Goal: Task Accomplishment & Management: Manage account settings

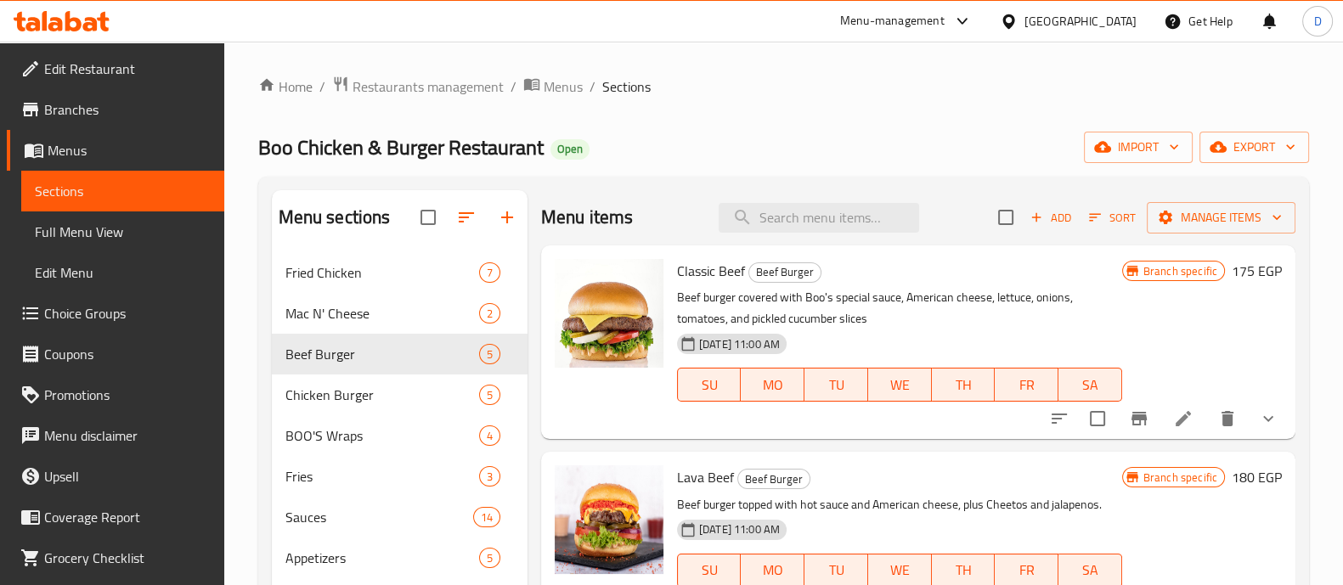
scroll to position [414, 0]
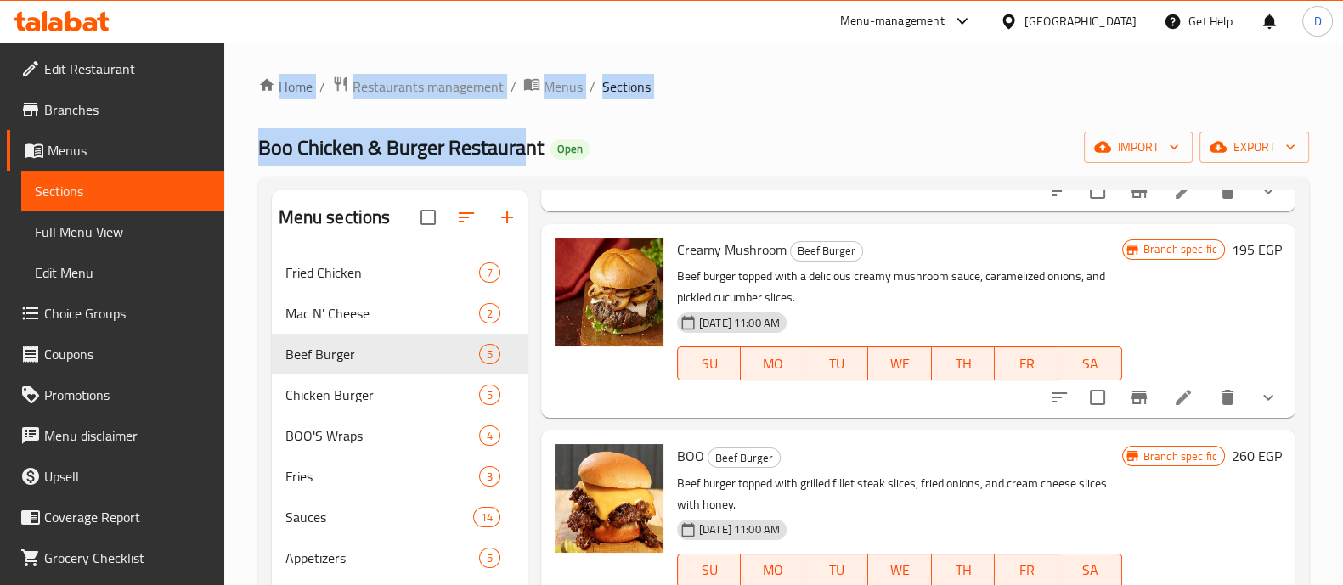
drag, startPoint x: 243, startPoint y: 52, endPoint x: 530, endPoint y: 142, distance: 300.9
click at [530, 142] on div "Home / Restaurants management / Menus / Sections Boo Chicken & Burger Restauran…" at bounding box center [783, 433] width 1119 height 782
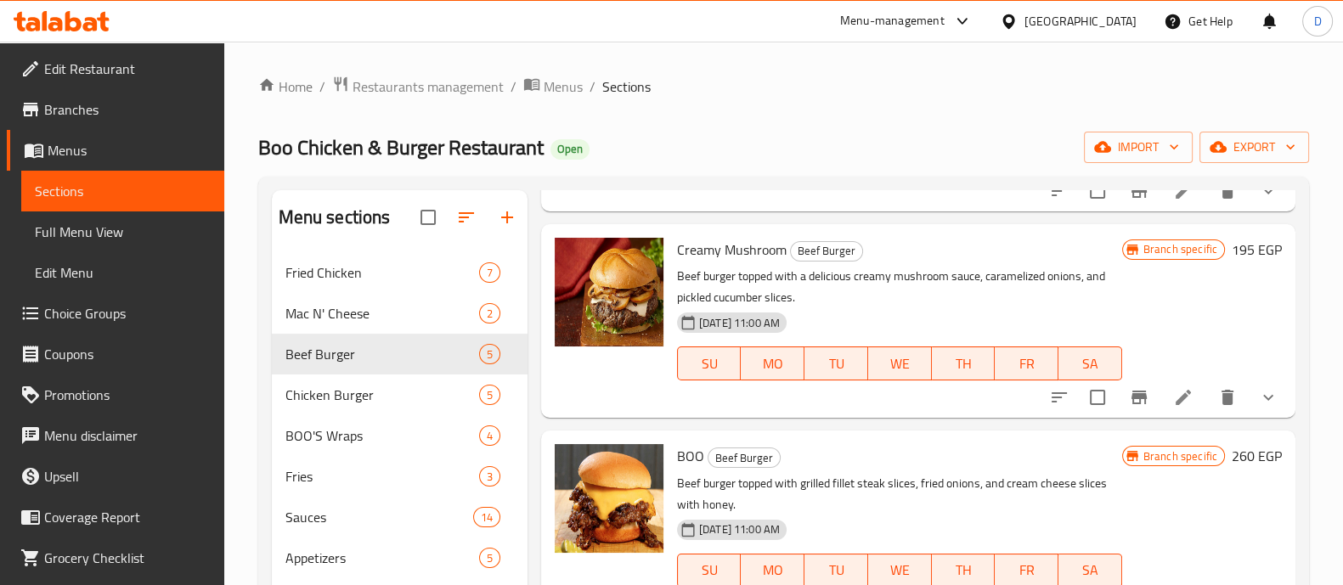
click at [714, 152] on div "Boo Chicken & Burger Restaurant Open import export" at bounding box center [783, 147] width 1051 height 31
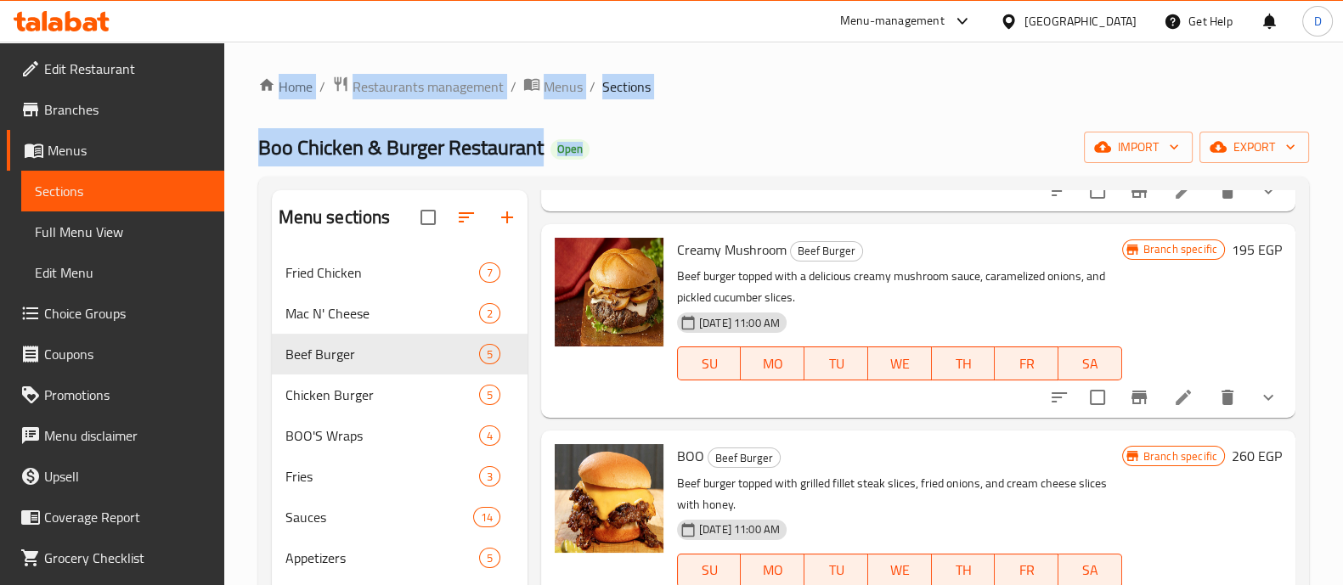
drag, startPoint x: 251, startPoint y: 50, endPoint x: 838, endPoint y: 103, distance: 590.2
click at [838, 103] on div "Home / Restaurants management / Menus / Sections Boo Chicken & Burger Restauran…" at bounding box center [783, 433] width 1119 height 782
click at [838, 103] on div "Home / Restaurants management / Menus / Sections Boo Chicken & Burger Restauran…" at bounding box center [783, 433] width 1051 height 714
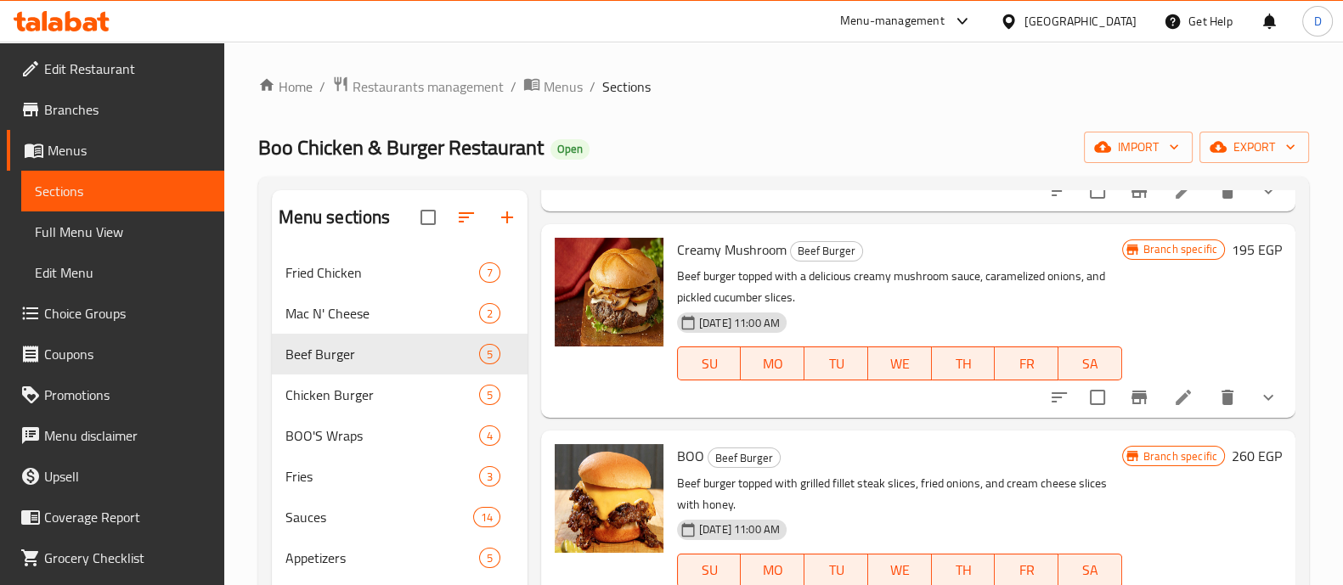
click at [38, 19] on icon at bounding box center [32, 24] width 14 height 14
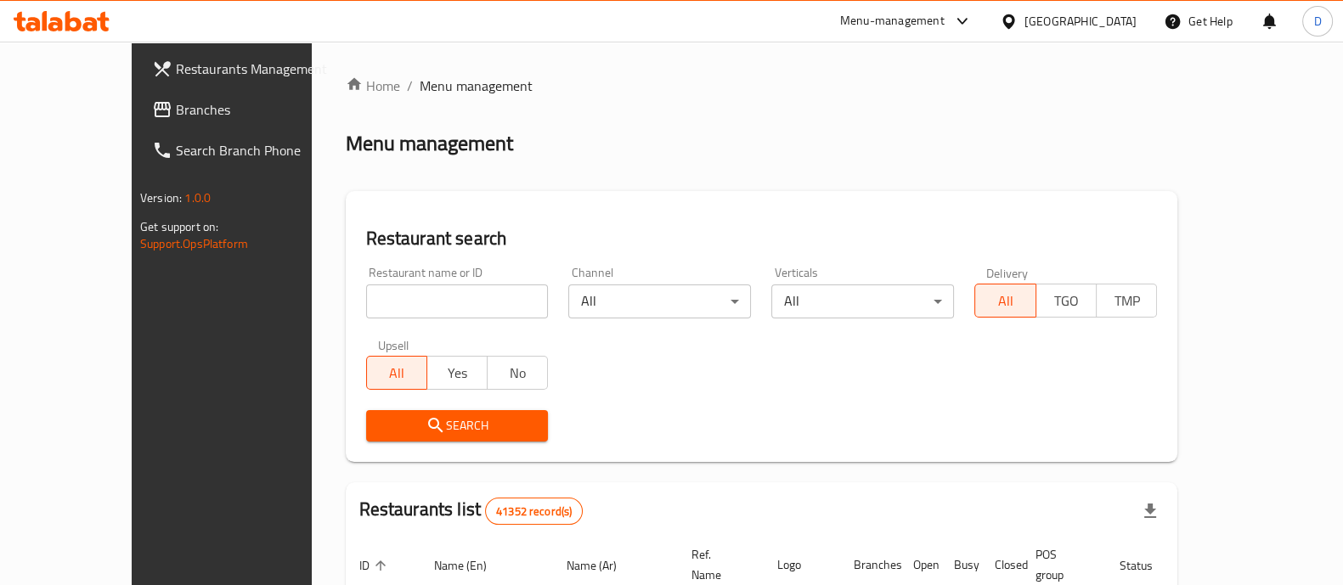
click at [366, 298] on input "search" at bounding box center [457, 302] width 183 height 34
click at [176, 59] on span "Restaurants Management" at bounding box center [259, 69] width 166 height 20
click at [366, 294] on input "search" at bounding box center [457, 302] width 183 height 34
paste input "640573"
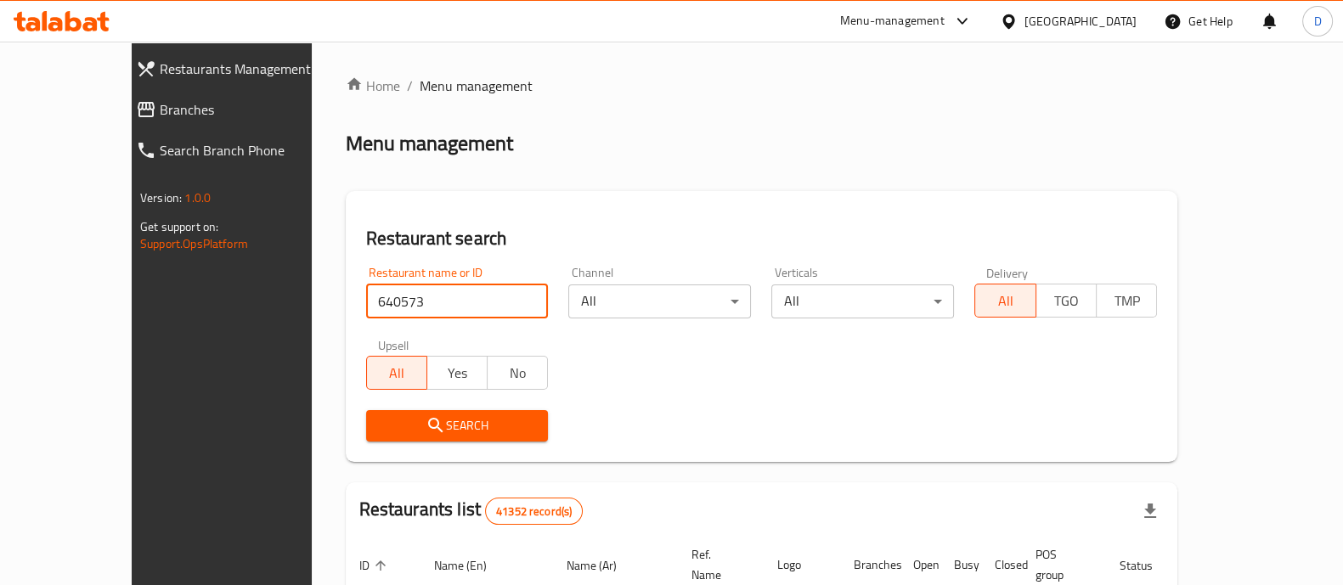
type input "640573"
click button "Search" at bounding box center [457, 425] width 183 height 31
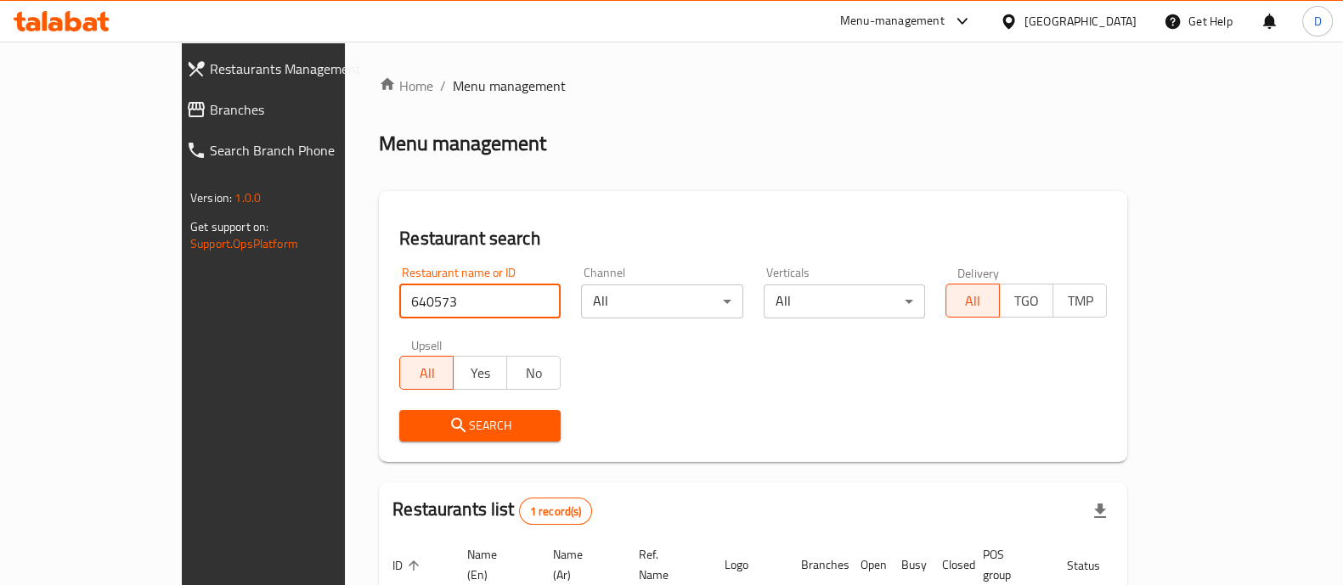
scroll to position [138, 0]
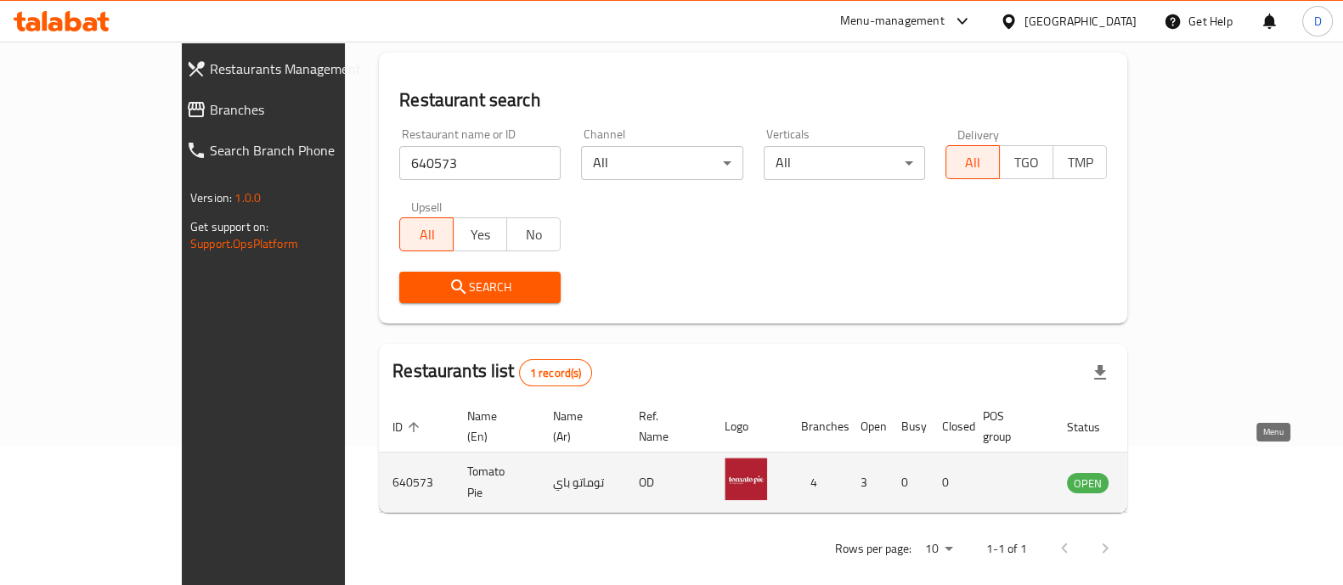
click at [1188, 472] on link "enhanced table" at bounding box center [1171, 482] width 31 height 20
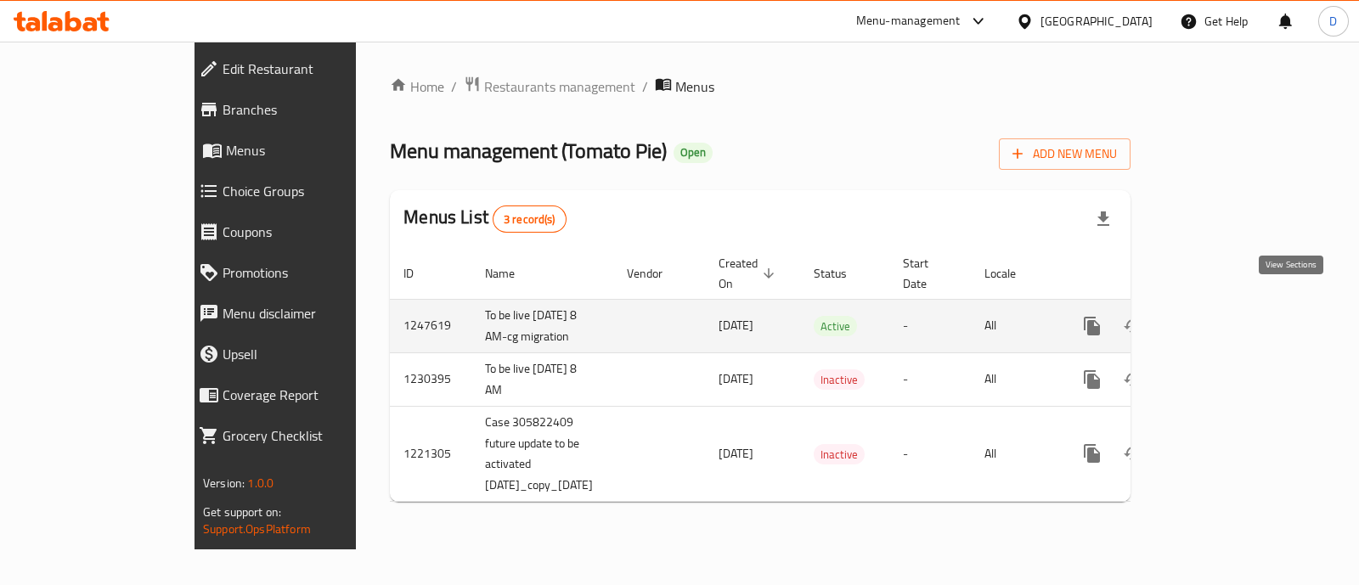
click at [1235, 306] on link "enhanced table" at bounding box center [1214, 326] width 41 height 41
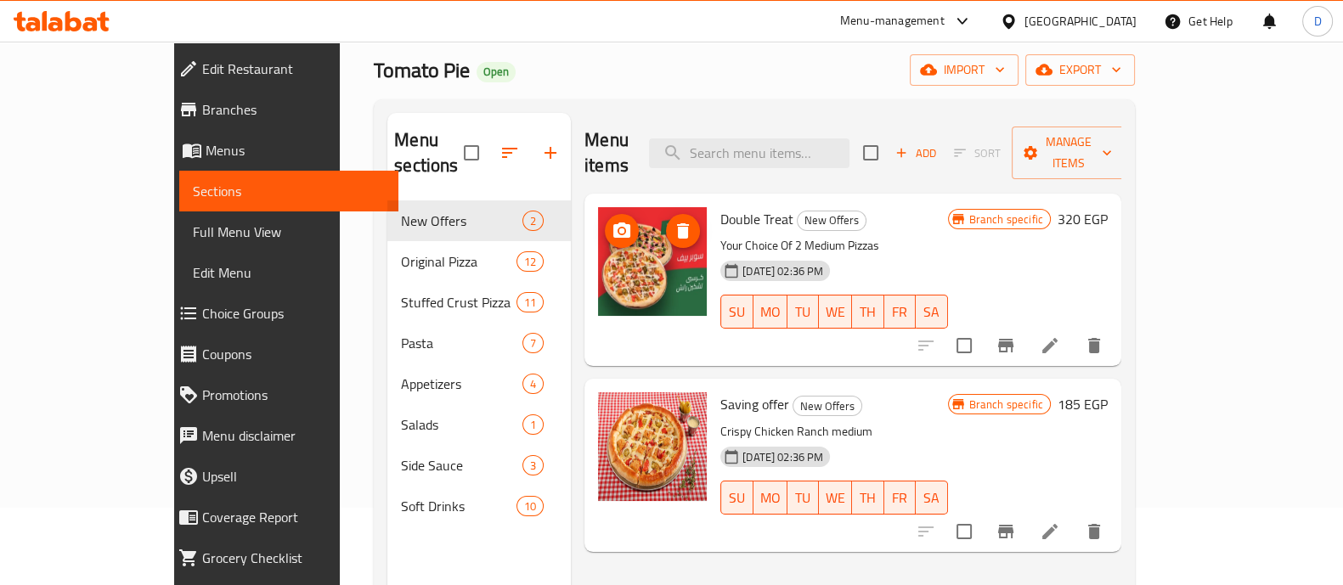
scroll to position [82, 0]
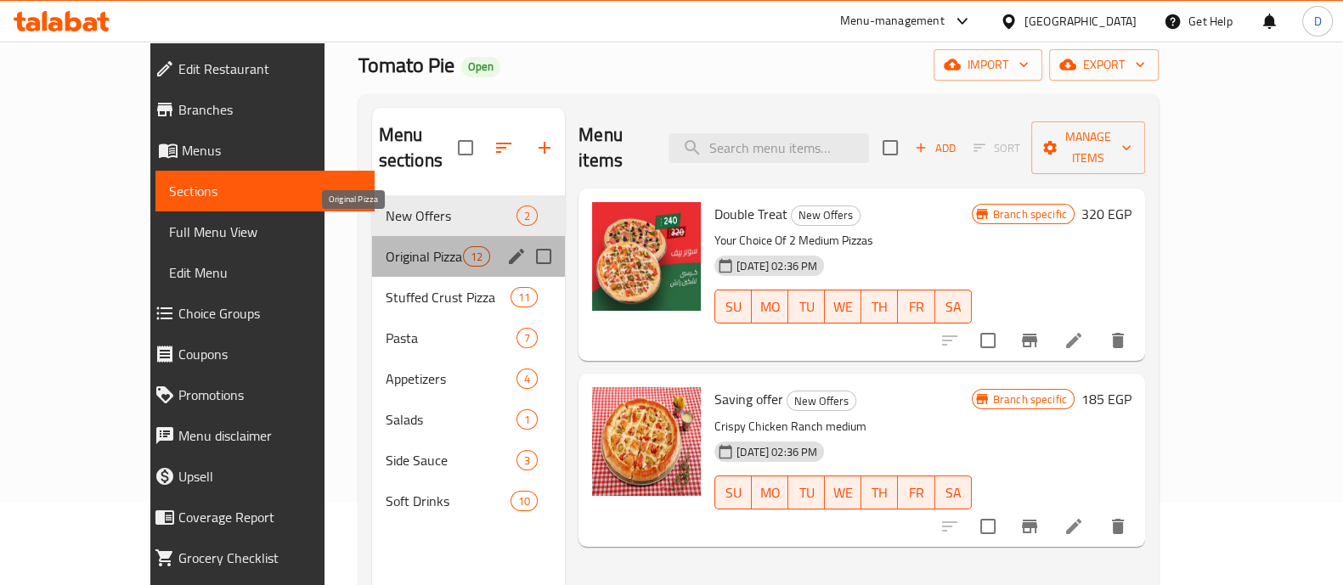
click at [386, 246] on span "Original Pizza" at bounding box center [424, 256] width 77 height 20
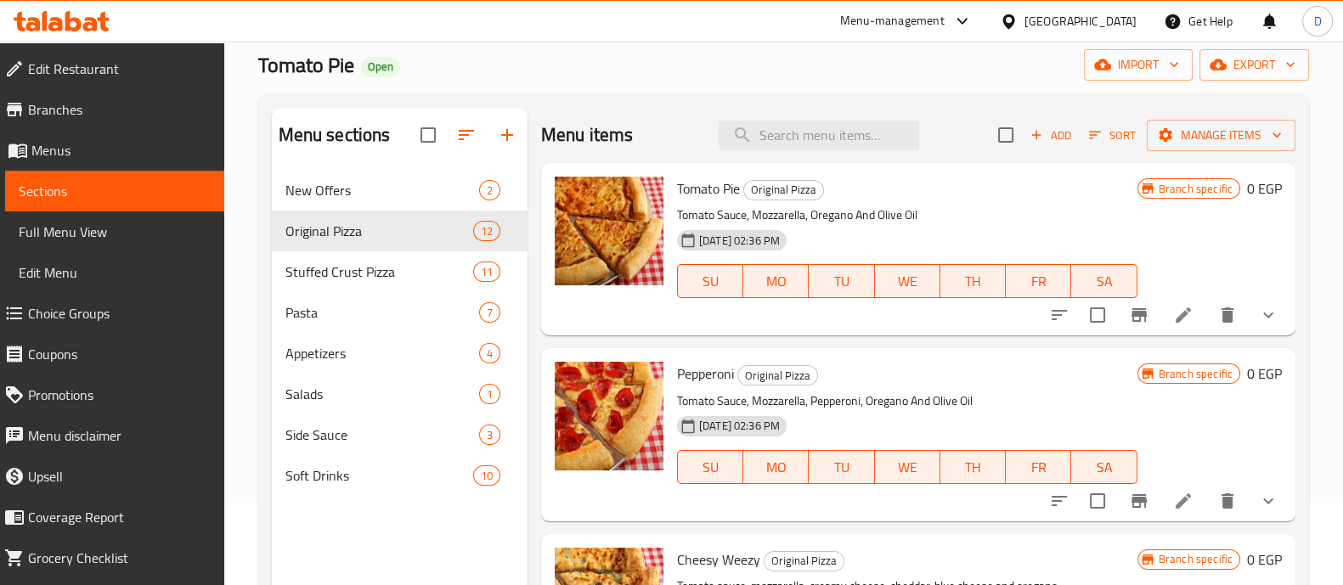
click at [1258, 324] on icon "show more" at bounding box center [1268, 315] width 20 height 20
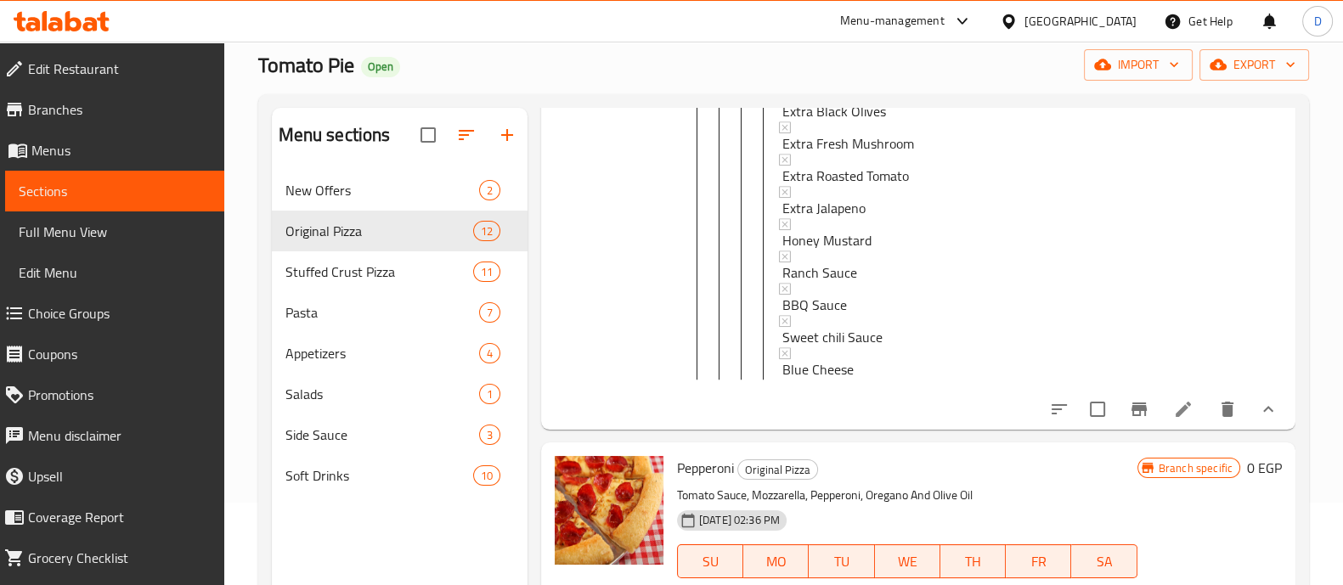
scroll to position [1840, 0]
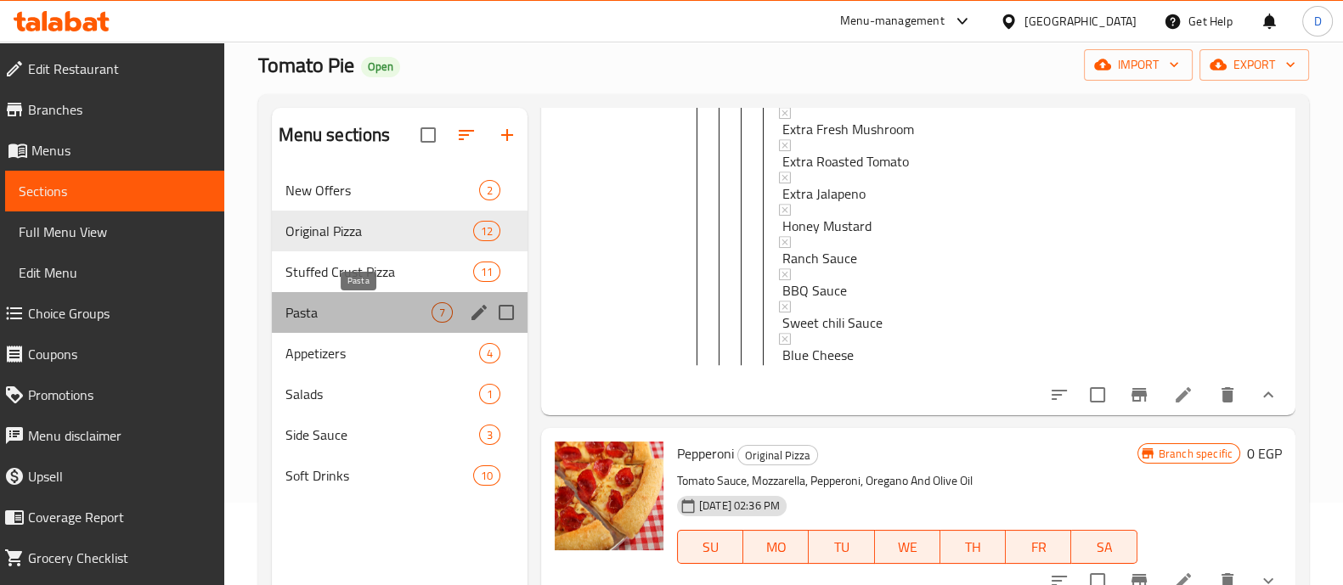
click at [348, 317] on span "Pasta" at bounding box center [358, 312] width 146 height 20
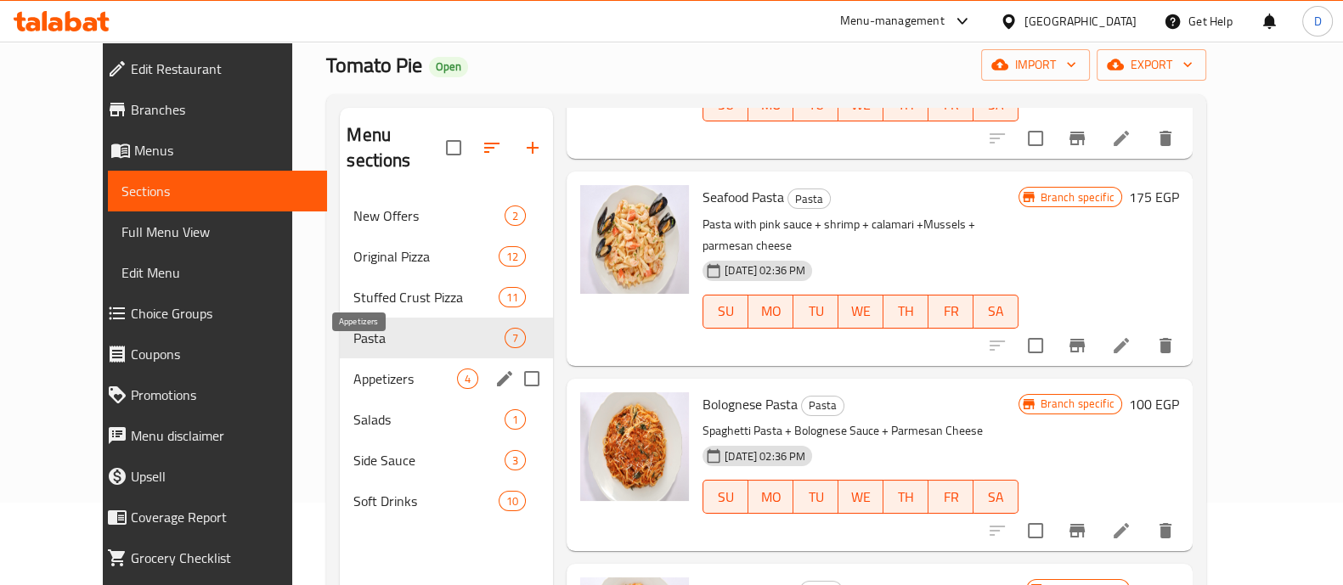
click at [357, 369] on span "Appetizers" at bounding box center [405, 379] width 104 height 20
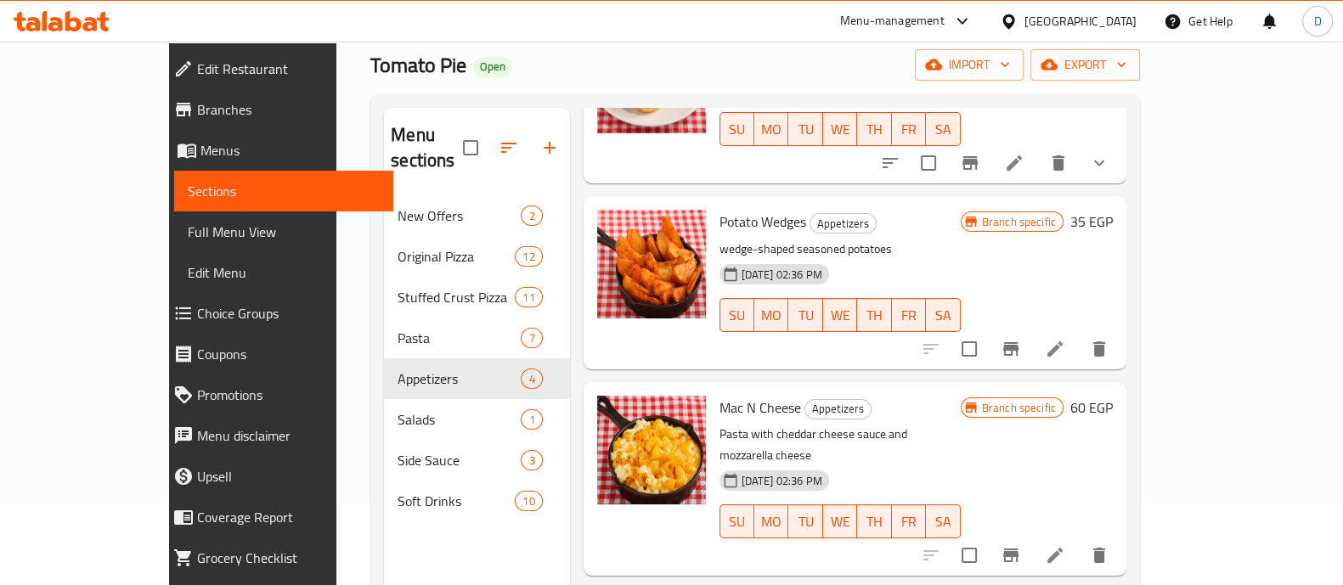
scroll to position [176, 0]
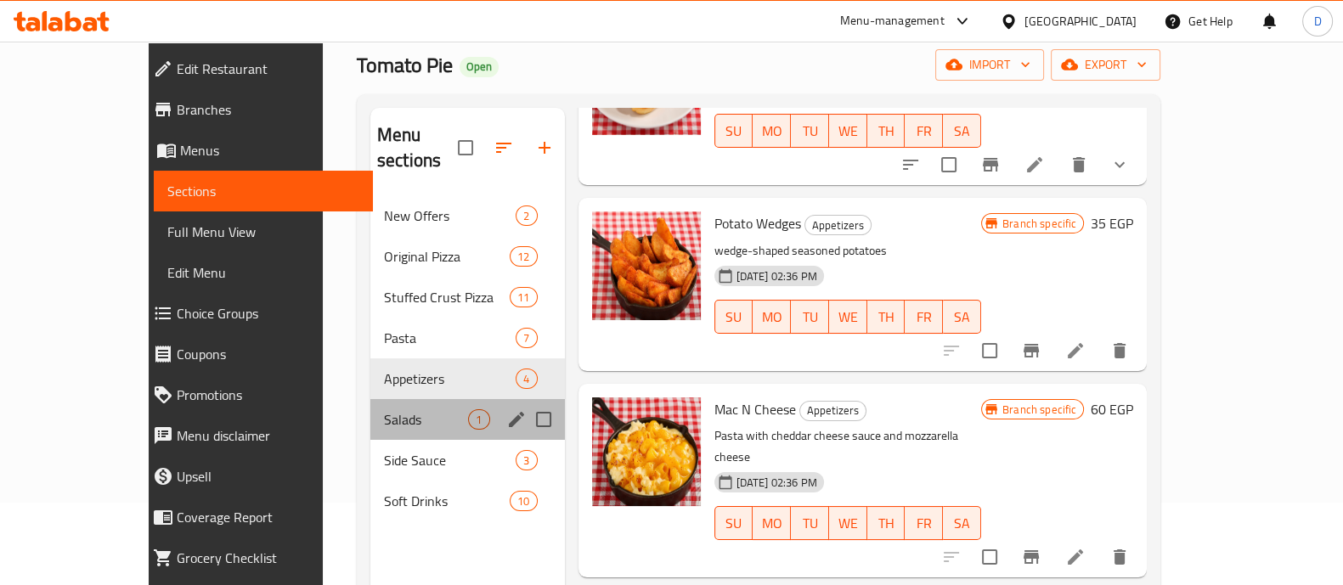
click at [370, 406] on div "Salads 1" at bounding box center [467, 419] width 195 height 41
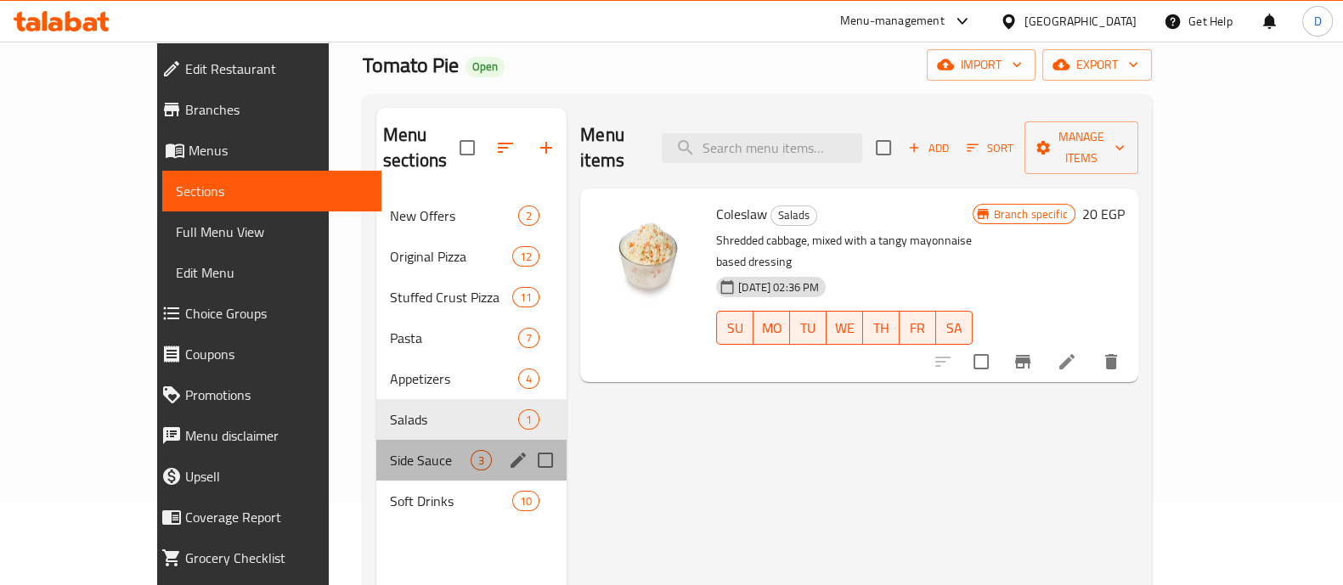
click at [376, 445] on div "Side Sauce 3" at bounding box center [471, 460] width 190 height 41
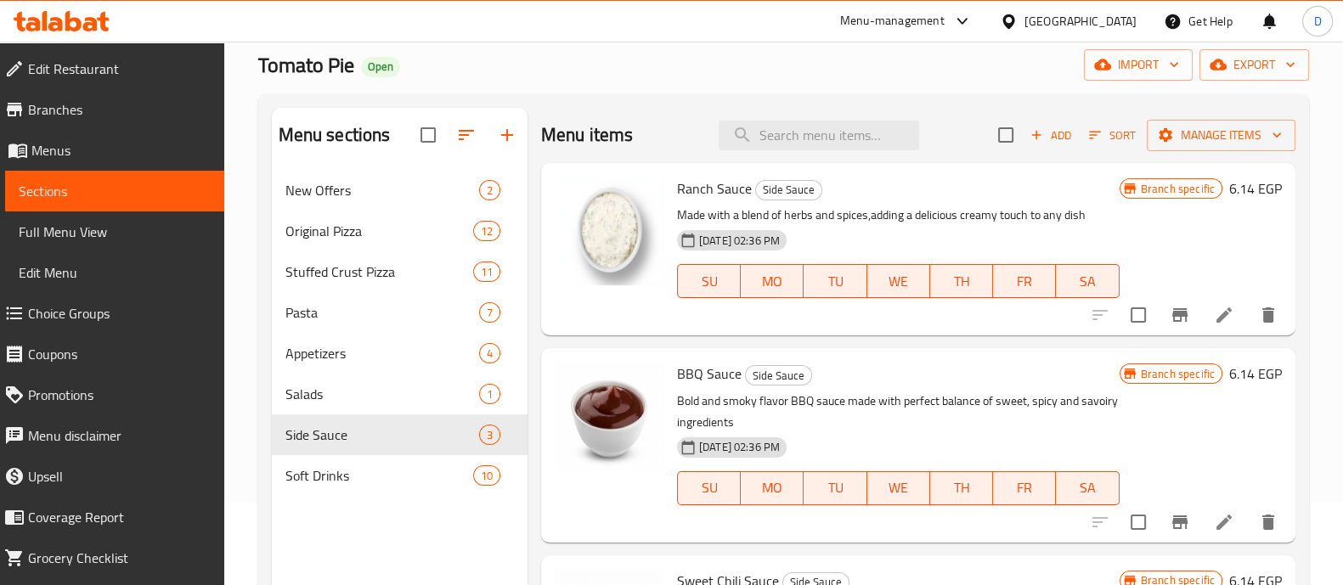
click at [361, 496] on nav "New Offers 2 Original Pizza 12 Stuffed Crust Pizza 11 Pasta 7 Appetizers 4 Sala…" at bounding box center [400, 333] width 256 height 340
click at [350, 474] on span "Soft Drinks" at bounding box center [355, 476] width 140 height 20
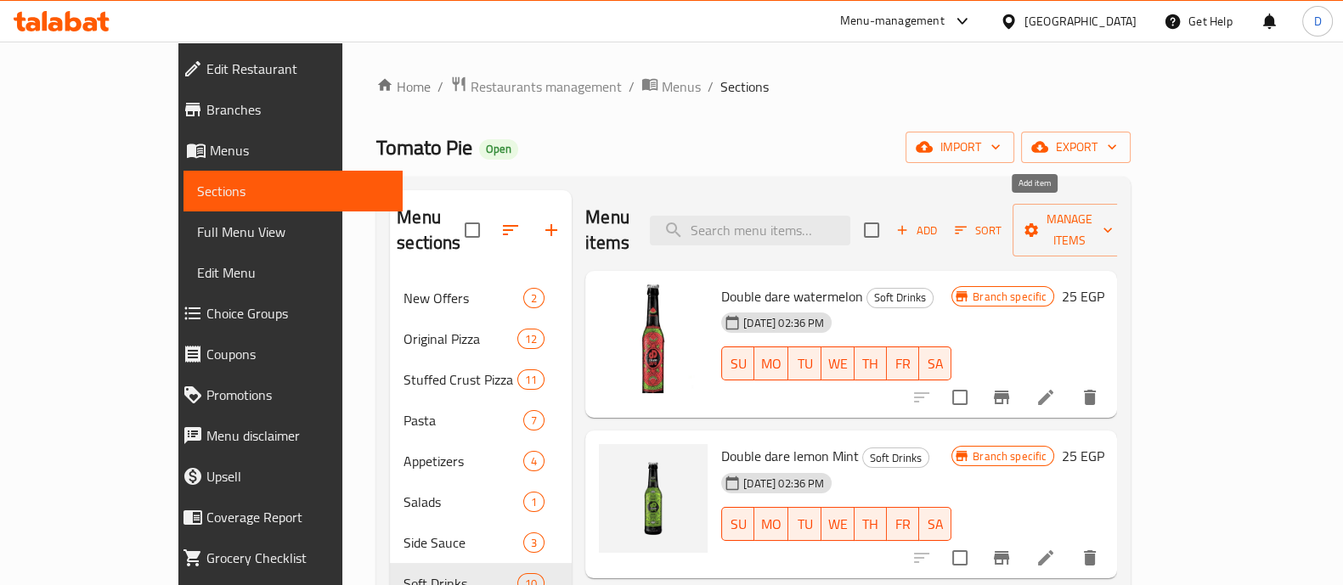
click at [940, 221] on span "Add" at bounding box center [917, 231] width 46 height 20
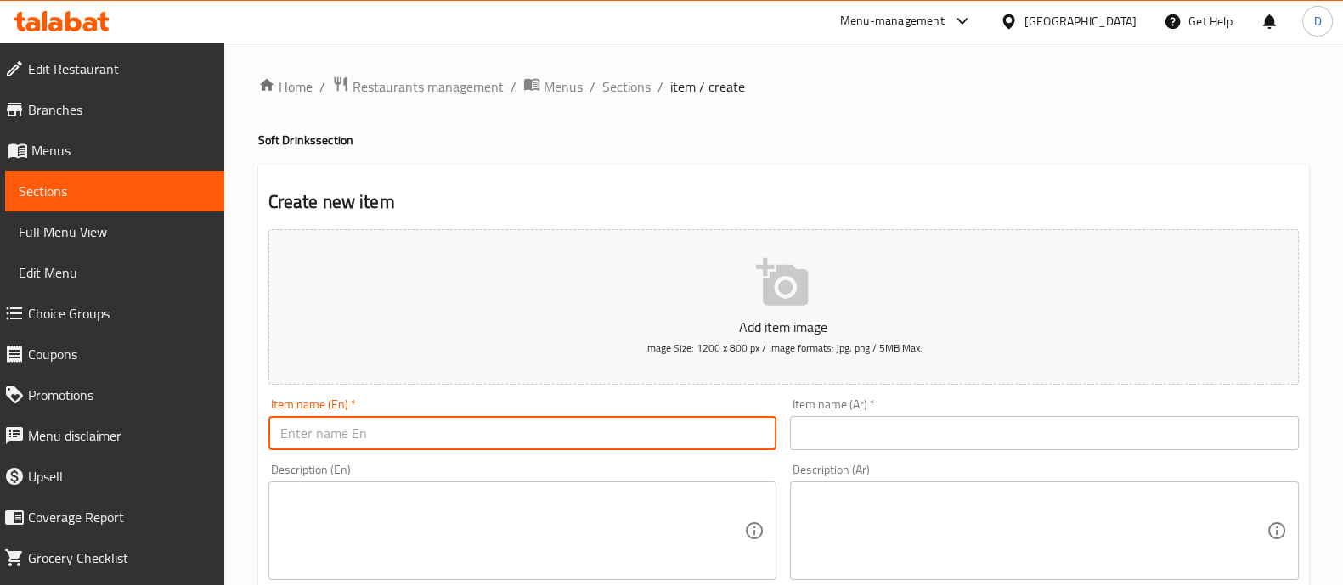
click at [390, 426] on input "text" at bounding box center [522, 433] width 509 height 34
paste input "v7 cola diet"
type input "v7 cola diet"
click at [629, 83] on span "Sections" at bounding box center [626, 86] width 48 height 20
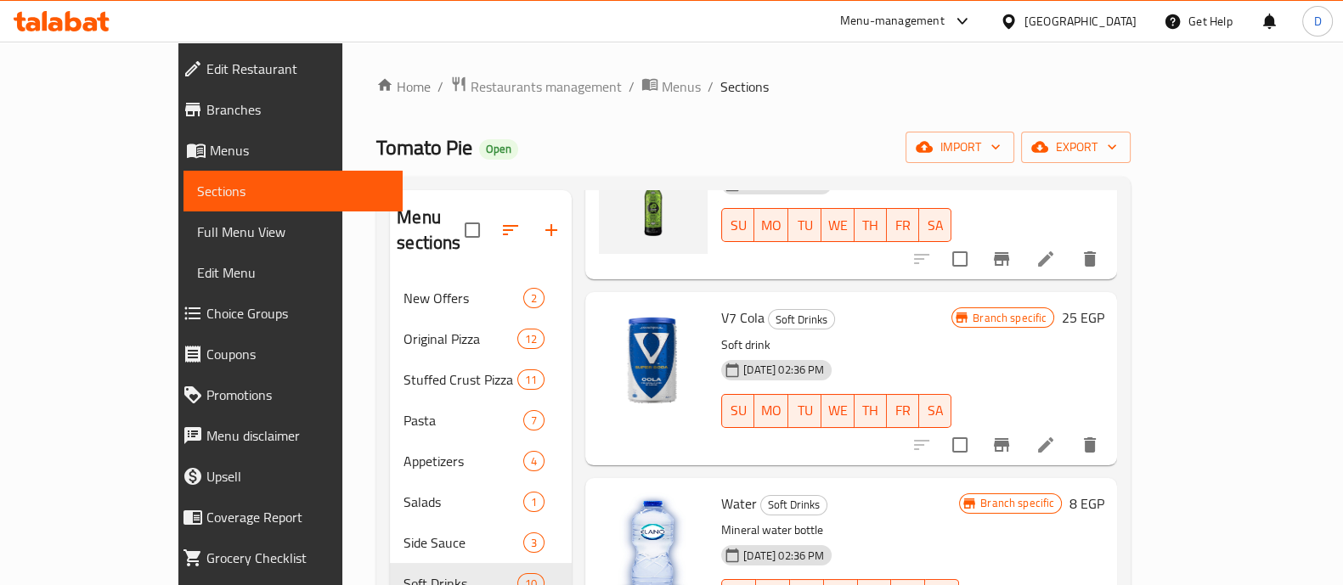
scroll to position [301, 0]
click at [1069, 428] on li at bounding box center [1046, 443] width 48 height 31
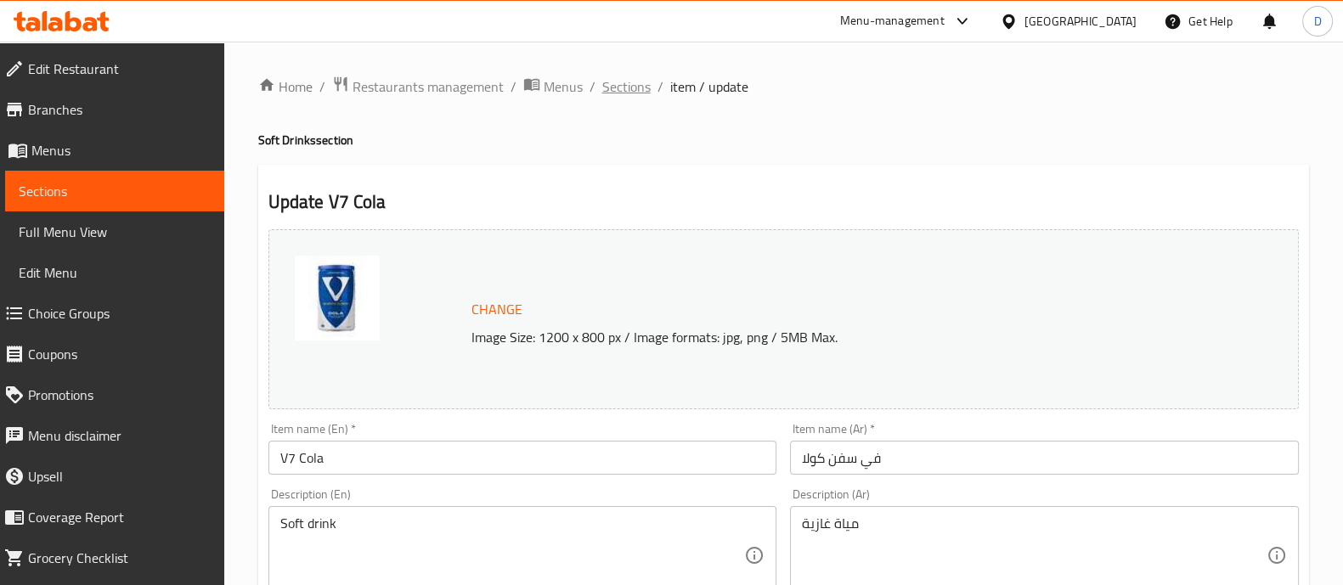
click at [626, 79] on span "Sections" at bounding box center [626, 86] width 48 height 20
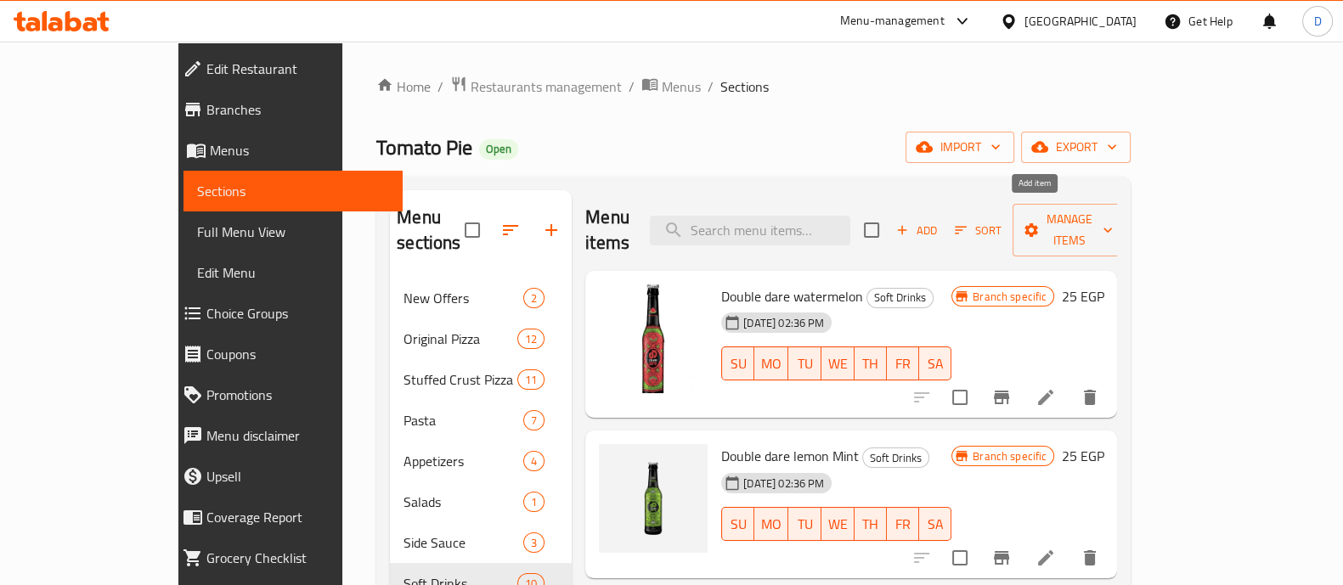
click at [940, 221] on span "Add" at bounding box center [917, 231] width 46 height 20
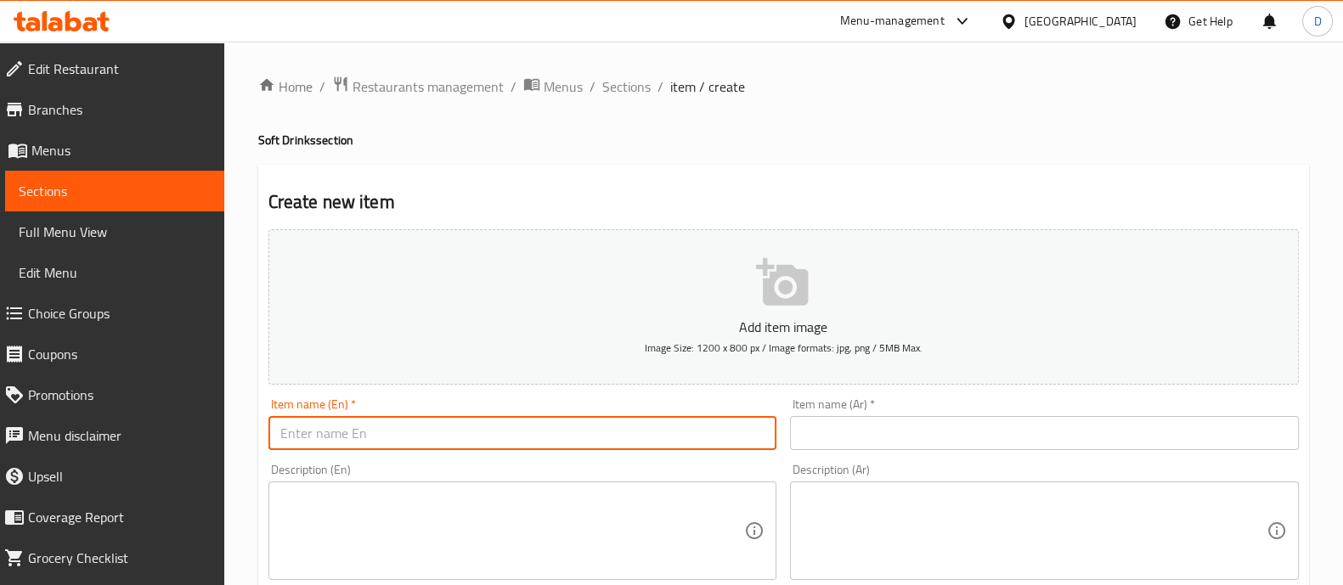
click at [338, 449] on input "text" at bounding box center [522, 433] width 509 height 34
paste input "v7 cola diet"
type input "v7 cola diet"
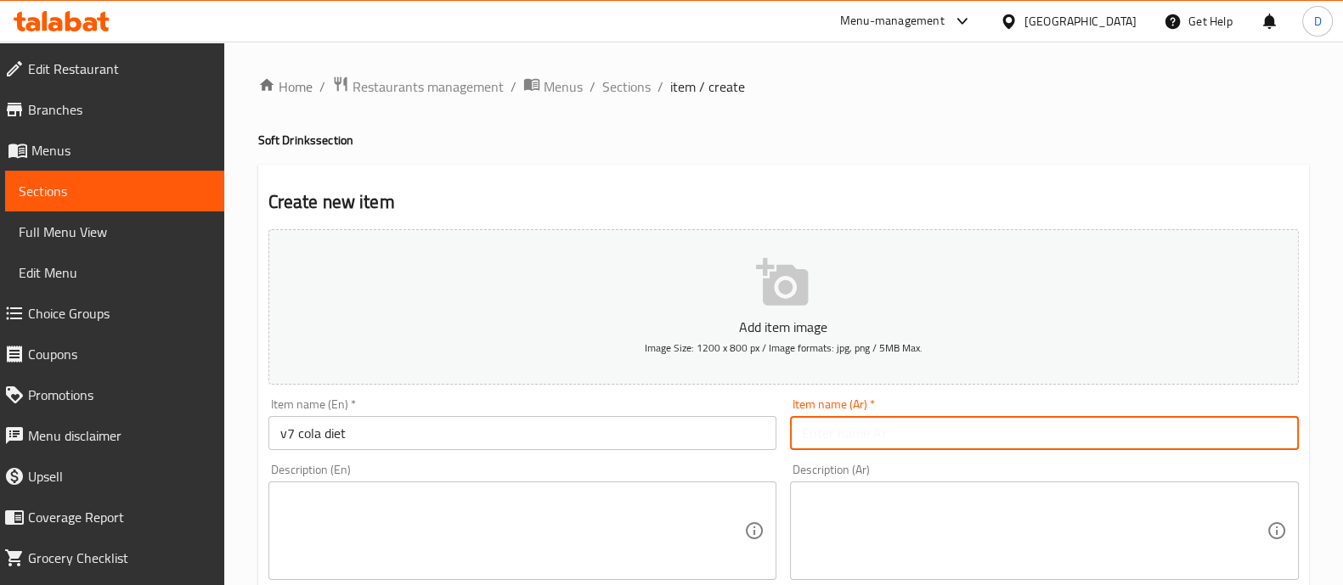
click at [920, 426] on input "text" at bounding box center [1044, 433] width 509 height 34
click at [620, 89] on span "Sections" at bounding box center [626, 86] width 48 height 20
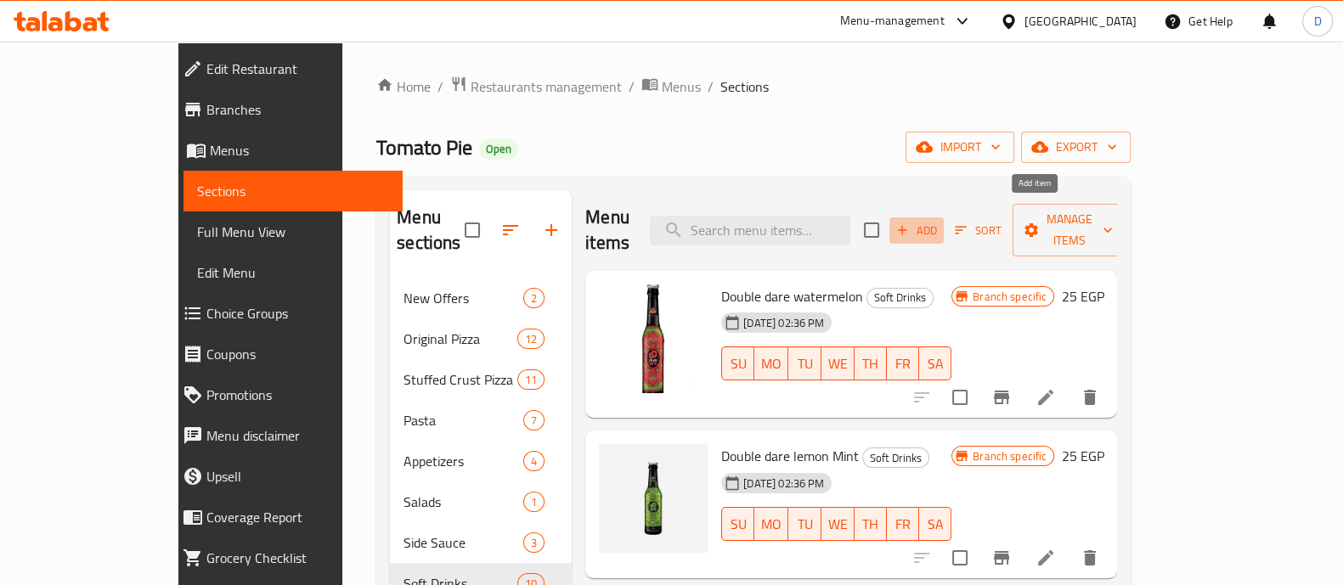
click at [910, 223] on icon "button" at bounding box center [901, 230] width 15 height 15
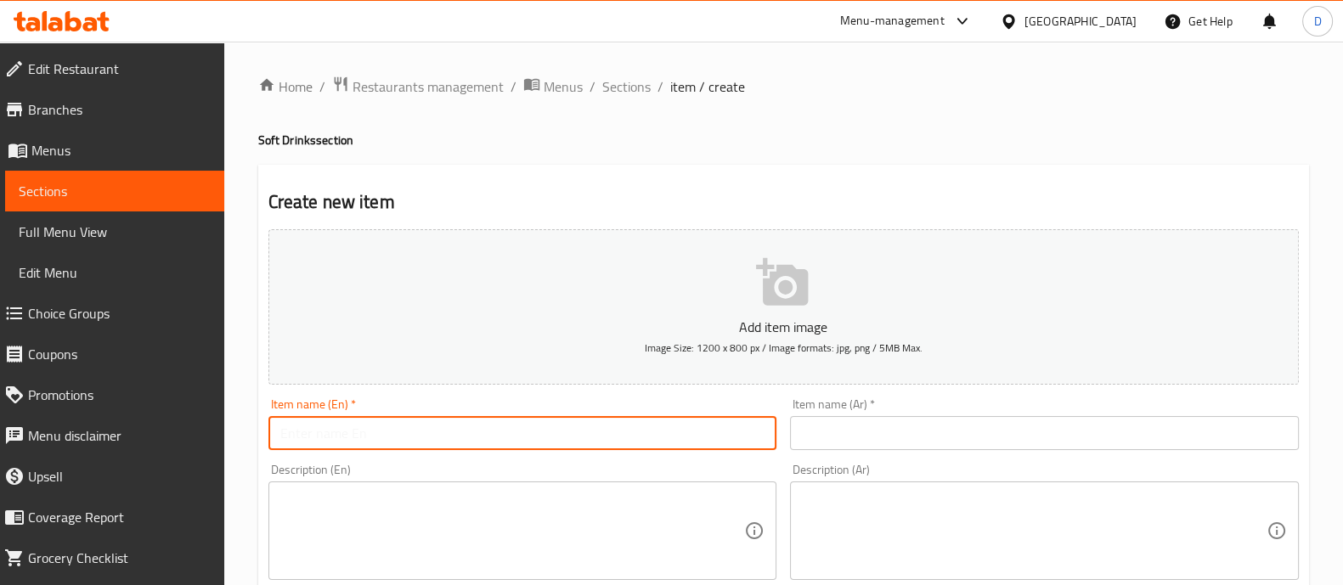
click at [350, 428] on input "text" at bounding box center [522, 433] width 509 height 34
paste input "v7 cola diet"
click at [286, 437] on input "v7 cola diet" at bounding box center [522, 433] width 509 height 34
type input "V7 cola diet"
click at [839, 429] on input "text" at bounding box center [1044, 433] width 509 height 34
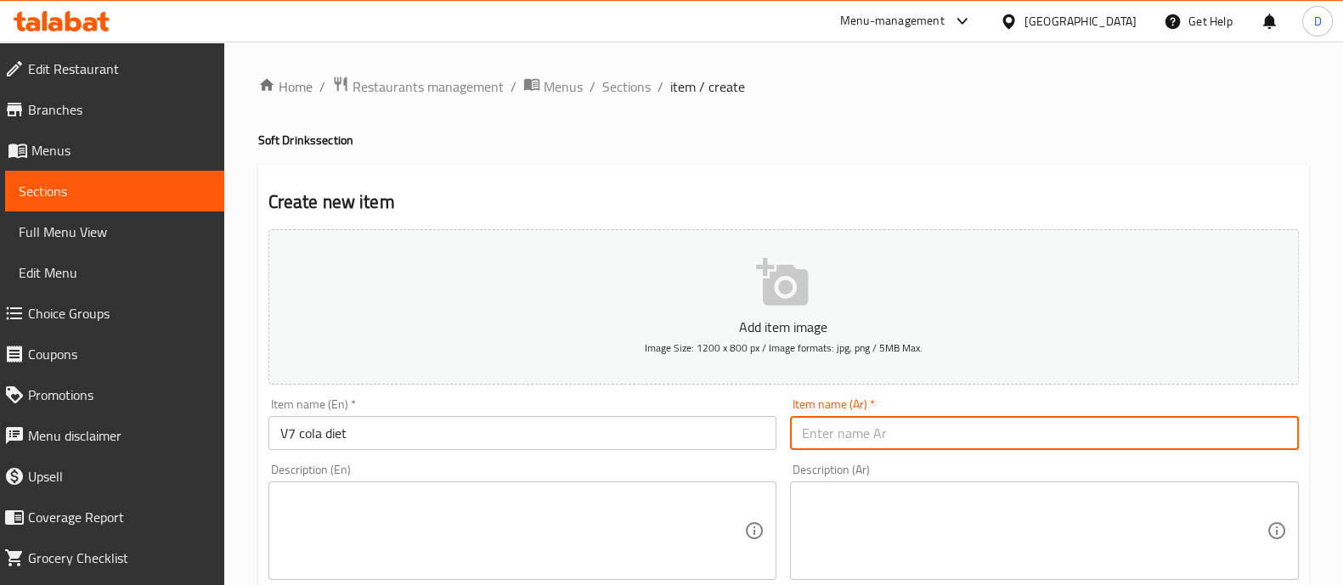
click at [399, 438] on input "V7 cola diet" at bounding box center [522, 433] width 509 height 34
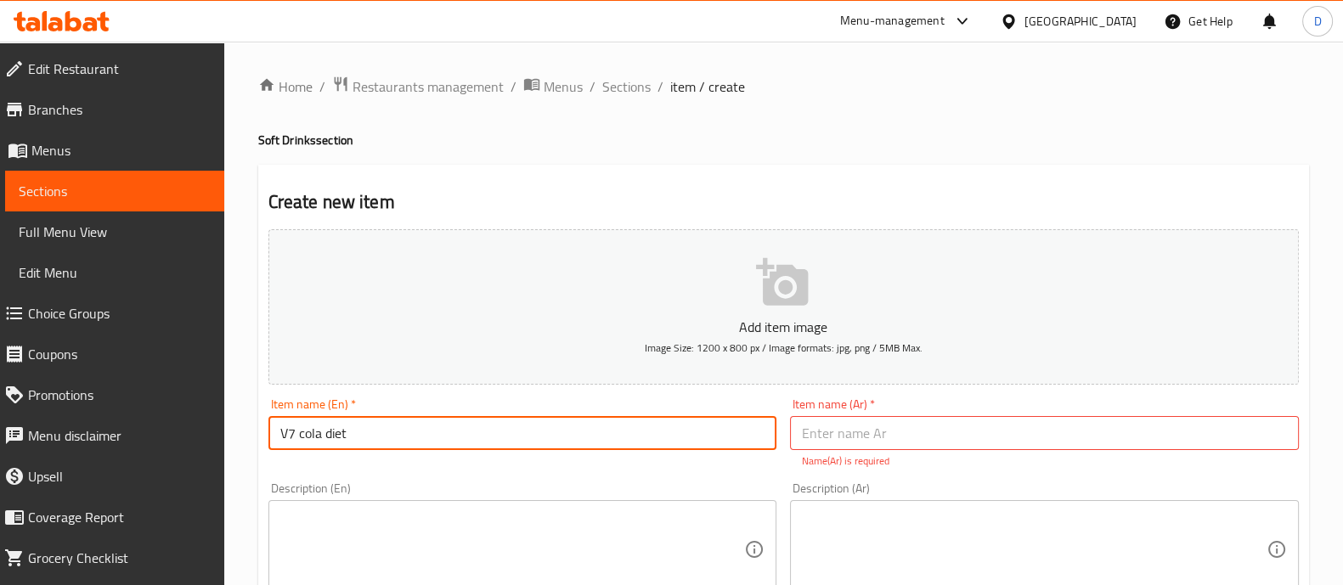
click at [399, 438] on input "V7 cola diet" at bounding box center [522, 433] width 509 height 34
click at [298, 440] on input "V7 cola diet" at bounding box center [522, 433] width 509 height 34
click at [573, 426] on input "V7 cola diet" at bounding box center [522, 433] width 509 height 34
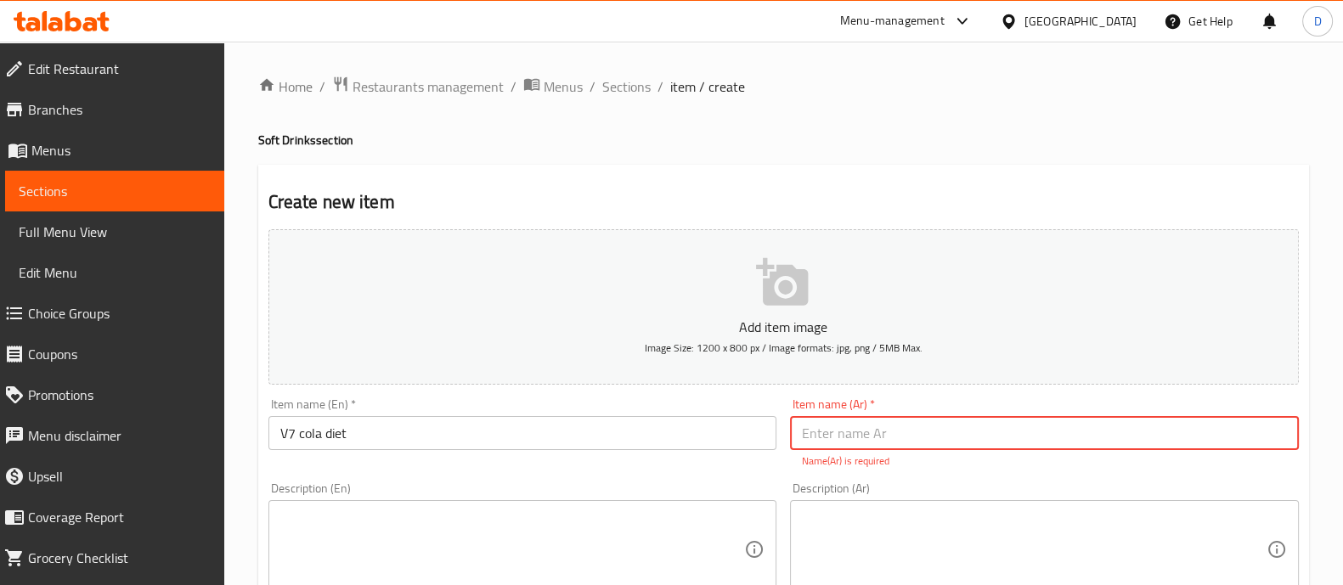
click at [858, 434] on input "text" at bounding box center [1044, 433] width 509 height 34
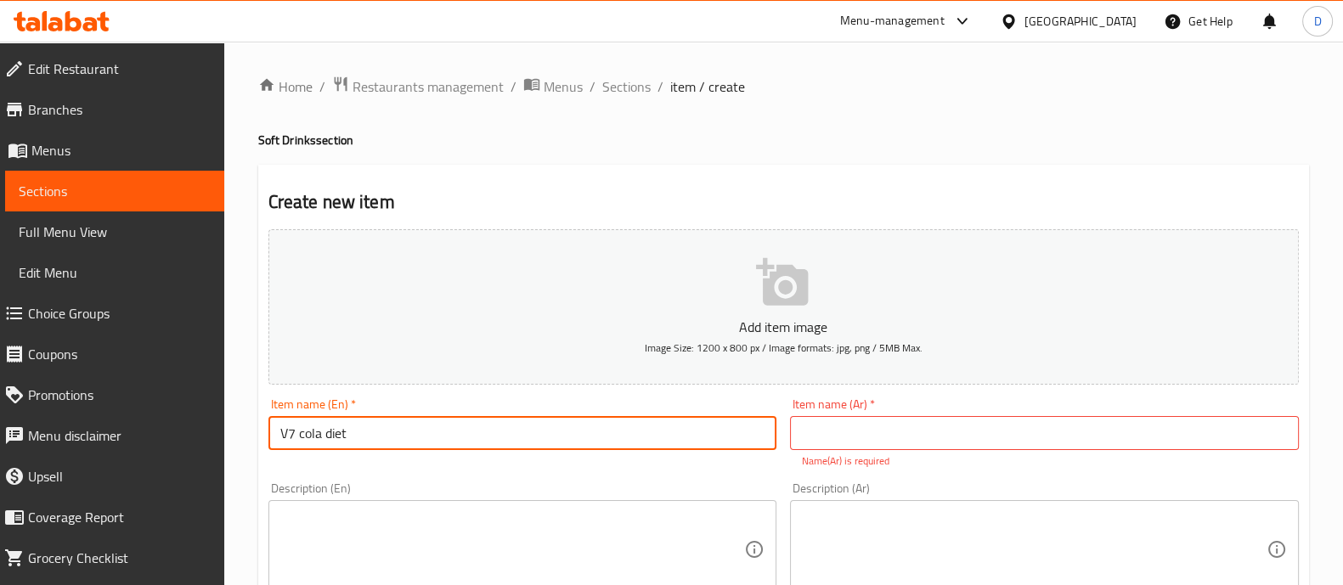
click at [383, 440] on input "V7 cola diet" at bounding box center [522, 433] width 509 height 34
click at [844, 466] on p "Name(Ar) is required" at bounding box center [1044, 461] width 485 height 15
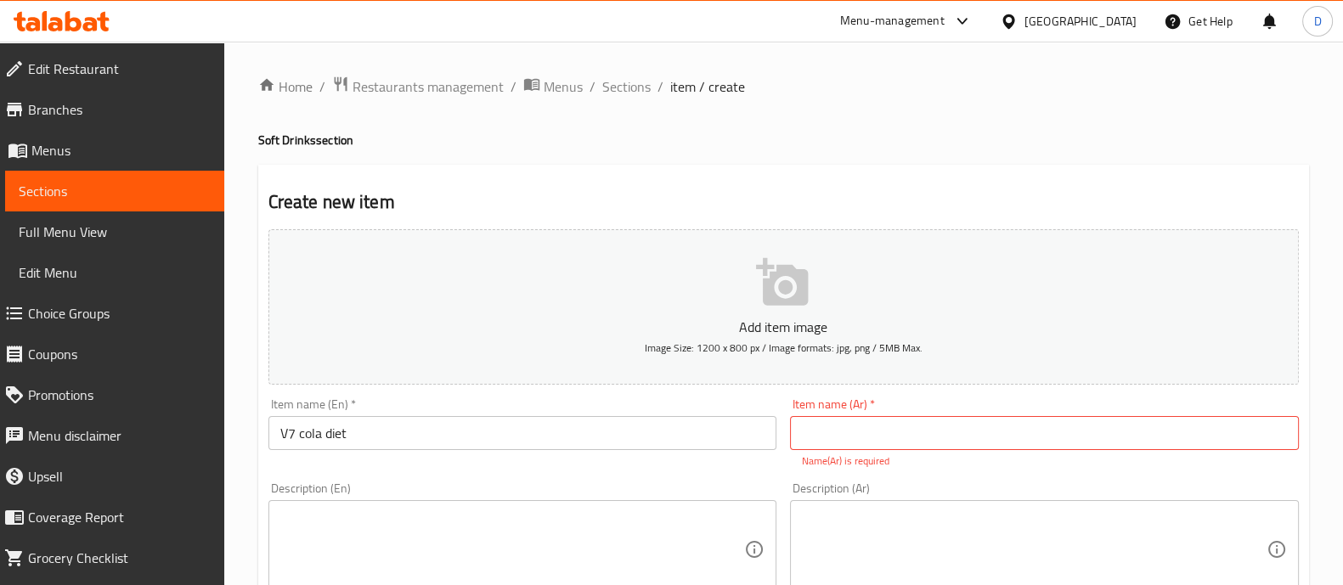
click at [840, 434] on input "text" at bounding box center [1044, 433] width 509 height 34
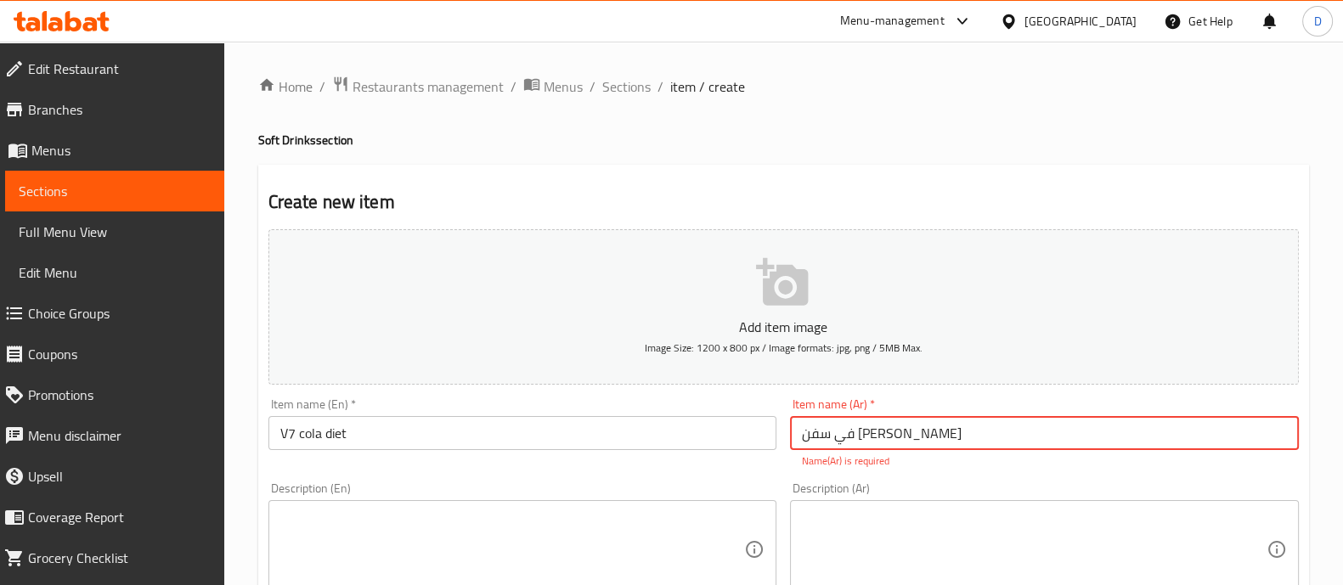
type input "في سفن [PERSON_NAME]"
click at [690, 431] on input "V7 cola diet" at bounding box center [522, 433] width 509 height 34
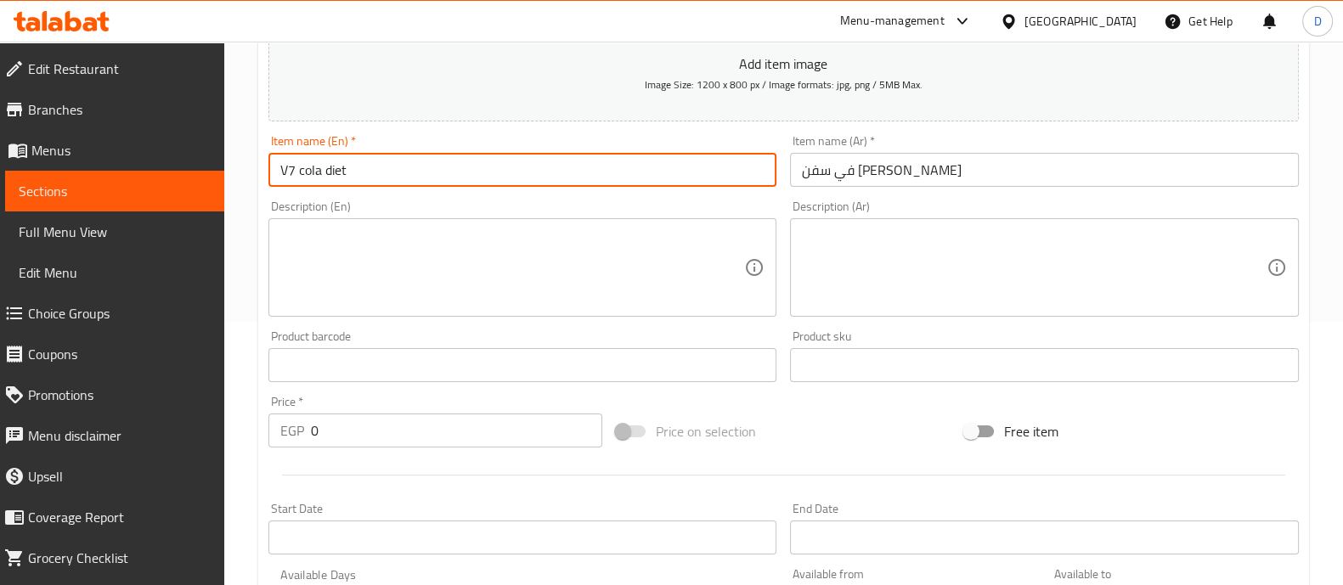
scroll to position [265, 0]
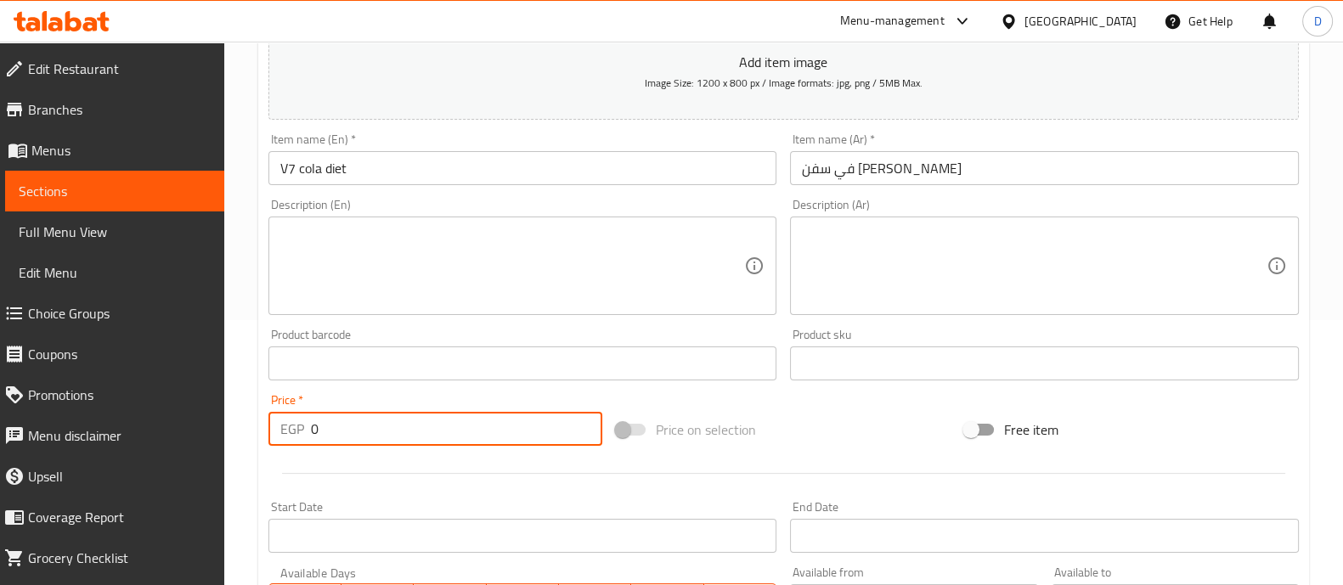
click at [321, 431] on input "0" at bounding box center [457, 429] width 292 height 34
type input "30"
click at [402, 477] on div at bounding box center [784, 474] width 1044 height 42
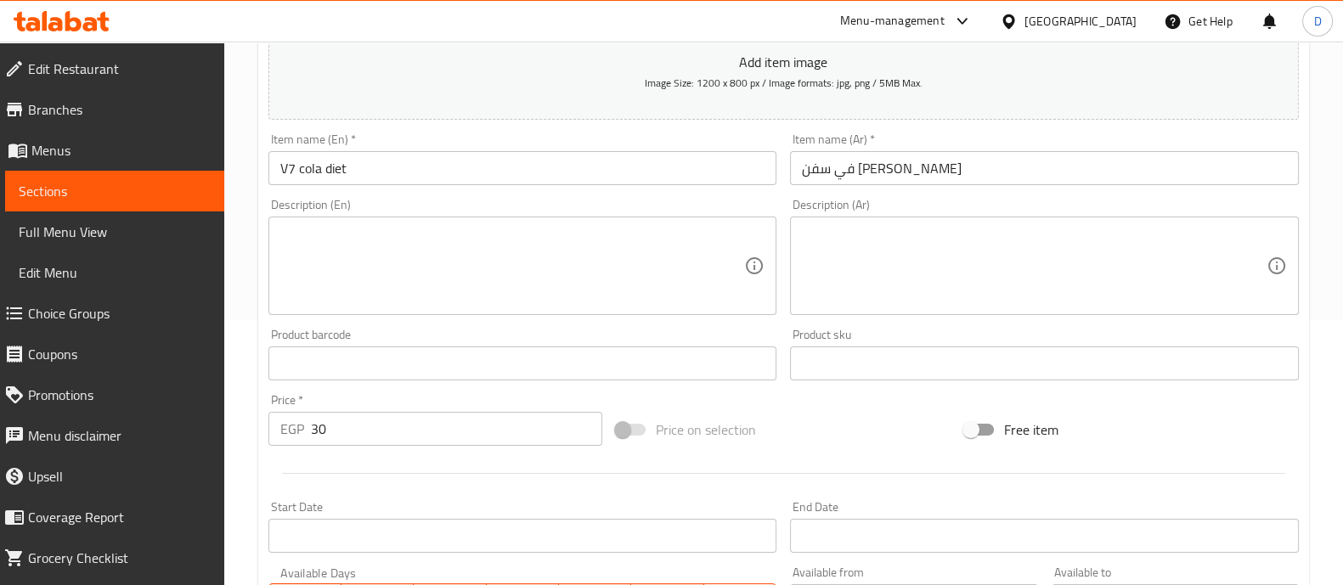
scroll to position [613, 0]
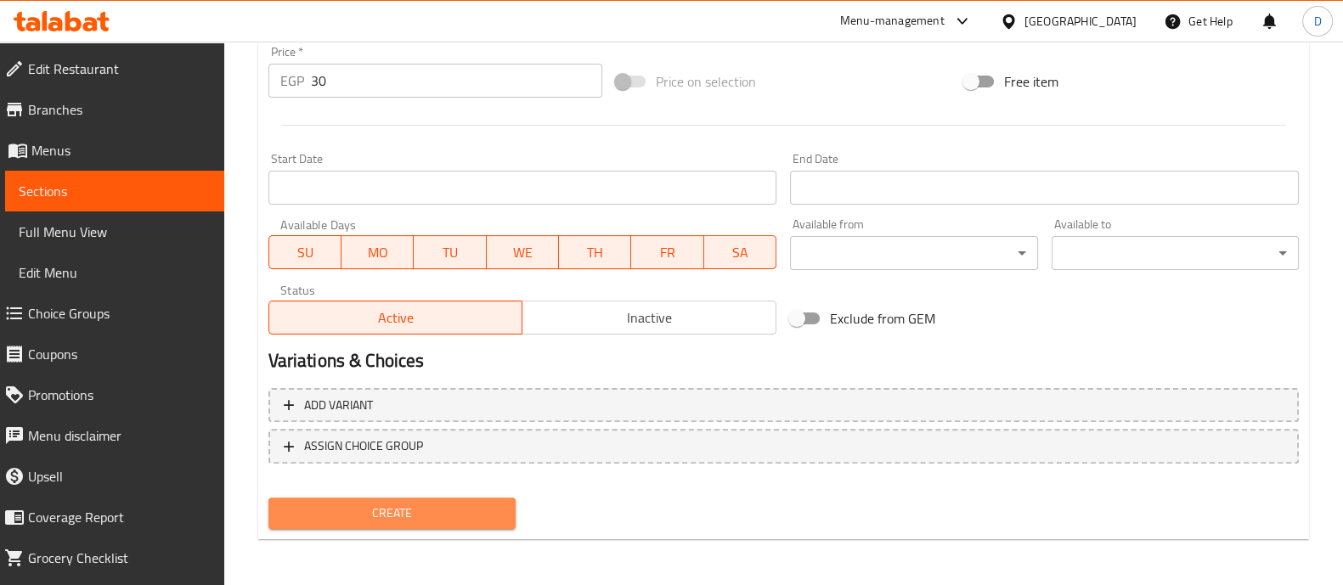
click at [426, 498] on button "Create" at bounding box center [391, 513] width 247 height 31
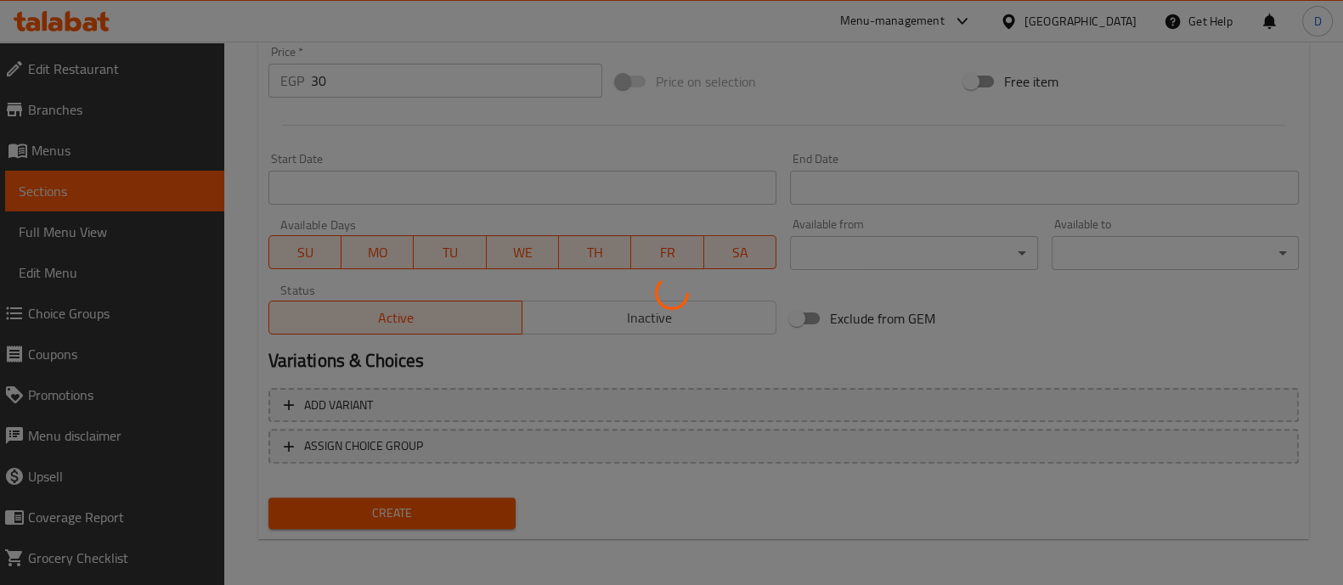
type input "0"
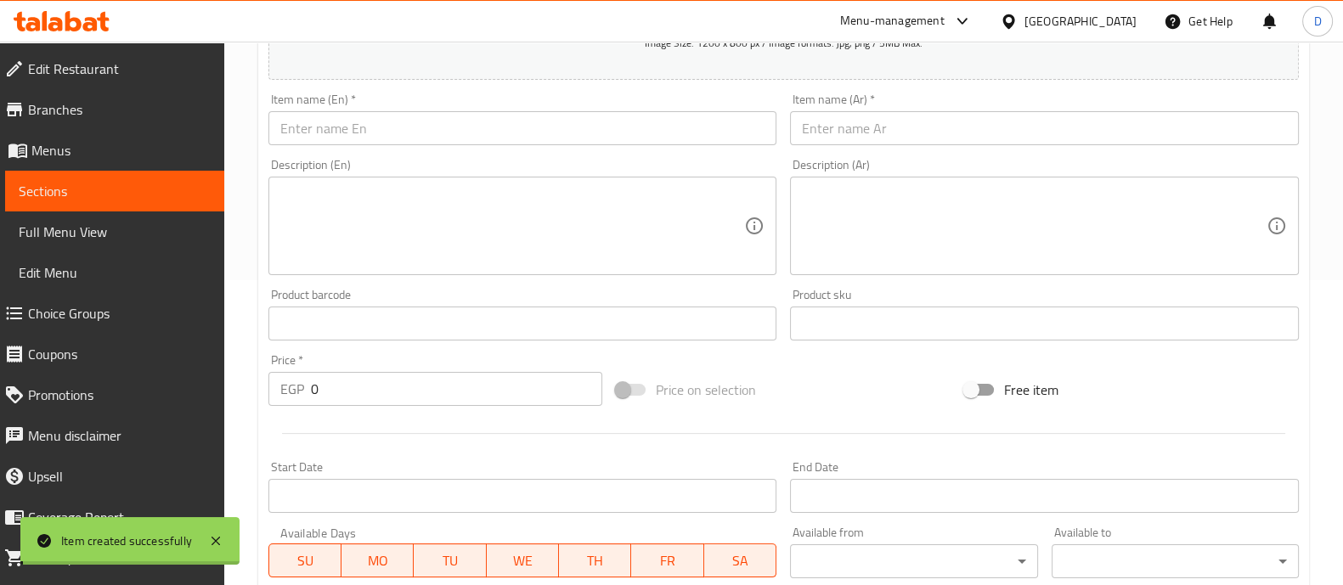
scroll to position [293, 0]
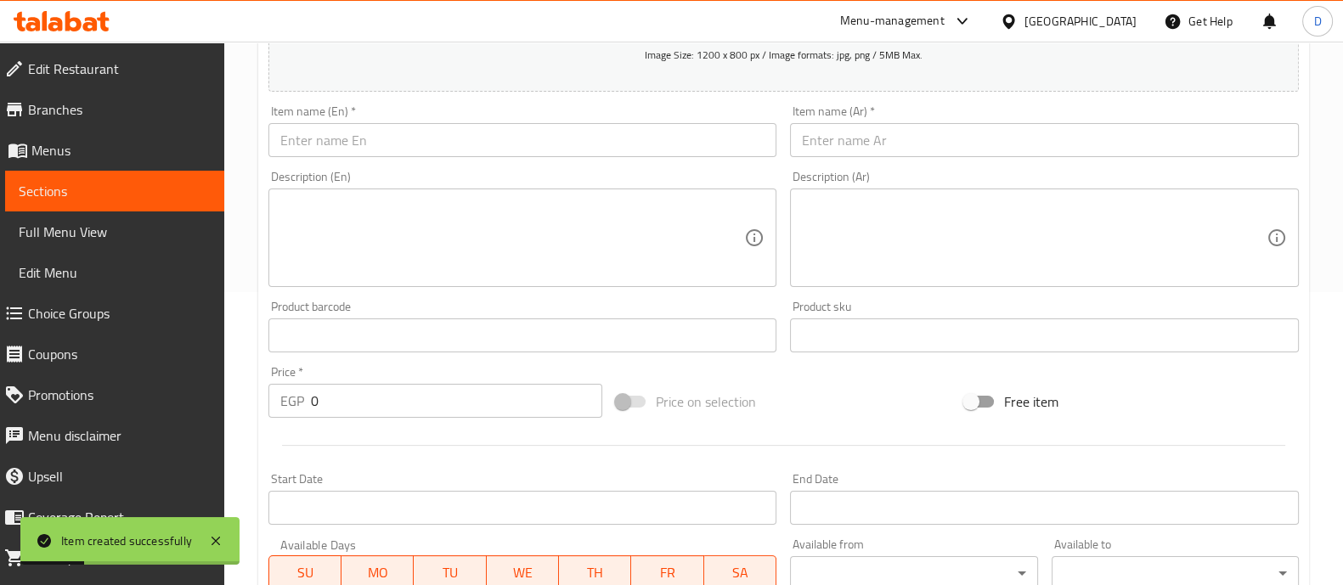
click at [316, 153] on input "text" at bounding box center [522, 140] width 509 height 34
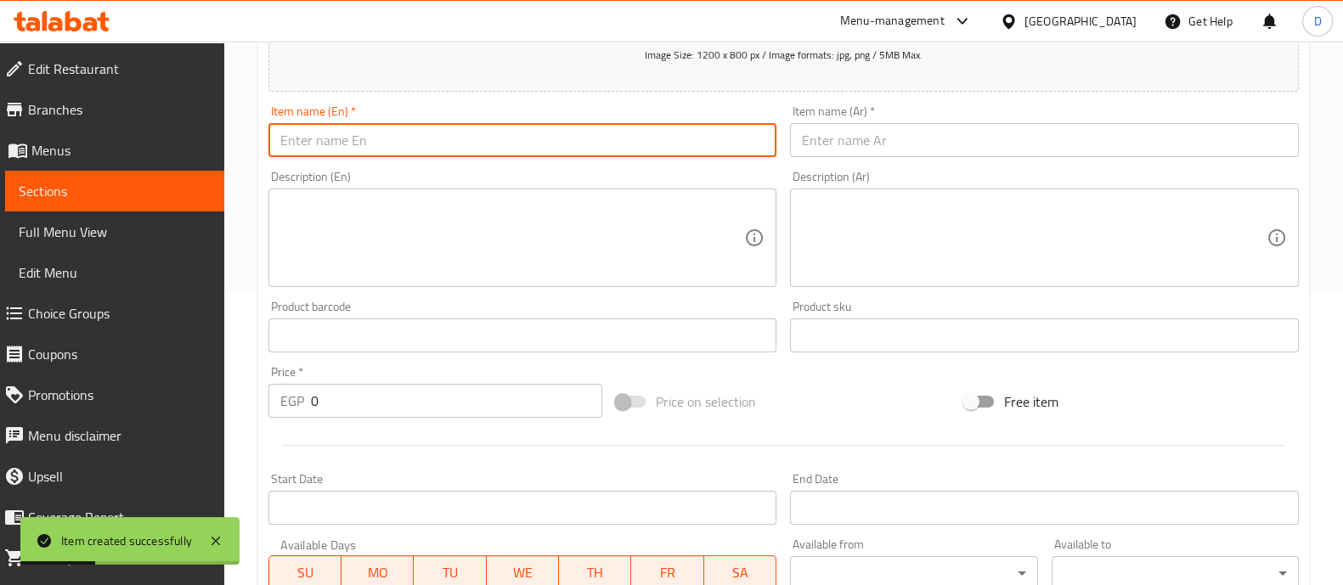
paste input "v7 sprite"
click at [289, 142] on input "v7 sprite" at bounding box center [522, 140] width 509 height 34
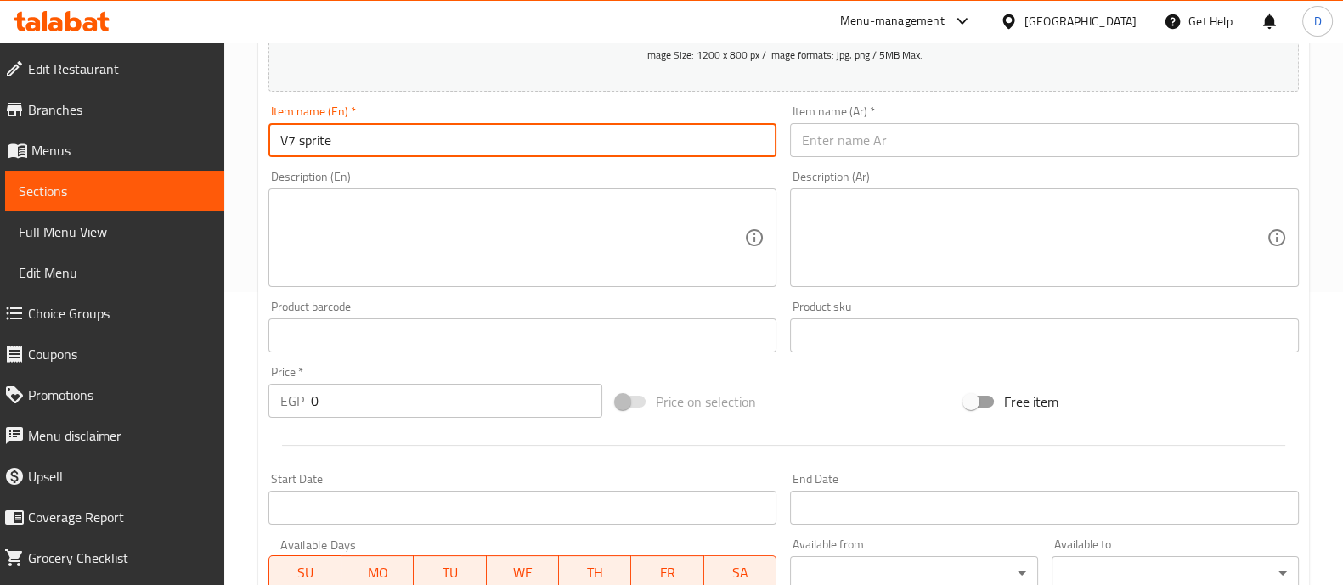
click at [307, 142] on input "V7 sprite" at bounding box center [522, 140] width 509 height 34
type input "V7 sprite"
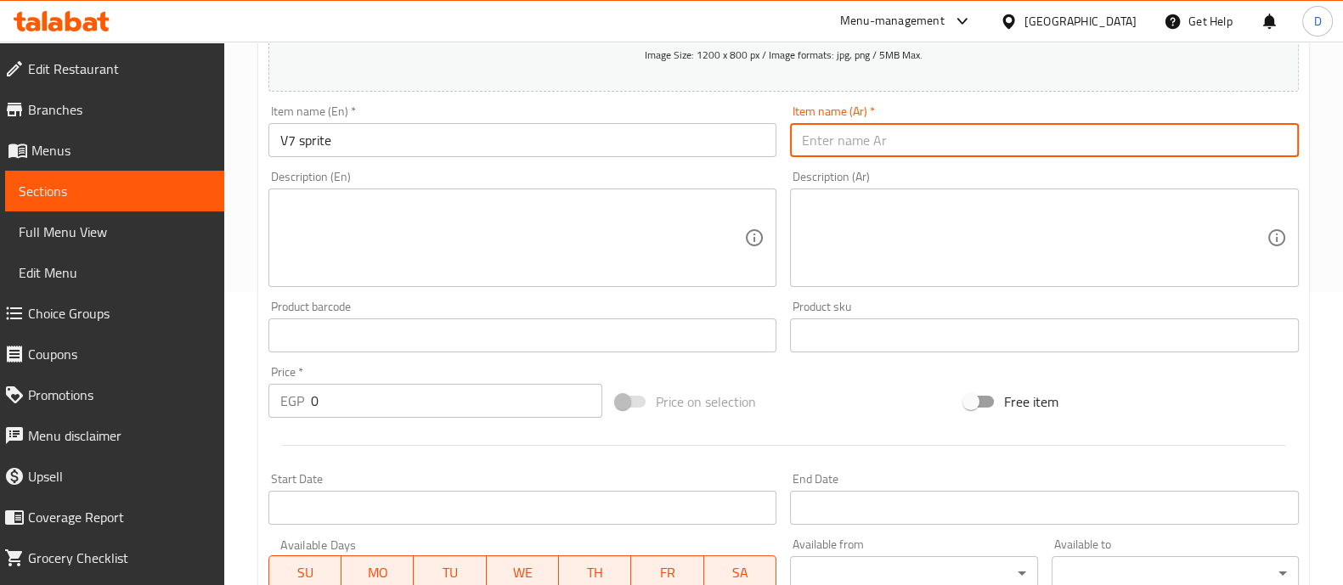
click at [799, 147] on input "text" at bounding box center [1044, 140] width 509 height 34
type input "في سفن سبرايت"
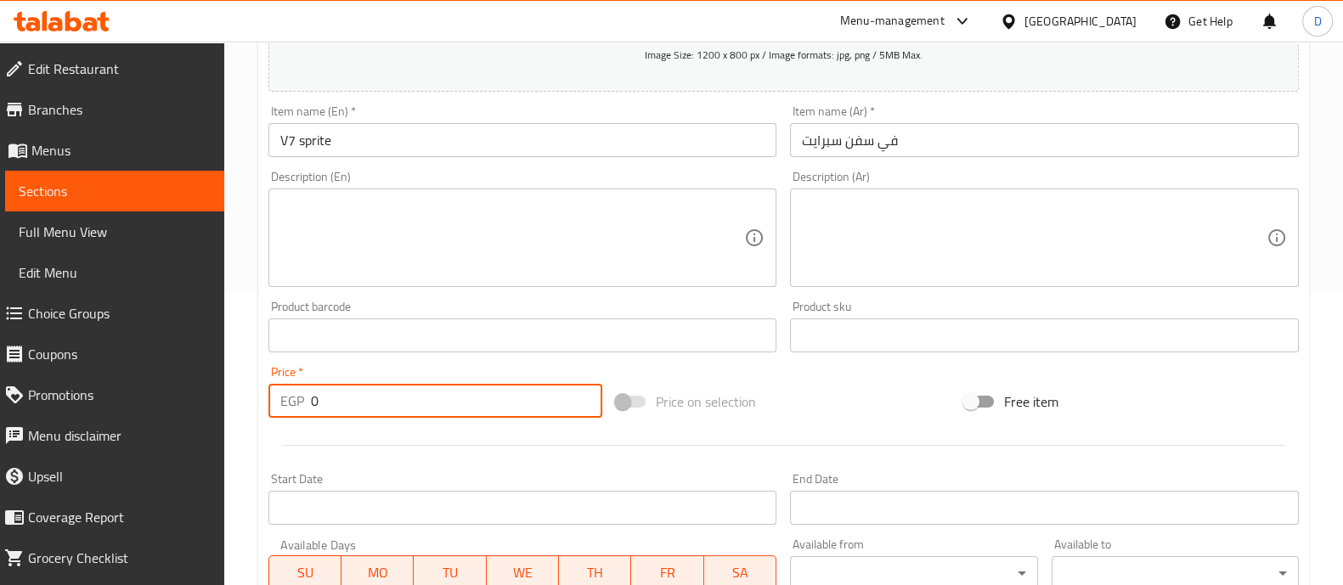
click at [353, 392] on input "0" at bounding box center [457, 401] width 292 height 34
type input "30"
click at [351, 370] on div "Price   * EGP 30 Price *" at bounding box center [435, 392] width 335 height 52
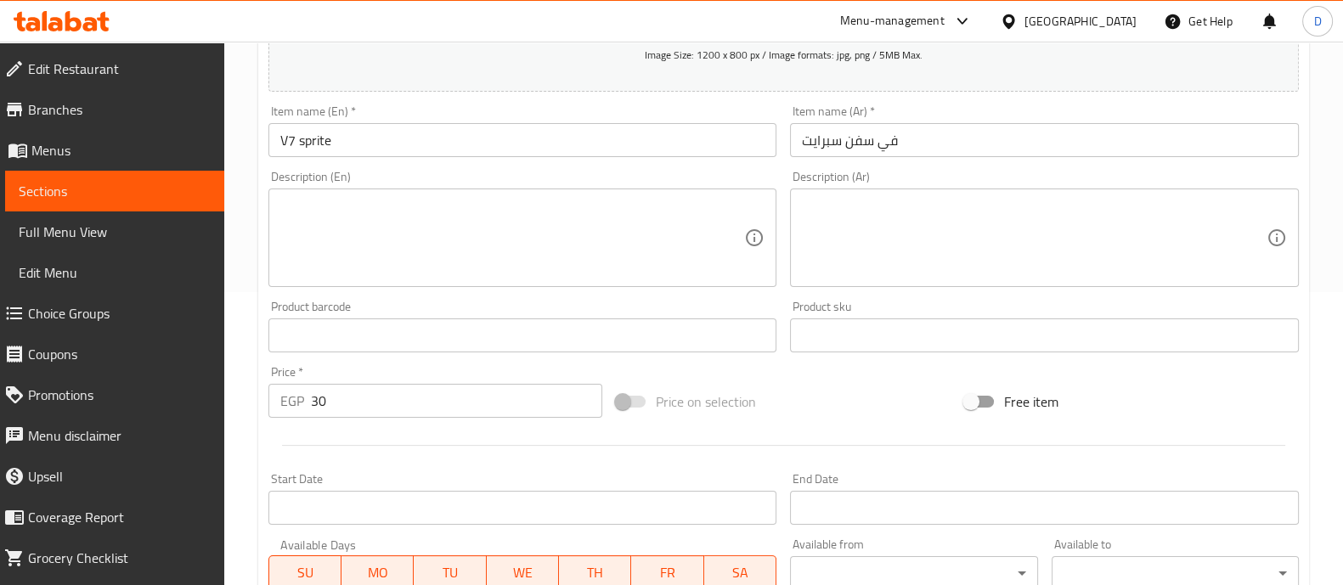
scroll to position [613, 0]
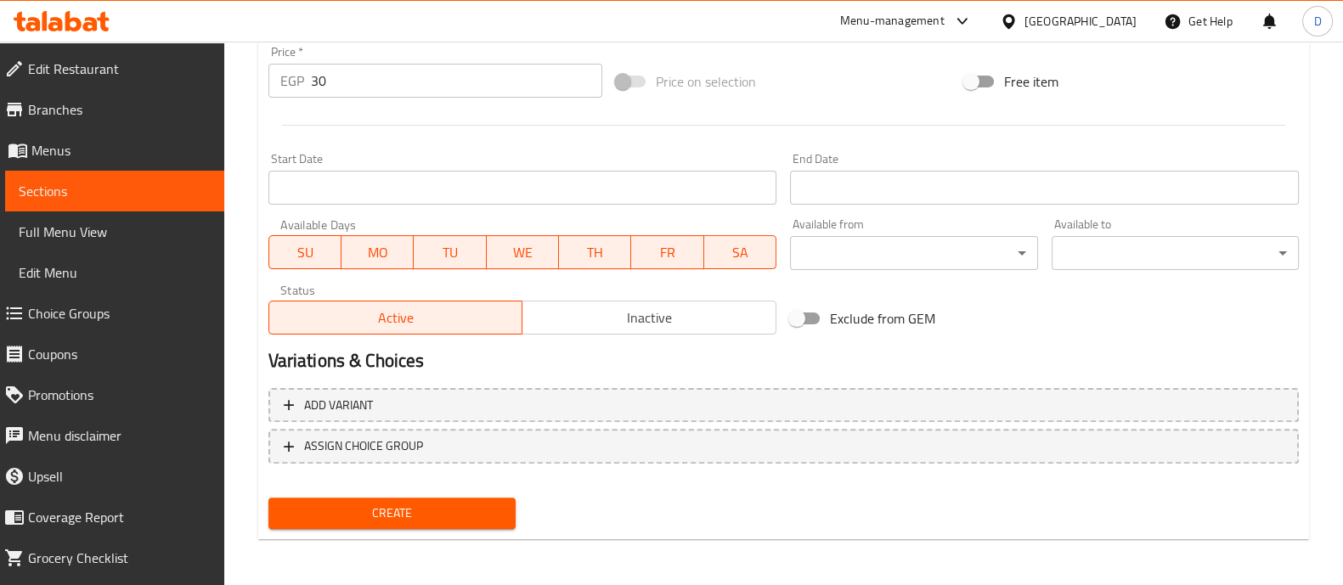
click at [430, 516] on span "Create" at bounding box center [392, 513] width 220 height 21
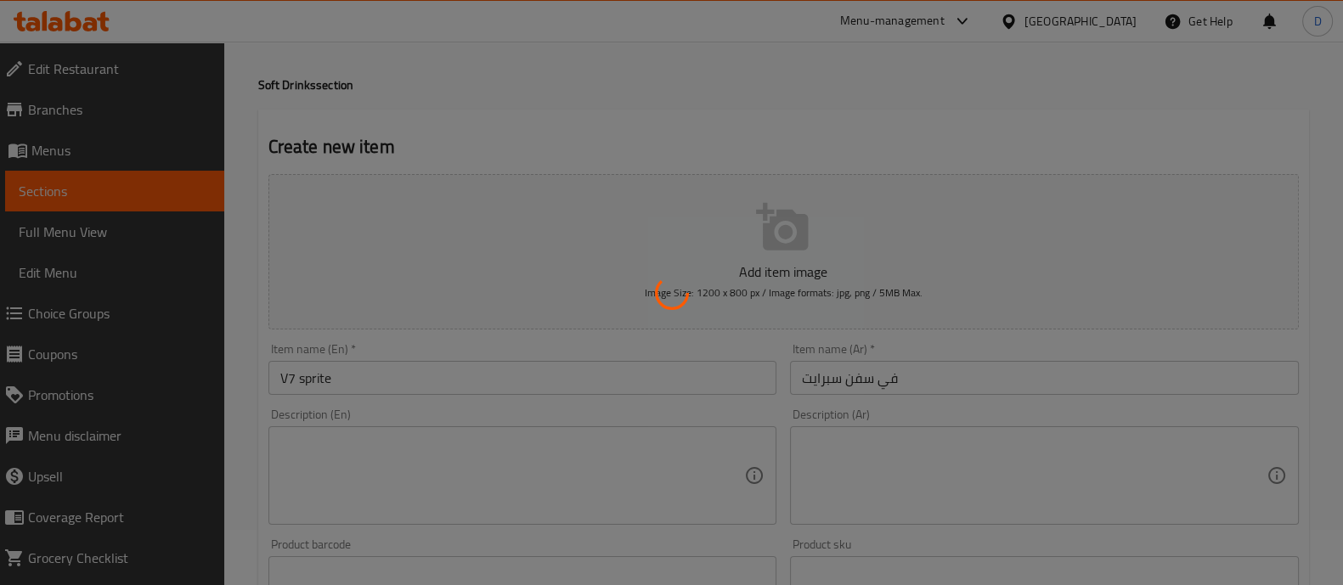
scroll to position [0, 0]
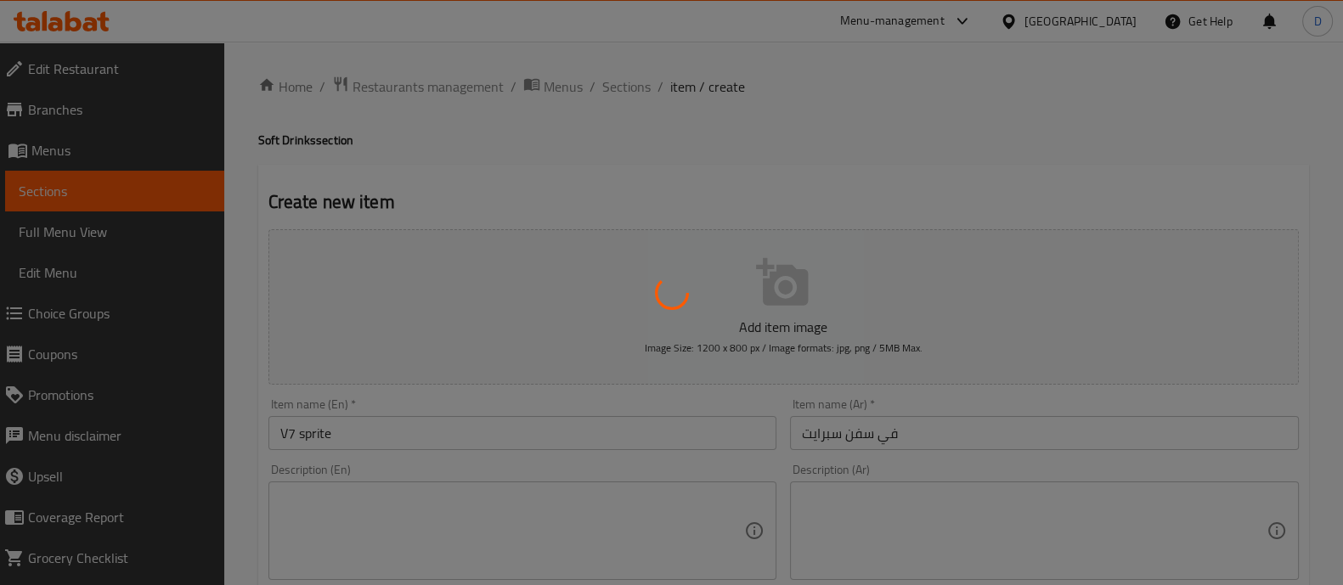
type input "0"
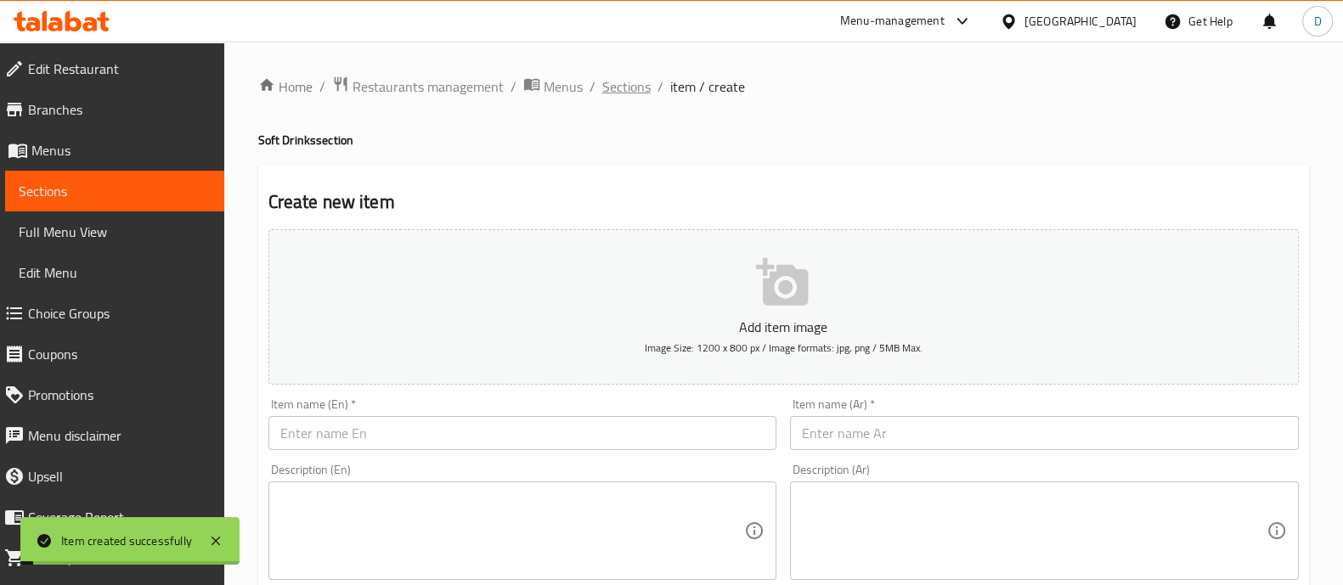
click at [625, 88] on span "Sections" at bounding box center [626, 86] width 48 height 20
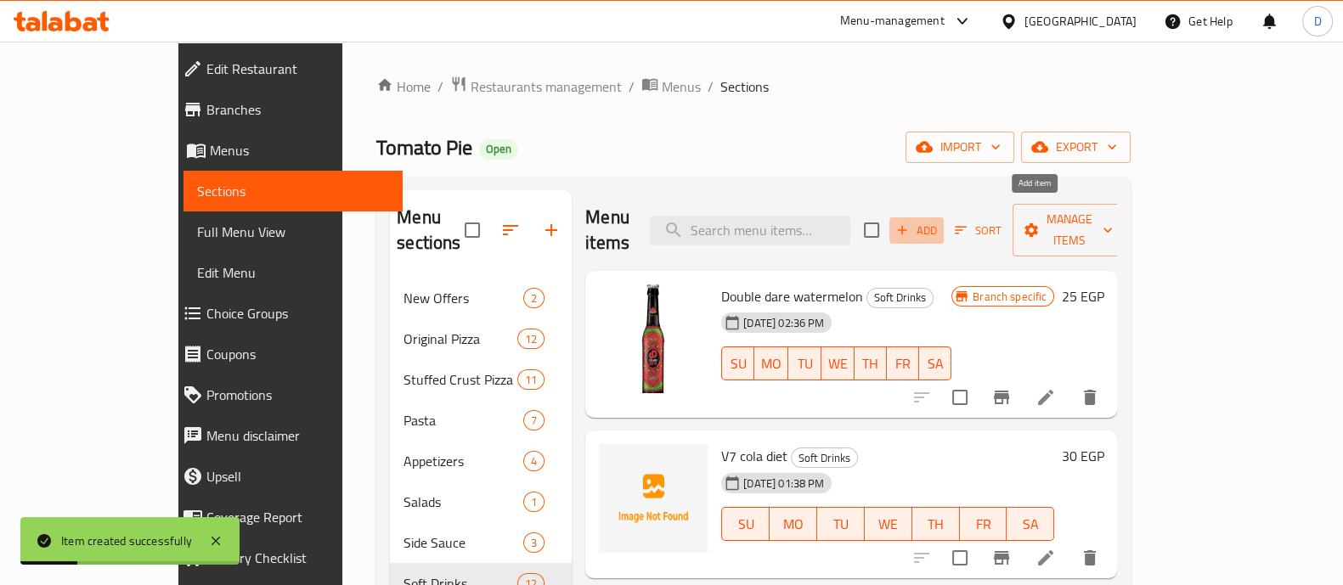
click at [910, 223] on icon "button" at bounding box center [901, 230] width 15 height 15
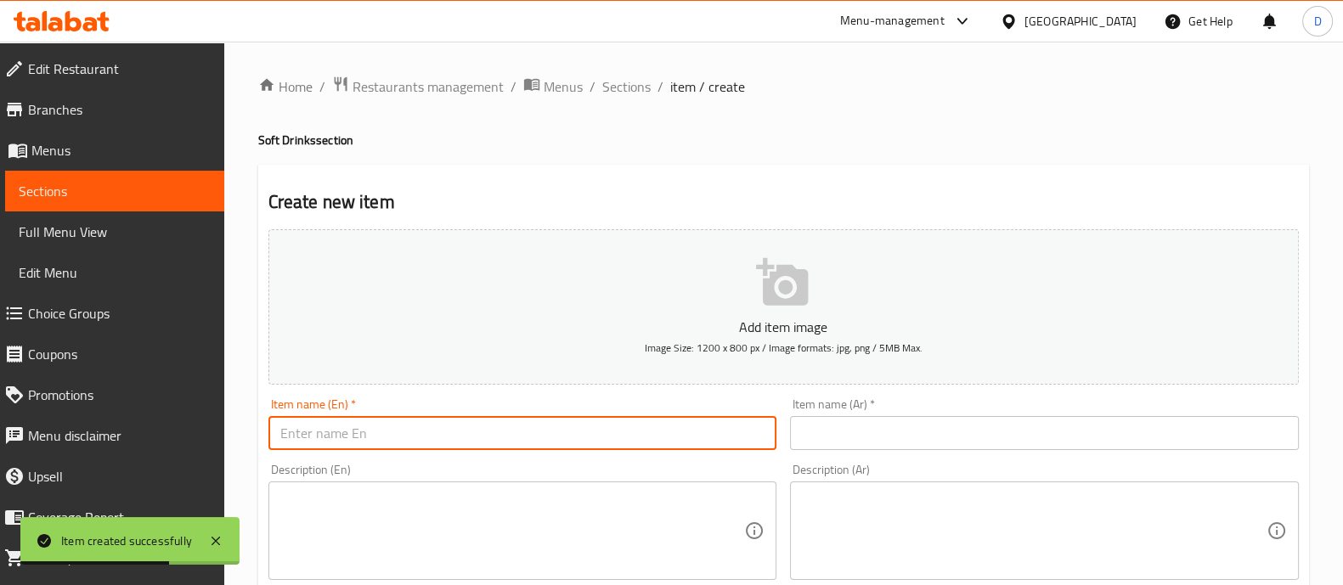
click at [353, 432] on input "text" at bounding box center [522, 433] width 509 height 34
paste input "v7 malt apple"
click at [289, 431] on input "v7 malt apple" at bounding box center [522, 433] width 509 height 34
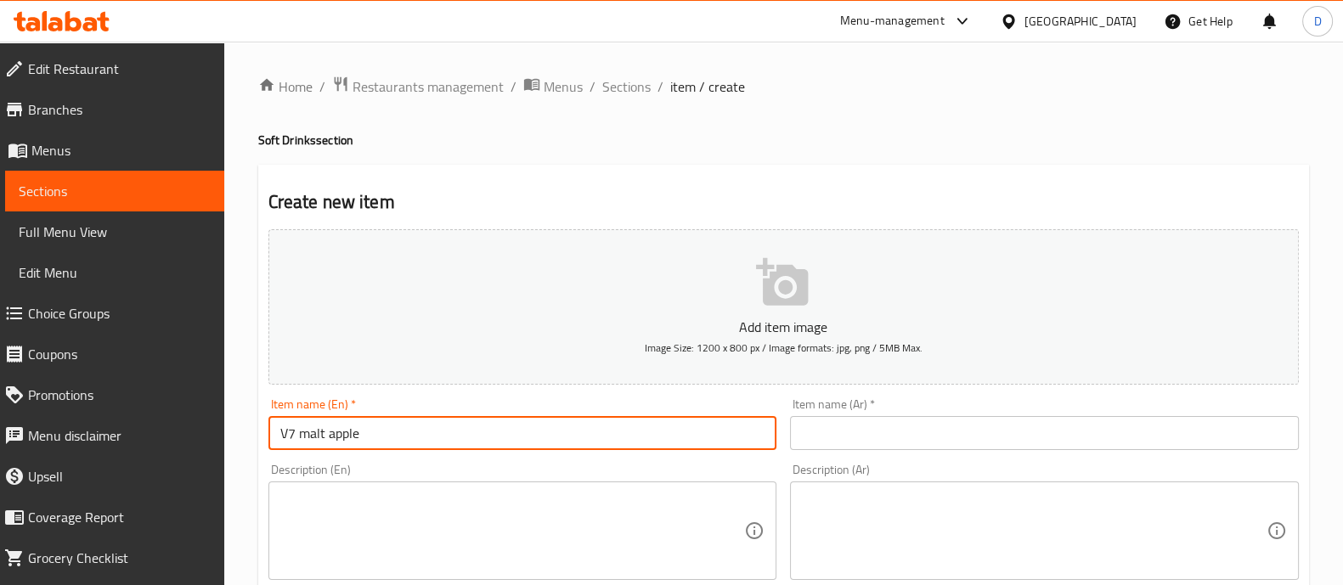
click at [426, 440] on input "V7 malt apple" at bounding box center [522, 433] width 509 height 34
type input "V7 malt apple"
click at [816, 444] on input "text" at bounding box center [1044, 433] width 509 height 34
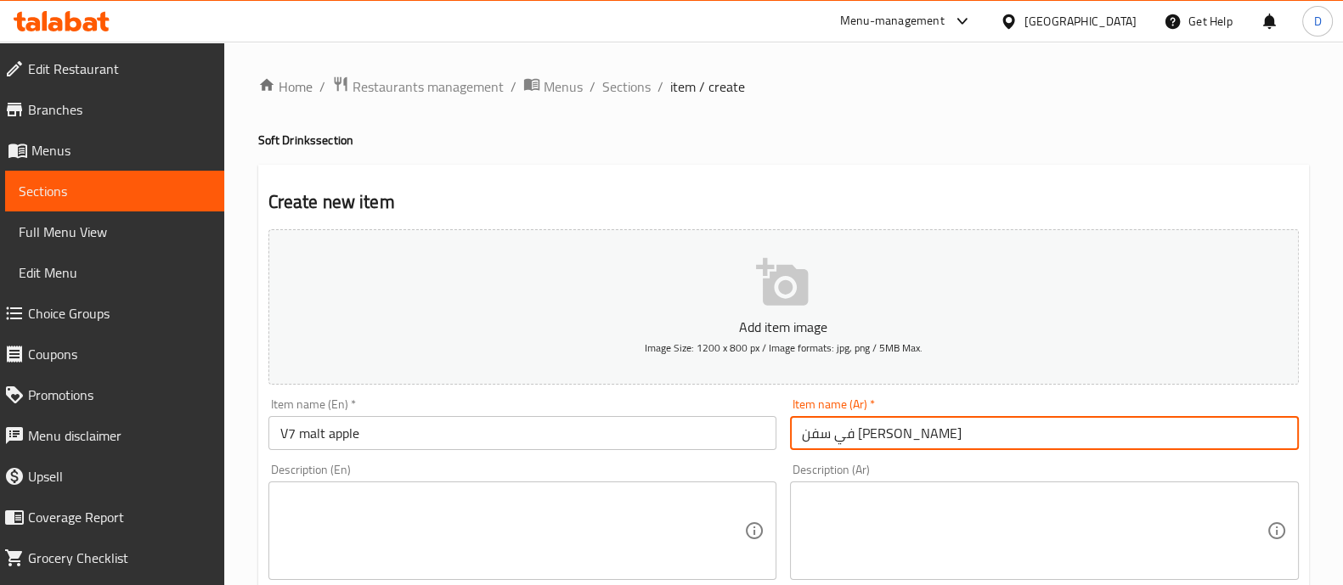
click at [836, 433] on input "في سفن [PERSON_NAME]" at bounding box center [1044, 433] width 509 height 34
click at [815, 432] on input "في سفن مالت دايت" at bounding box center [1044, 433] width 509 height 34
type input "في سفن مالت تفاح"
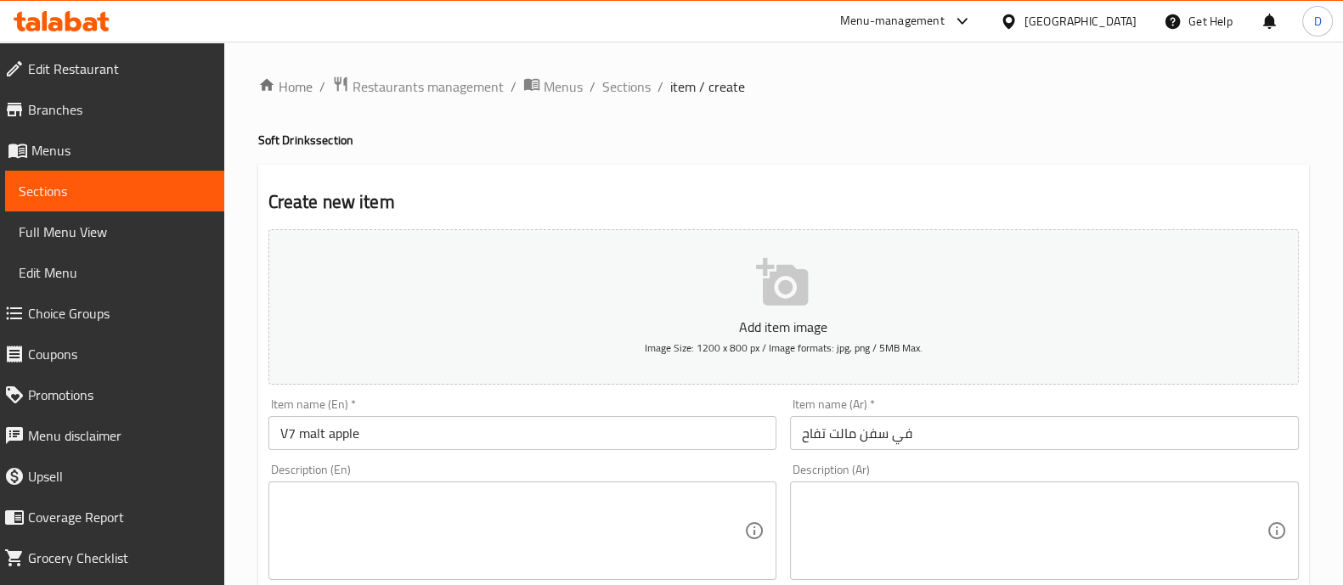
click at [688, 464] on div "Description (En) Description (En)" at bounding box center [522, 522] width 509 height 116
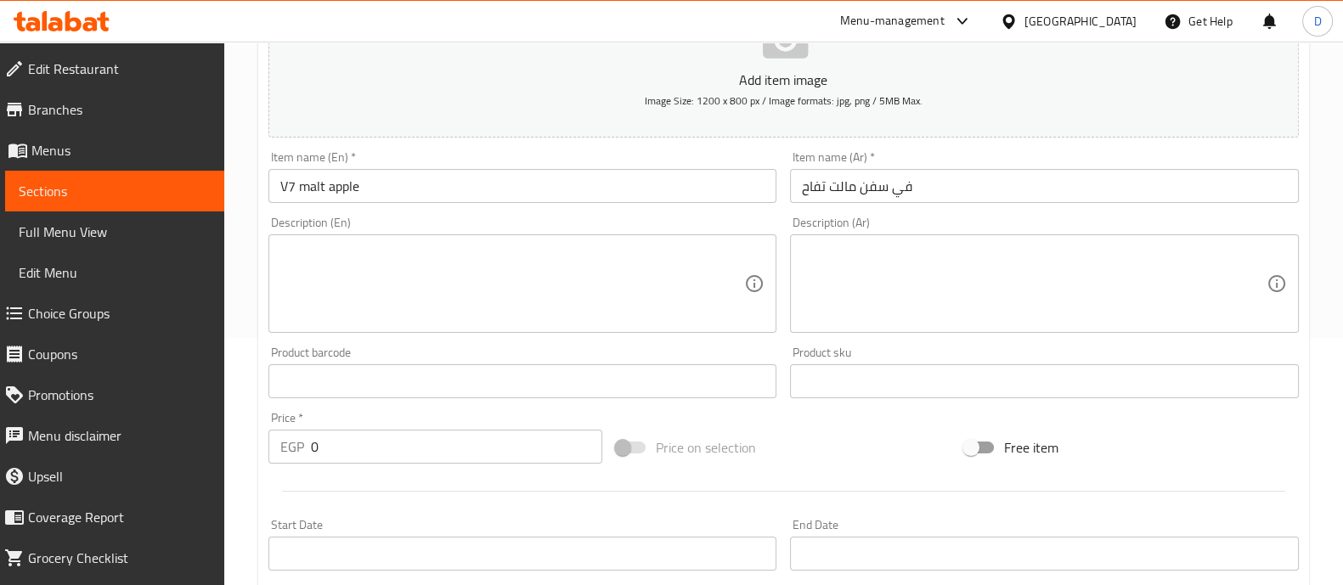
scroll to position [250, 0]
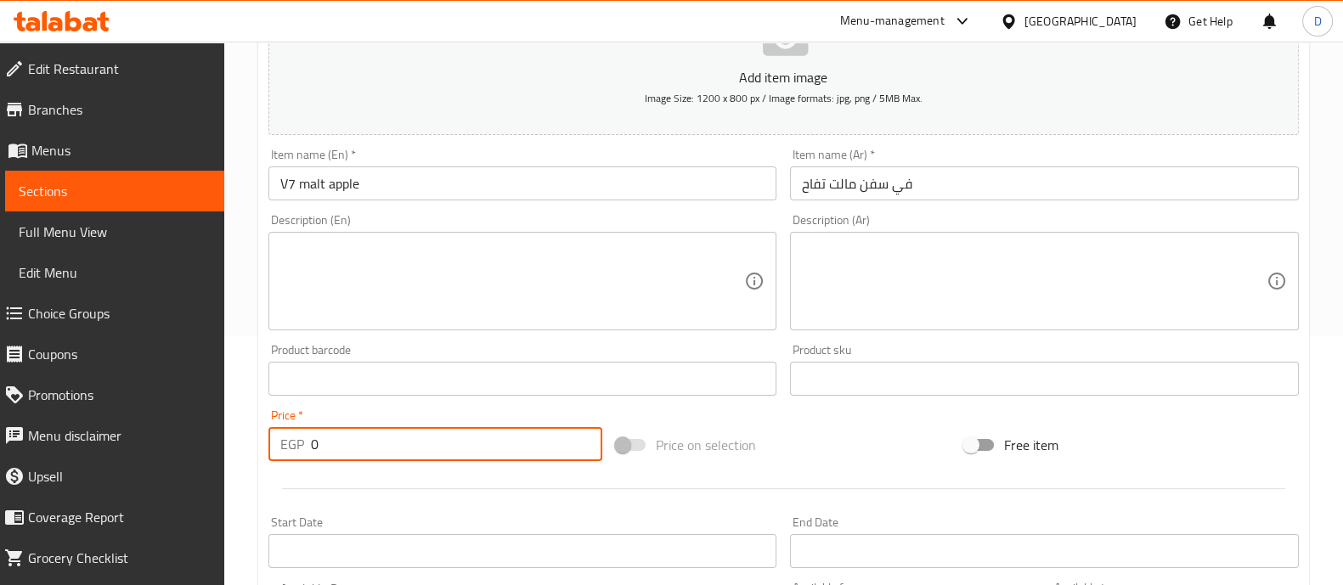
click at [450, 450] on input "0" at bounding box center [457, 444] width 292 height 34
type input "30"
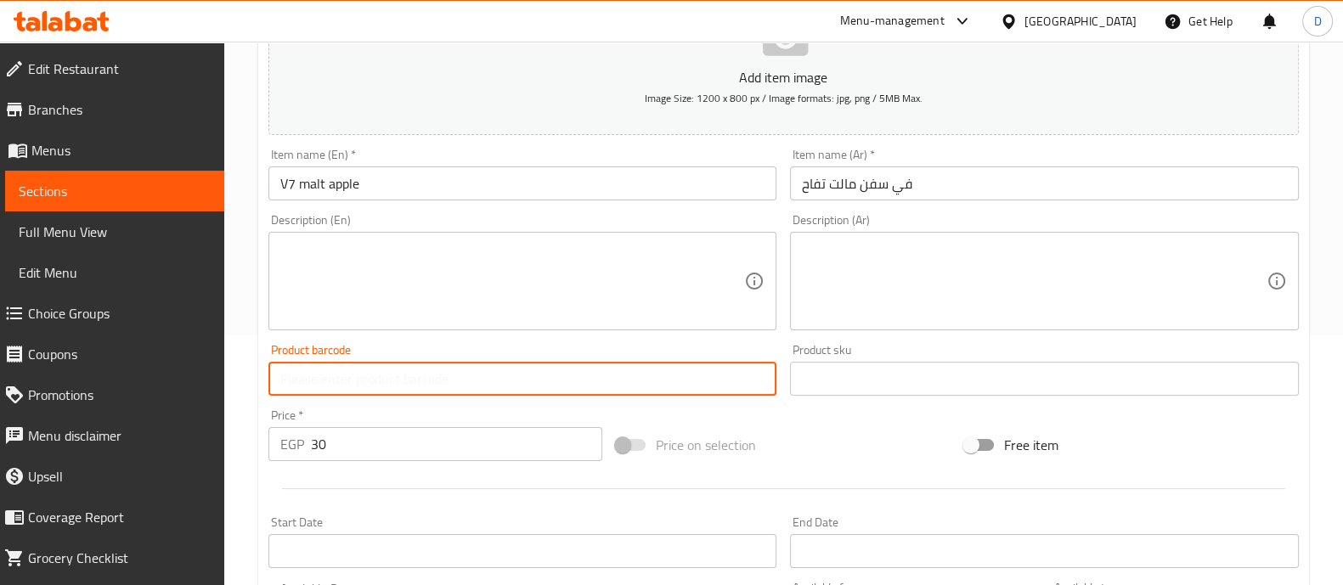
click at [430, 384] on input "text" at bounding box center [522, 379] width 509 height 34
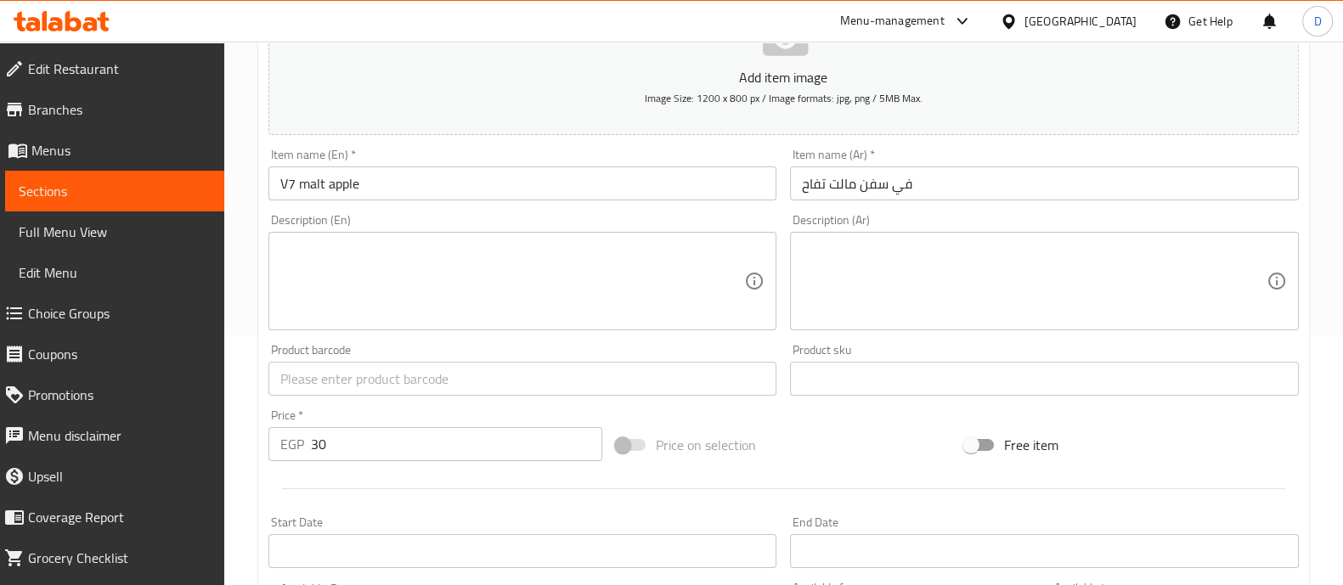
click at [479, 490] on div at bounding box center [784, 489] width 1044 height 42
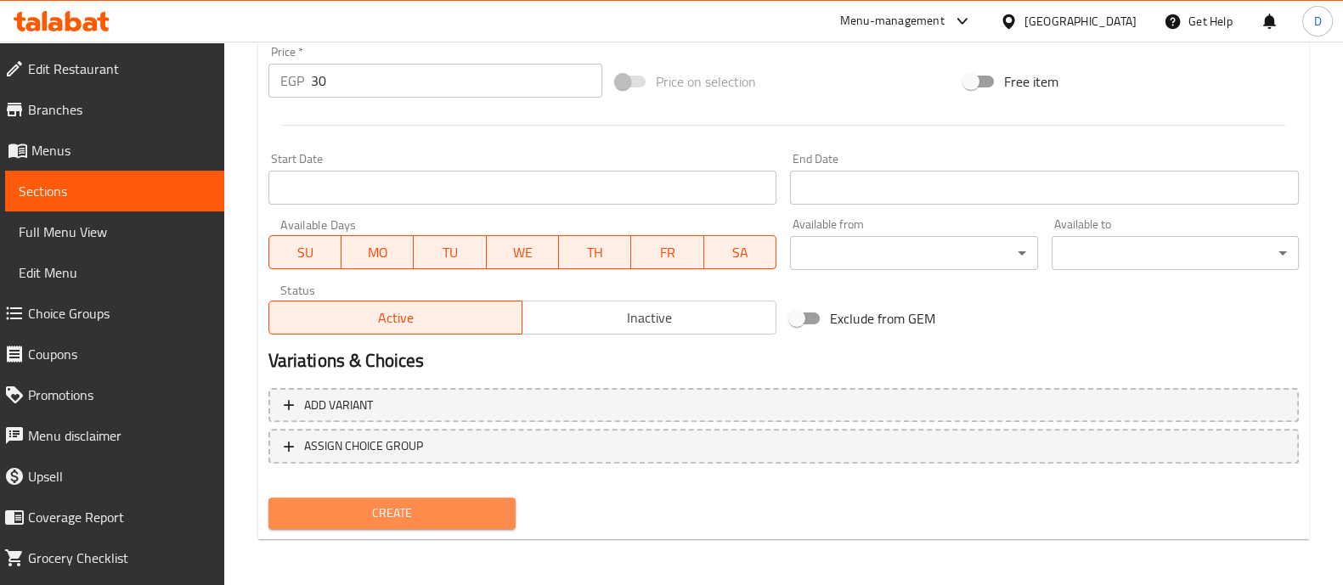
click at [441, 509] on span "Create" at bounding box center [392, 513] width 220 height 21
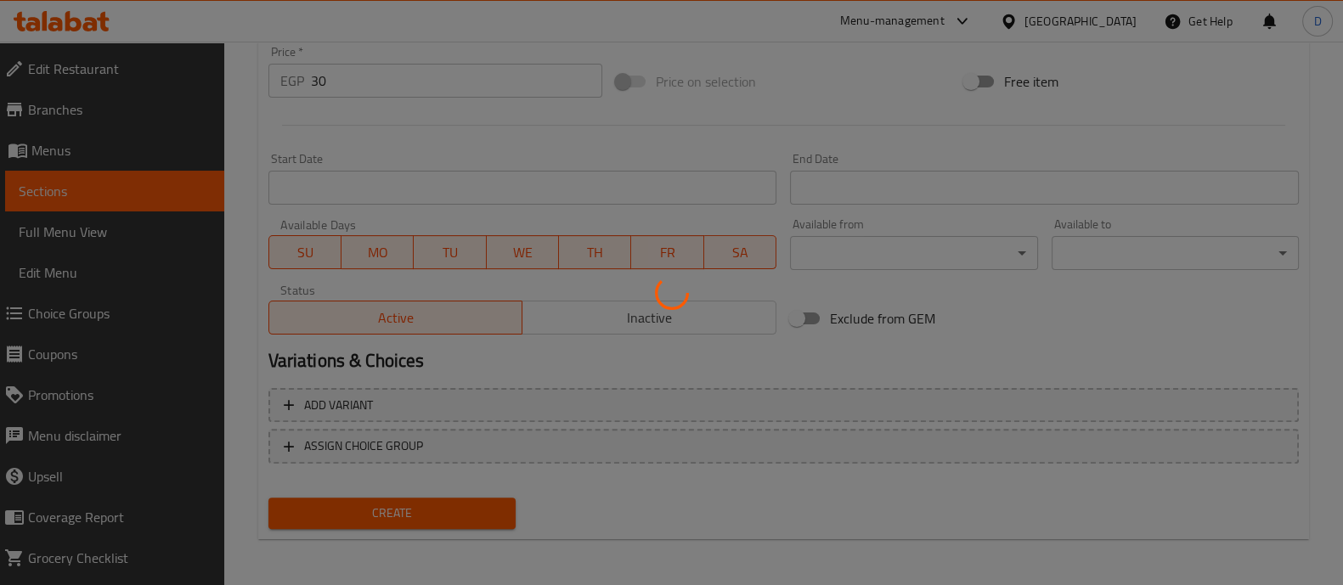
type input "0"
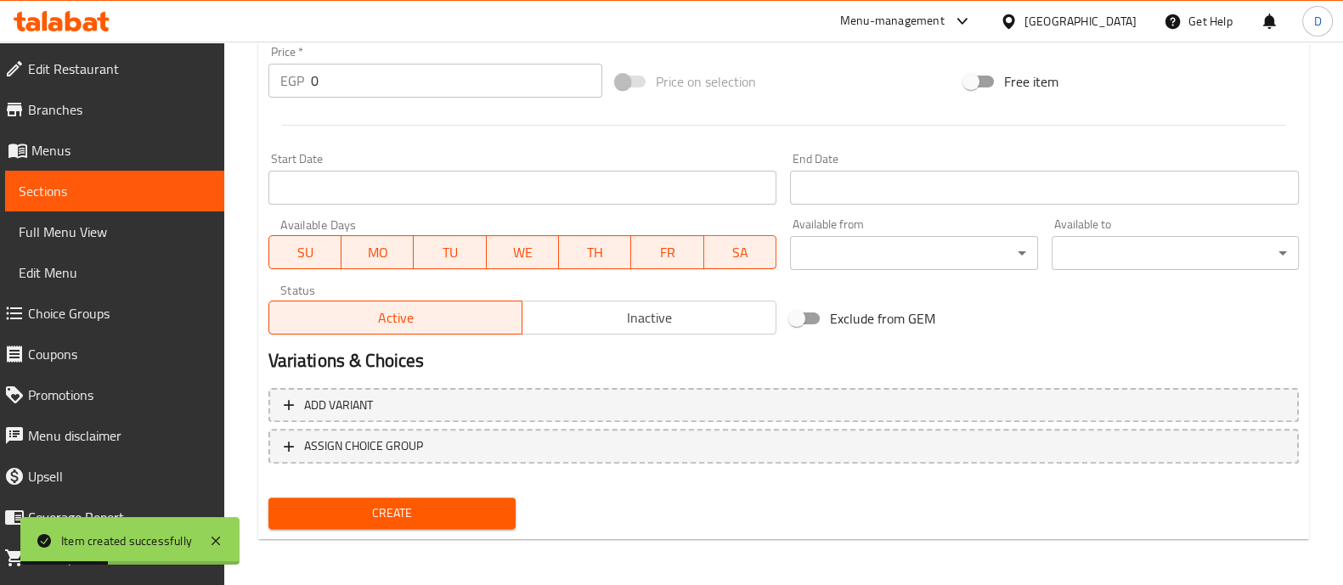
scroll to position [0, 0]
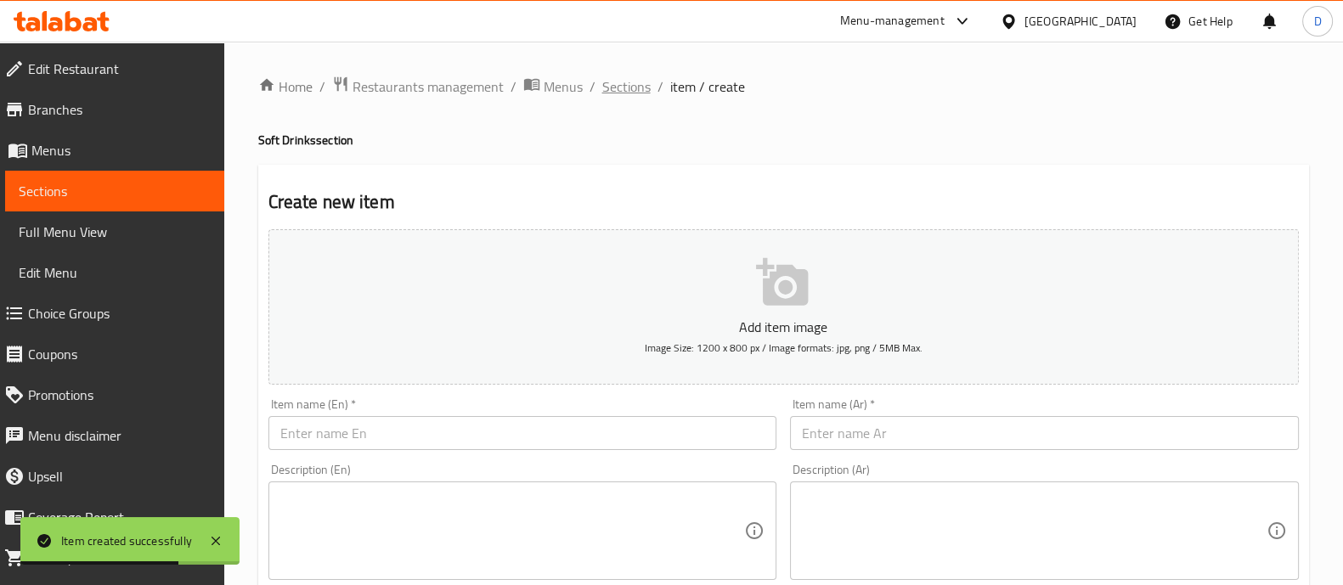
click at [637, 82] on span "Sections" at bounding box center [626, 86] width 48 height 20
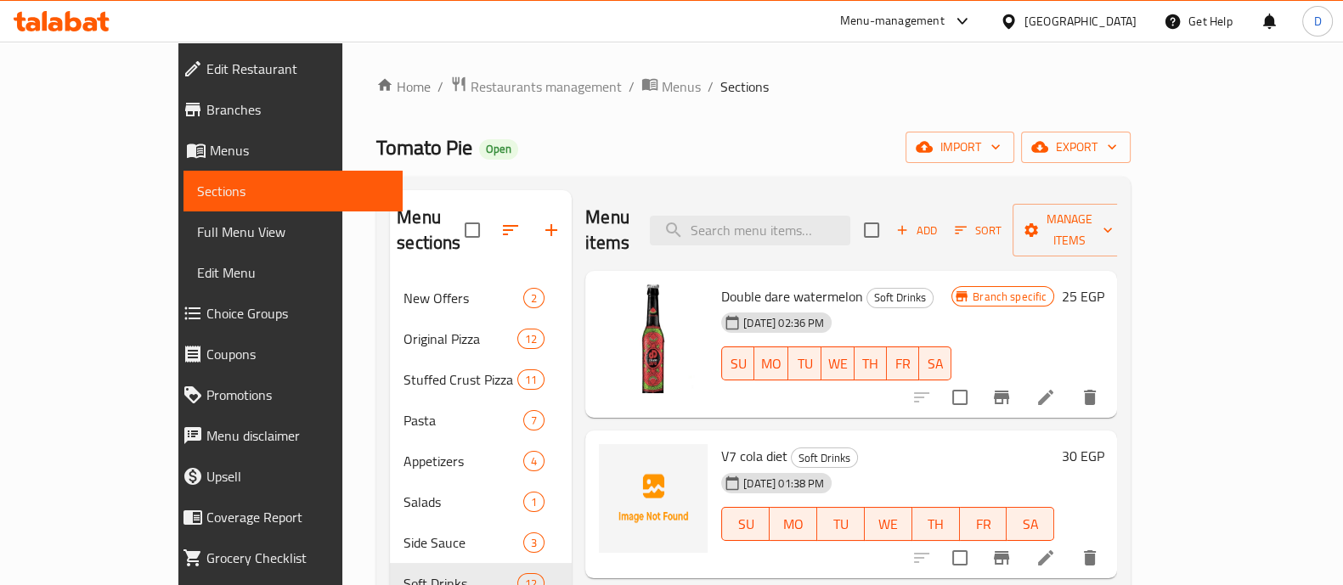
scroll to position [57, 0]
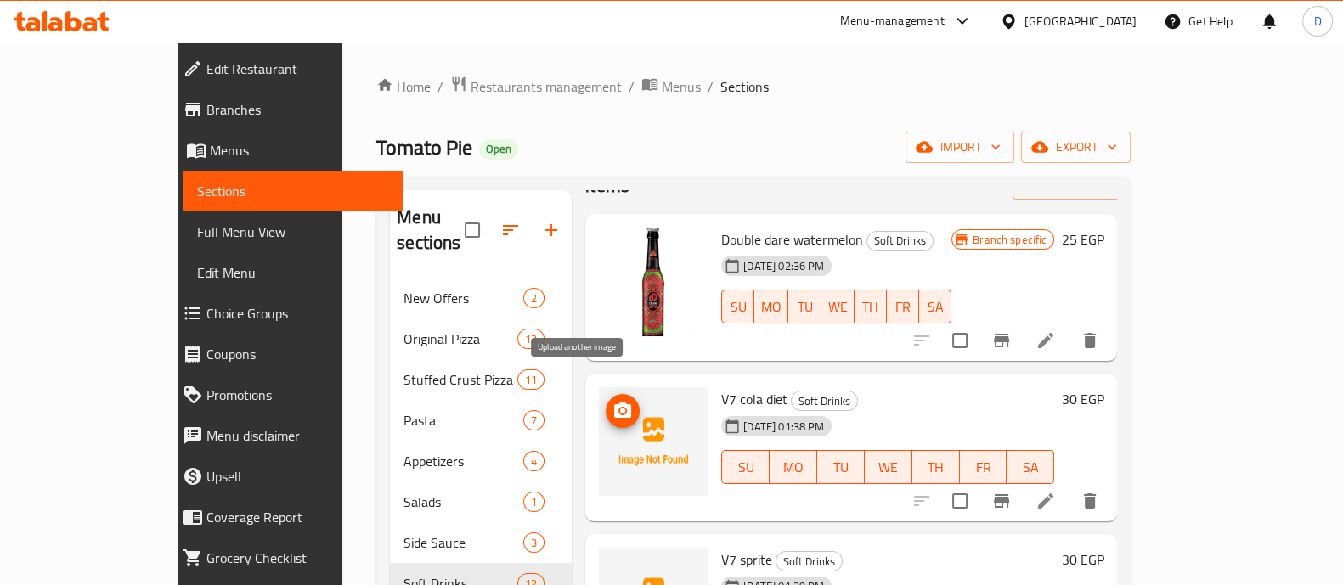
click at [614, 403] on icon "upload picture" at bounding box center [622, 410] width 17 height 15
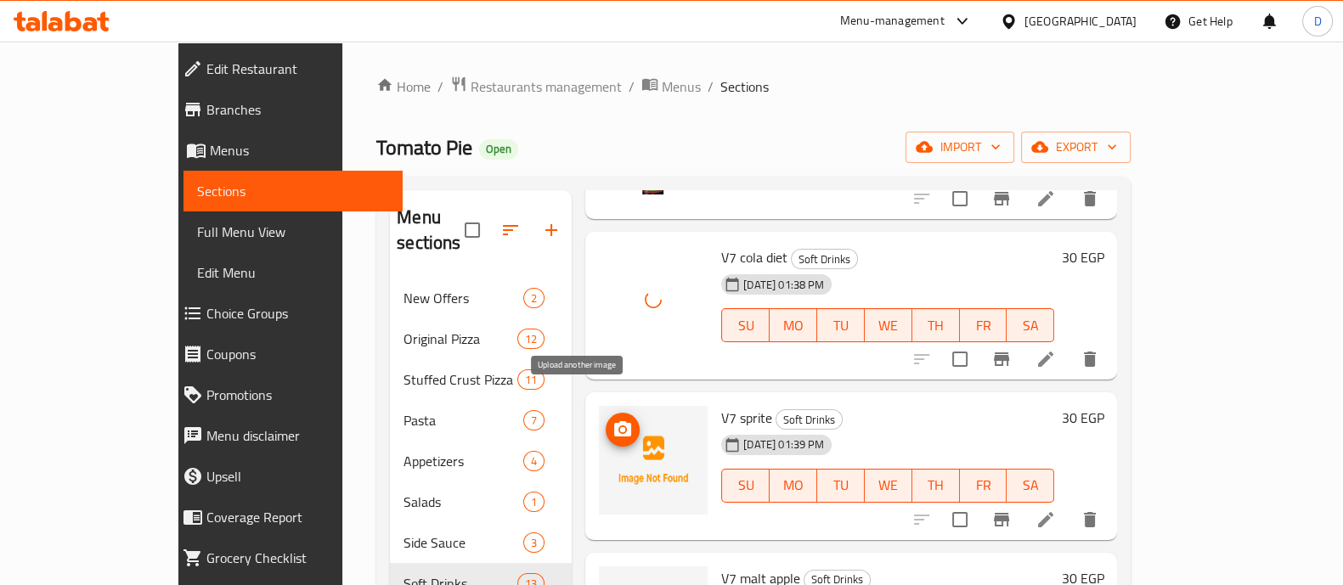
click at [612, 420] on icon "upload picture" at bounding box center [622, 430] width 20 height 20
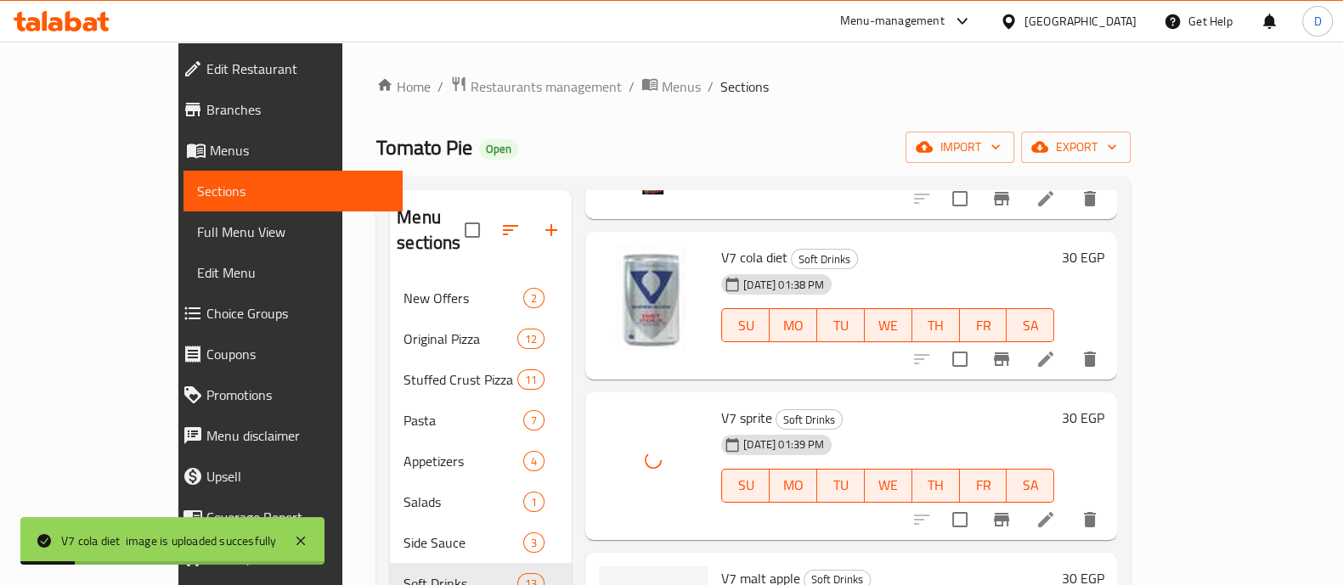
scroll to position [432, 0]
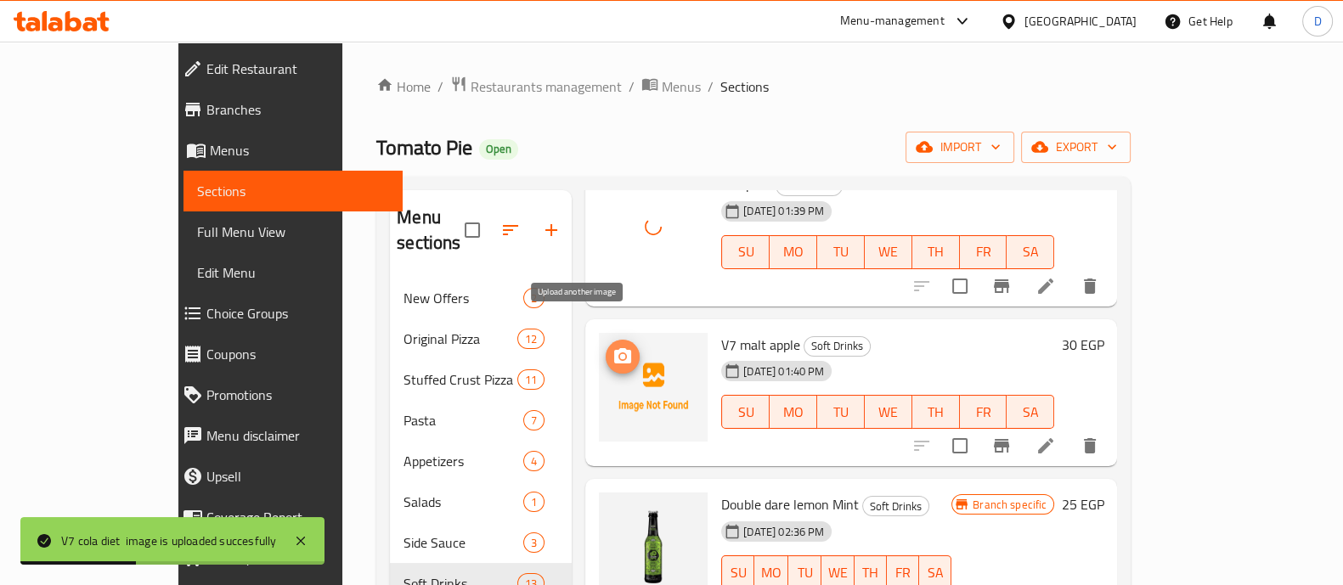
click at [612, 347] on icon "upload picture" at bounding box center [622, 357] width 20 height 20
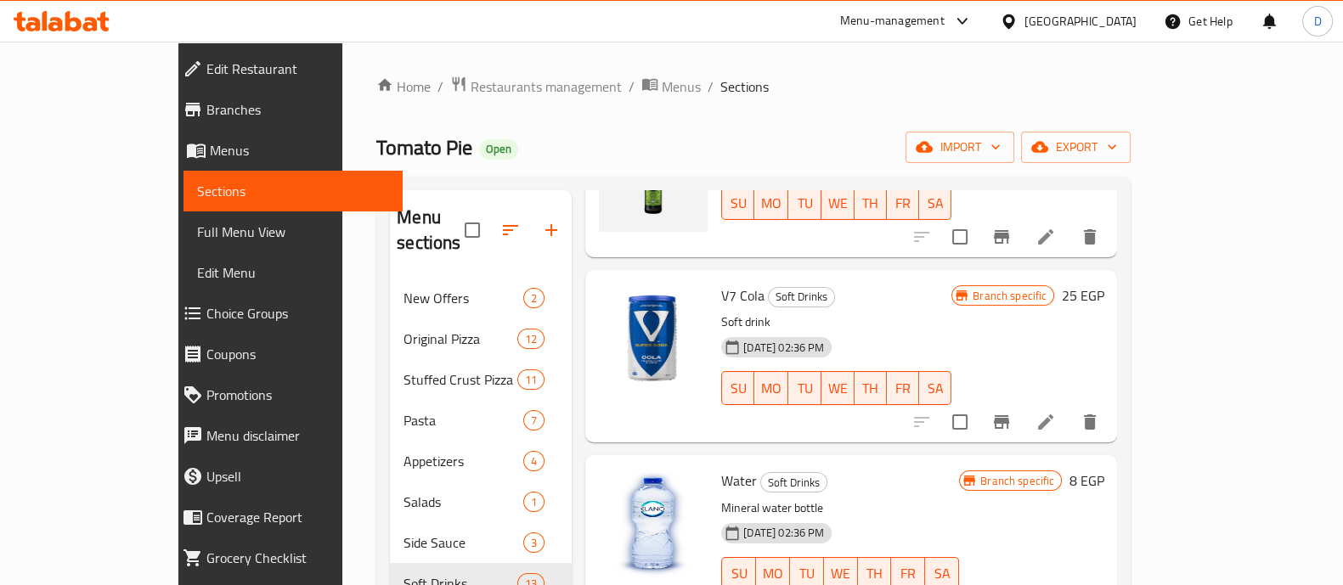
scroll to position [804, 0]
click at [1022, 400] on button "Branch-specific-item" at bounding box center [1001, 420] width 41 height 41
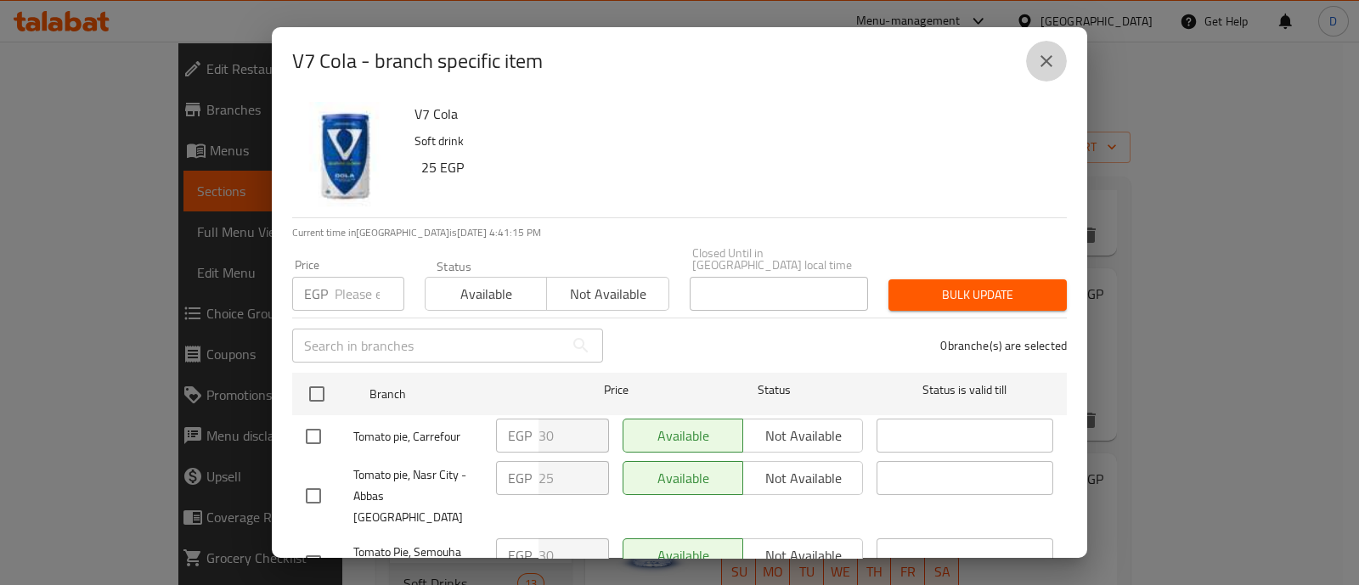
click at [1050, 65] on icon "close" at bounding box center [1047, 61] width 12 height 12
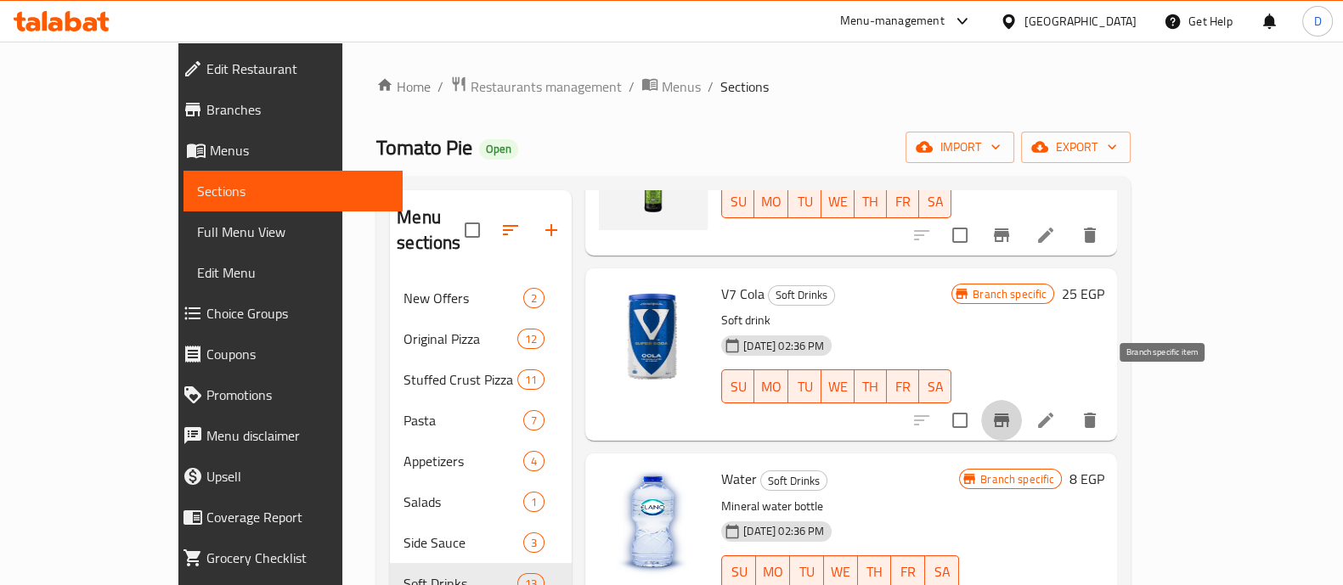
click at [1009, 414] on icon "Branch-specific-item" at bounding box center [1001, 421] width 15 height 14
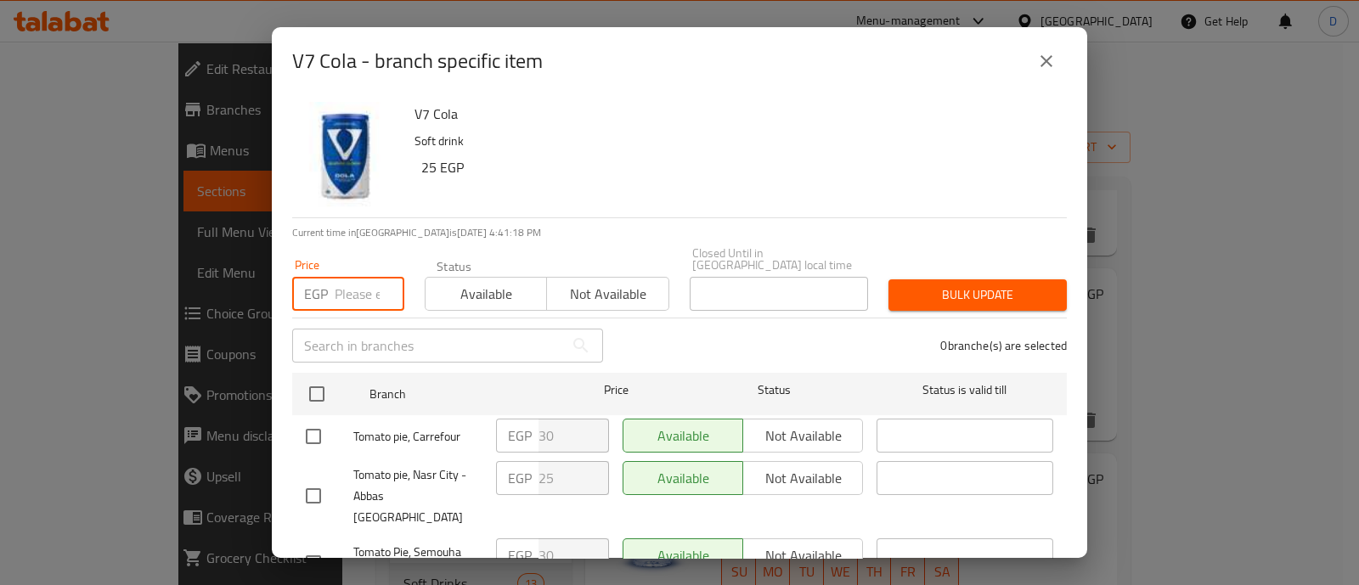
click at [358, 277] on input "number" at bounding box center [370, 294] width 70 height 34
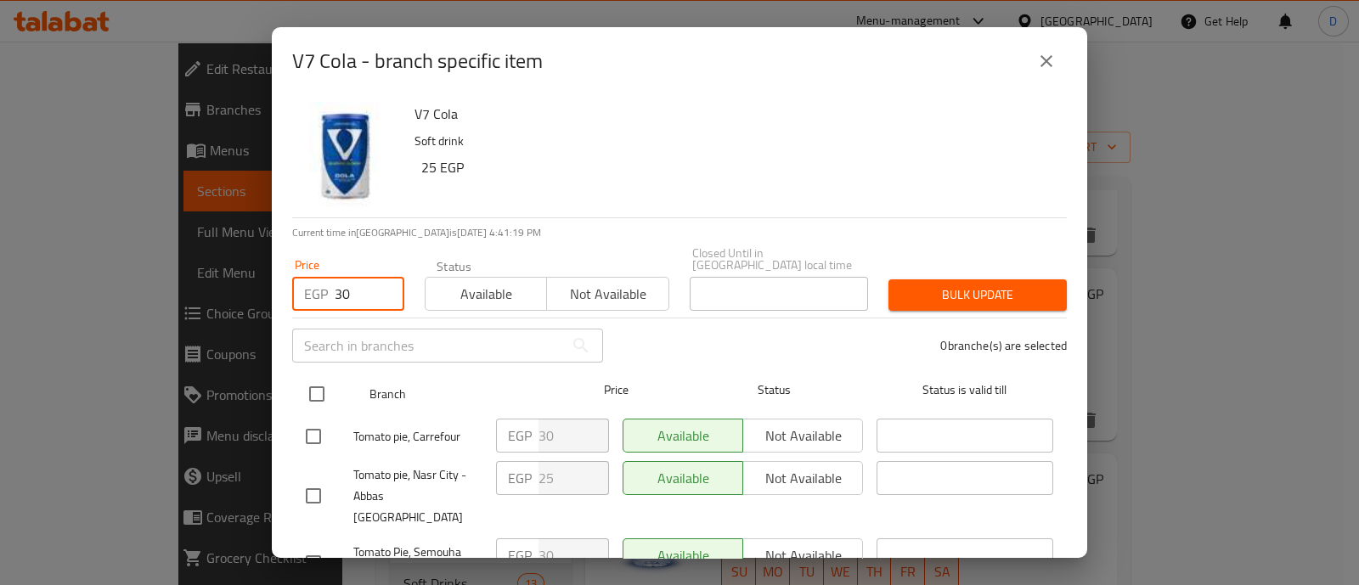
type input "30"
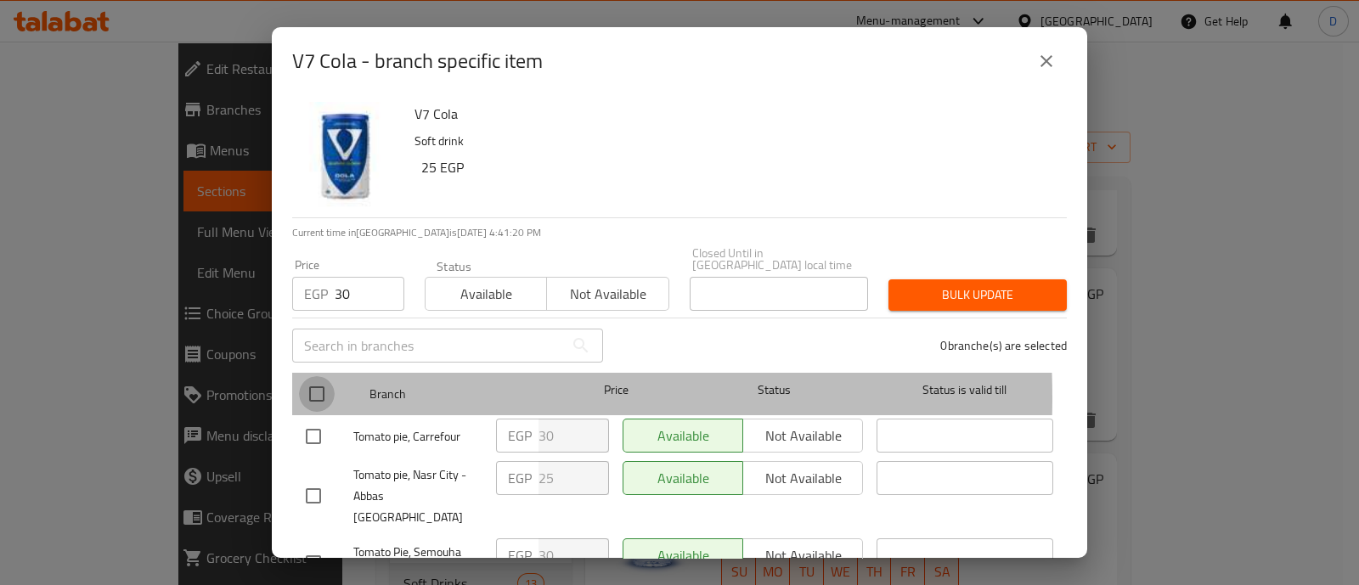
click at [307, 386] on input "checkbox" at bounding box center [317, 394] width 36 height 36
checkbox input "true"
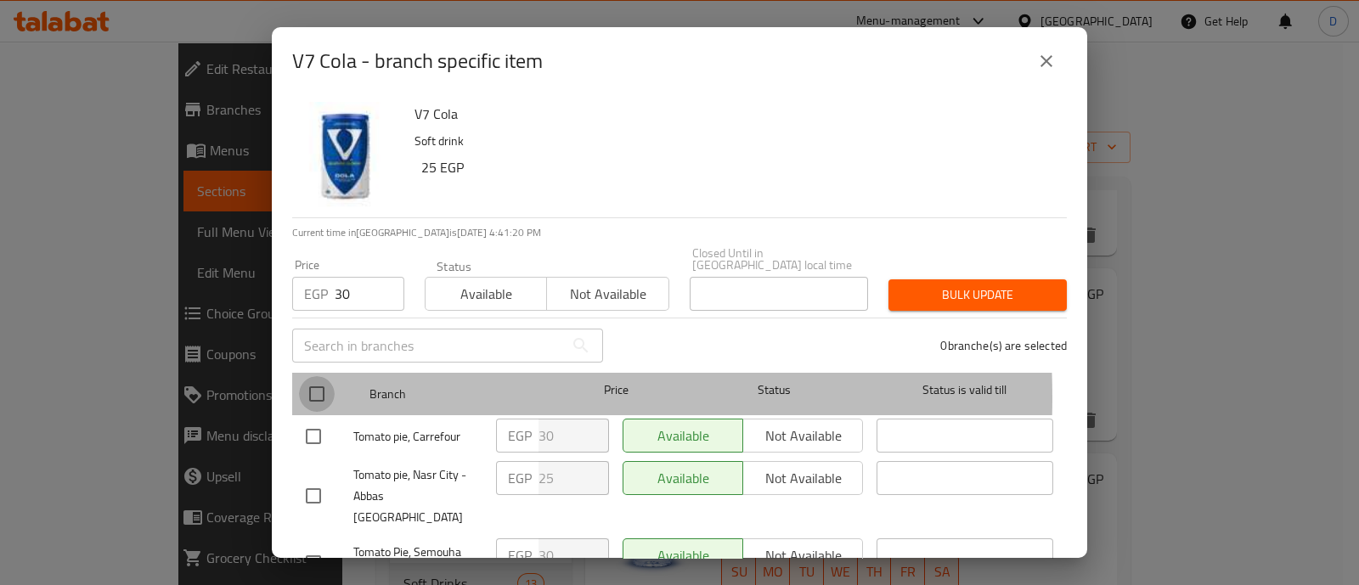
checkbox input "true"
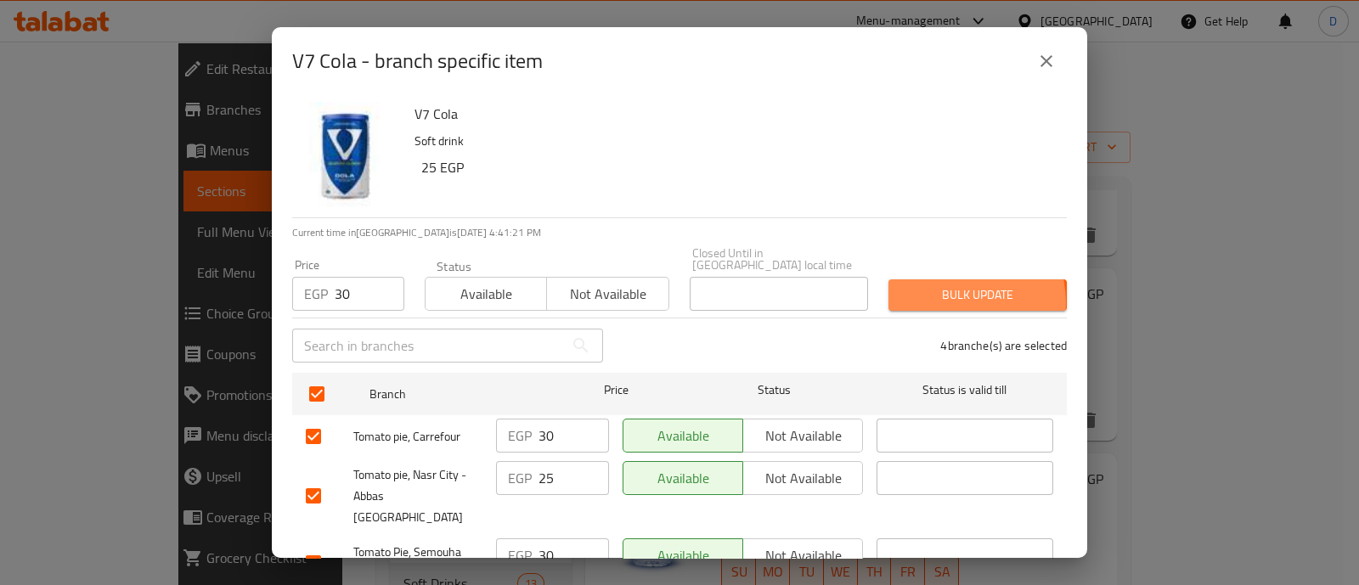
click at [941, 291] on span "Bulk update" at bounding box center [977, 295] width 151 height 21
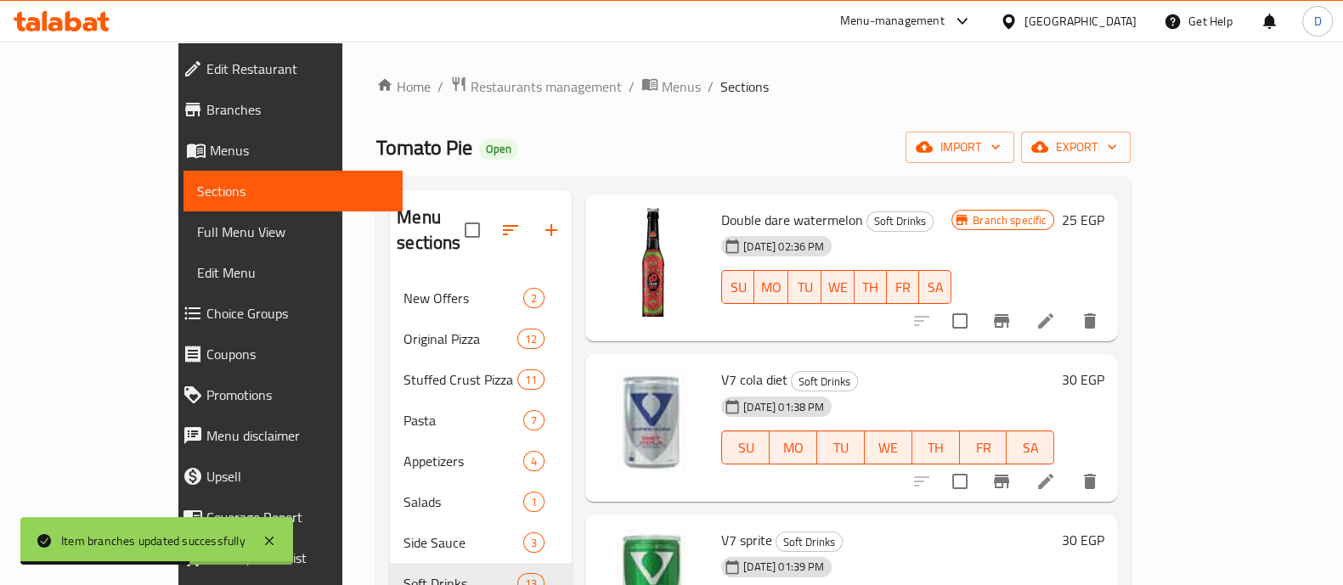
scroll to position [0, 0]
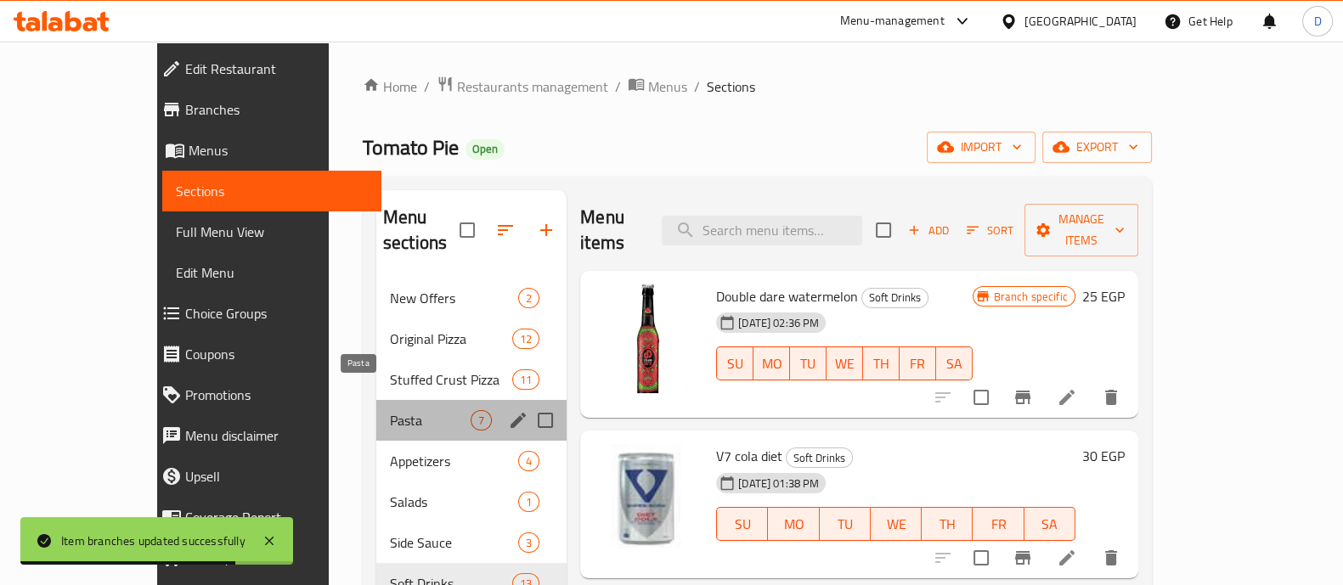
click at [390, 410] on span "Pasta" at bounding box center [430, 420] width 81 height 20
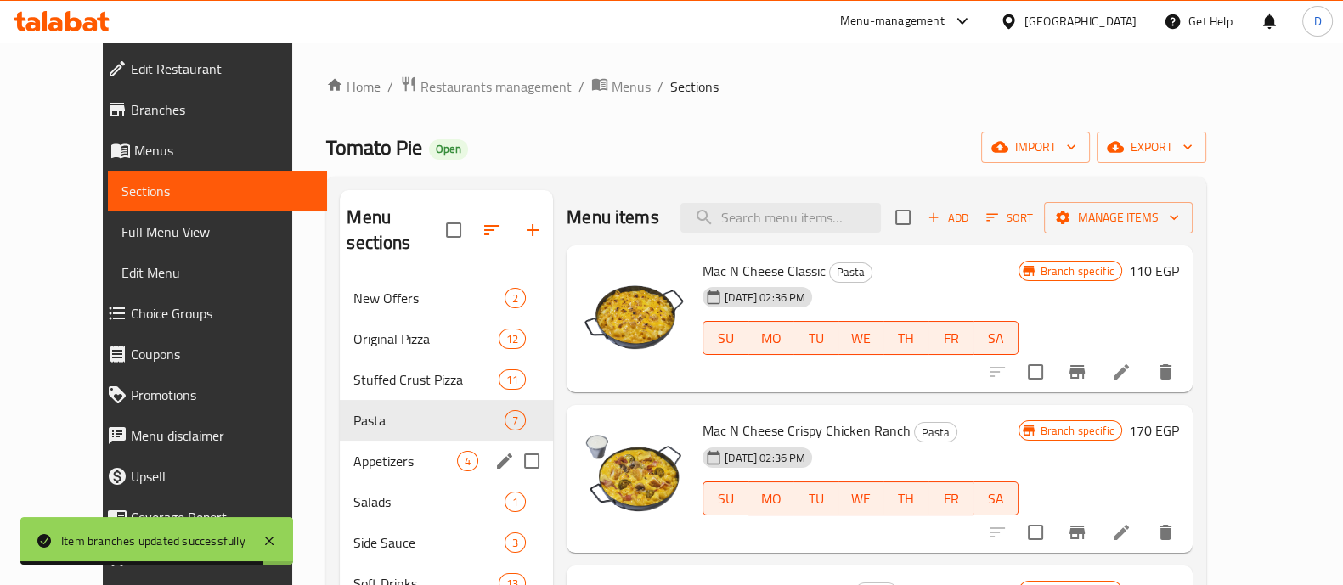
click at [357, 446] on div "Appetizers 4" at bounding box center [446, 461] width 213 height 41
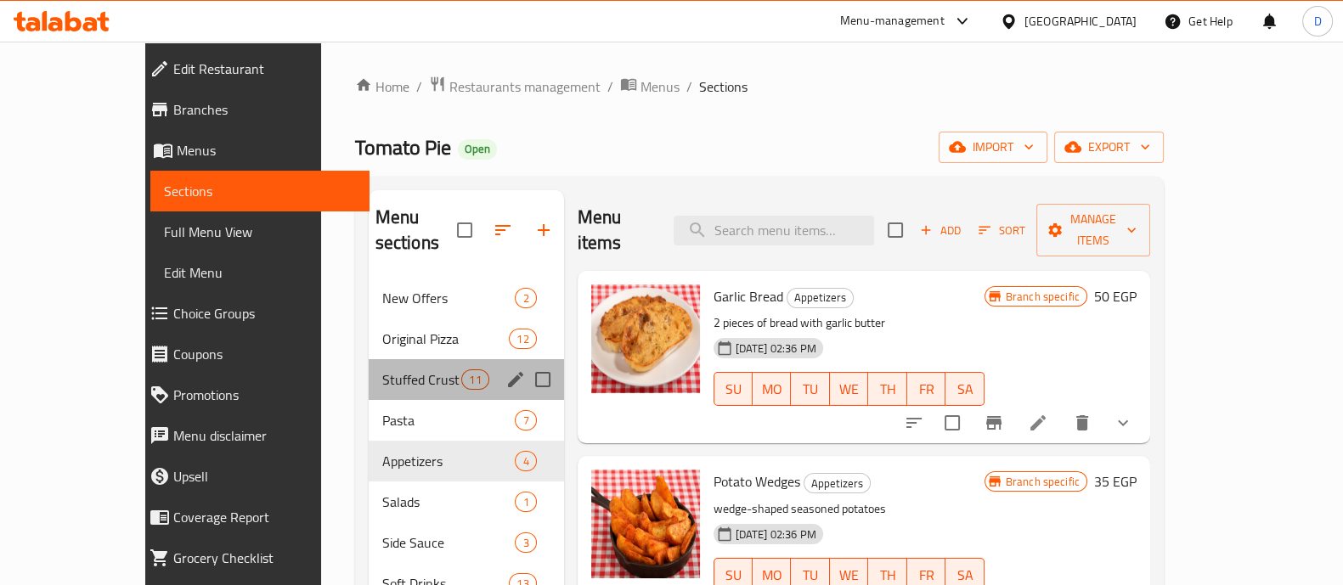
drag, startPoint x: 377, startPoint y: 370, endPoint x: 346, endPoint y: 341, distance: 43.3
click at [369, 359] on div "Stuffed Crust Pizza 11" at bounding box center [466, 379] width 195 height 41
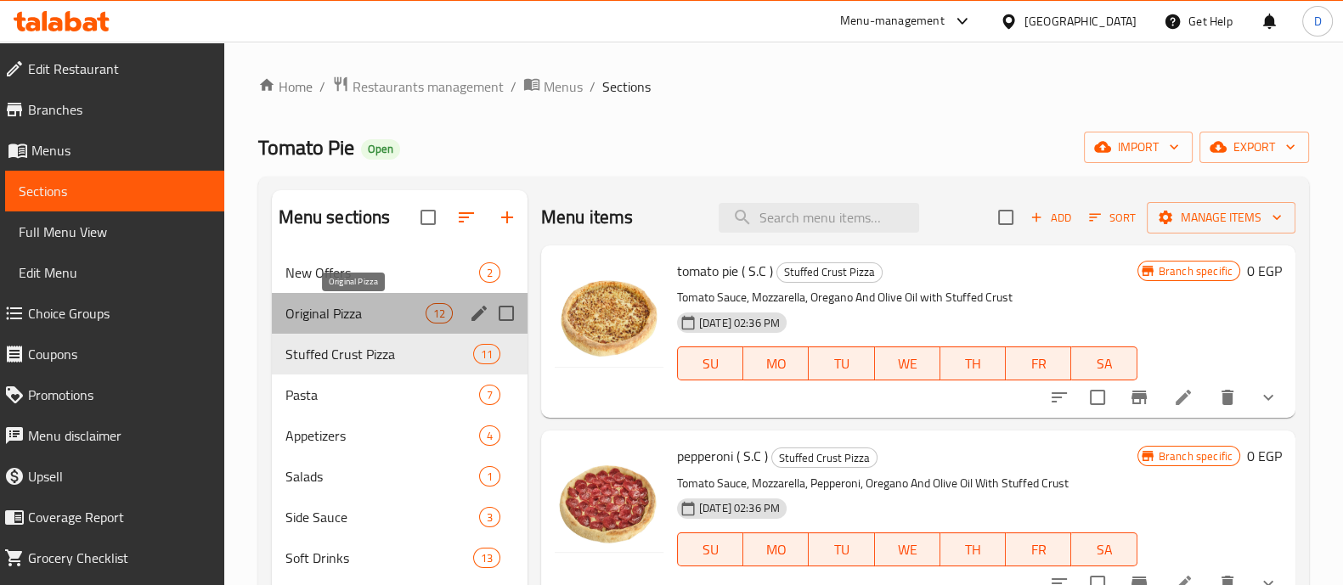
click at [344, 319] on span "Original Pizza" at bounding box center [355, 313] width 140 height 20
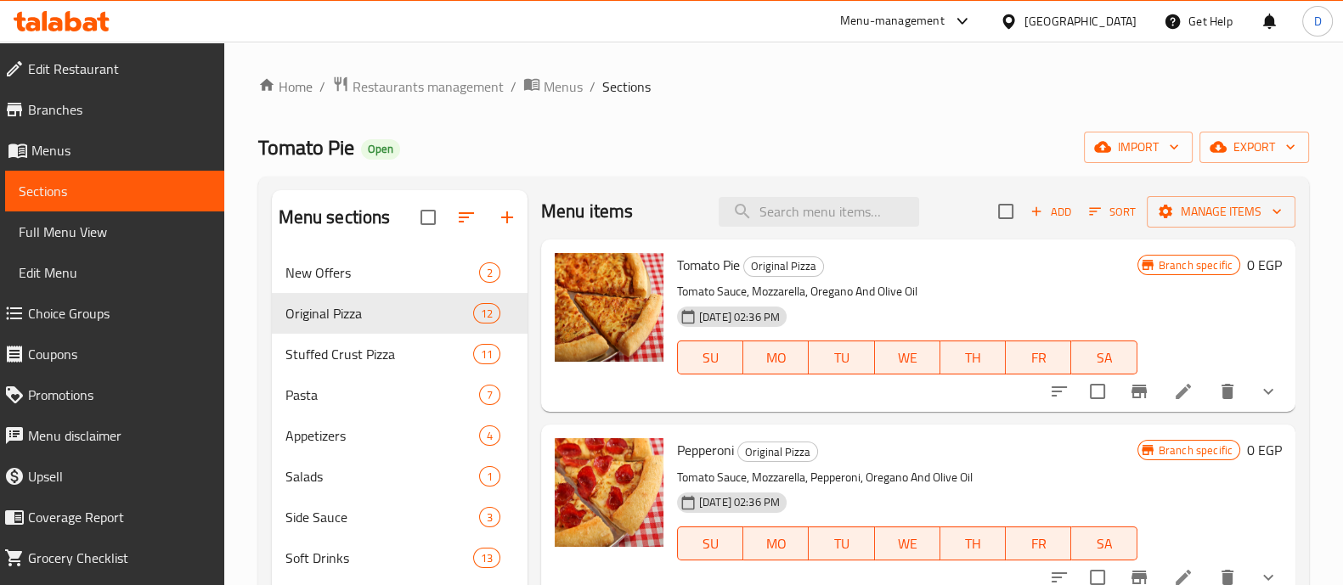
scroll to position [8, 0]
click at [1177, 381] on li at bounding box center [1184, 390] width 48 height 31
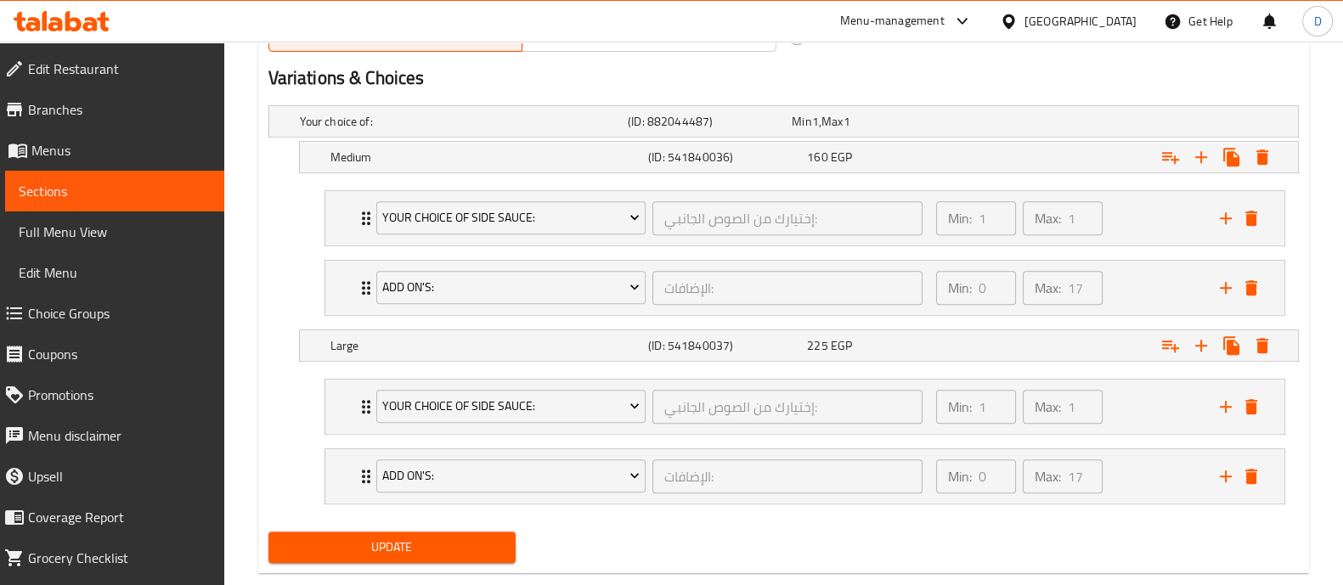
scroll to position [915, 0]
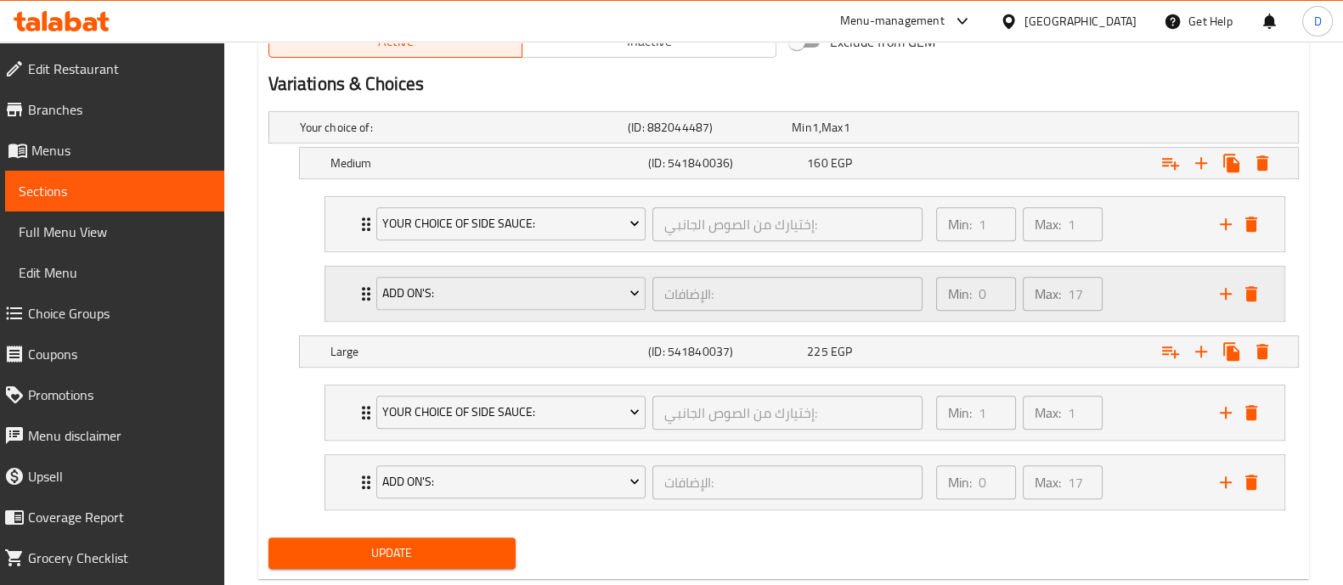
click at [1164, 281] on div "Min: 0 ​ Max: 17 ​" at bounding box center [1068, 294] width 284 height 54
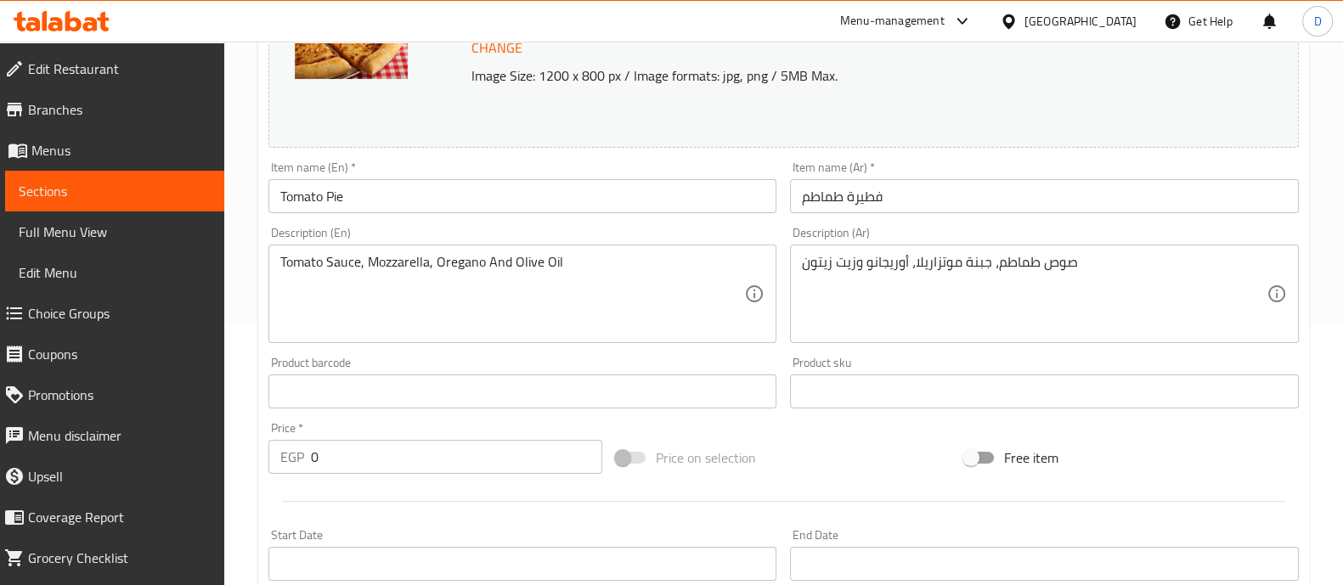
scroll to position [0, 0]
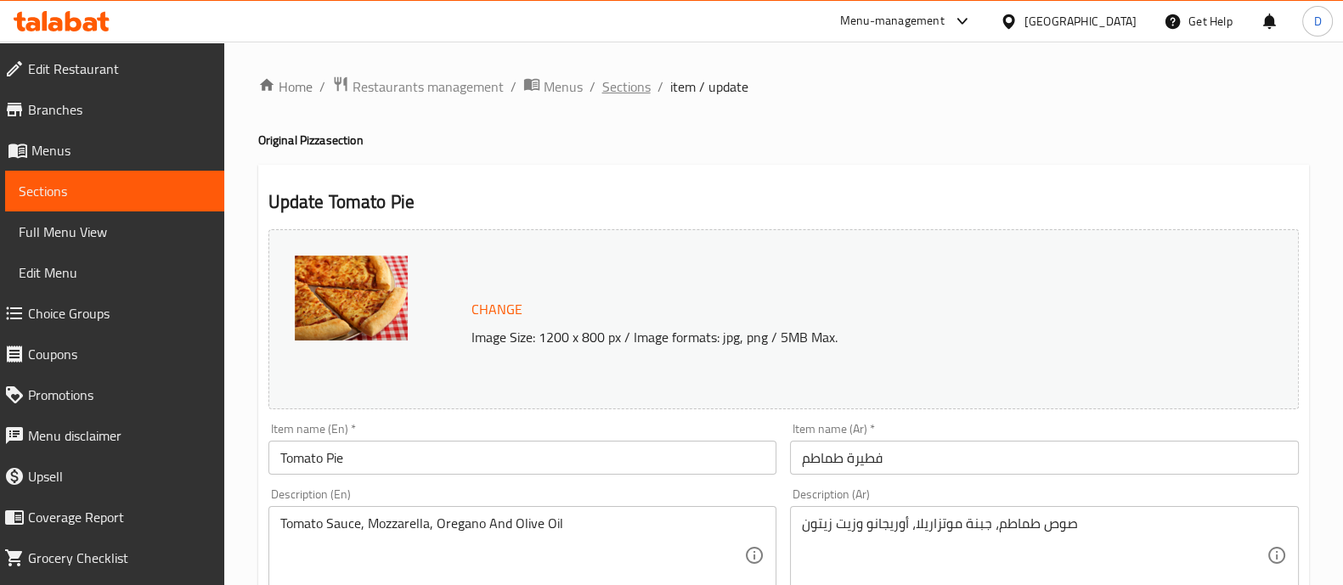
click at [618, 79] on span "Sections" at bounding box center [626, 86] width 48 height 20
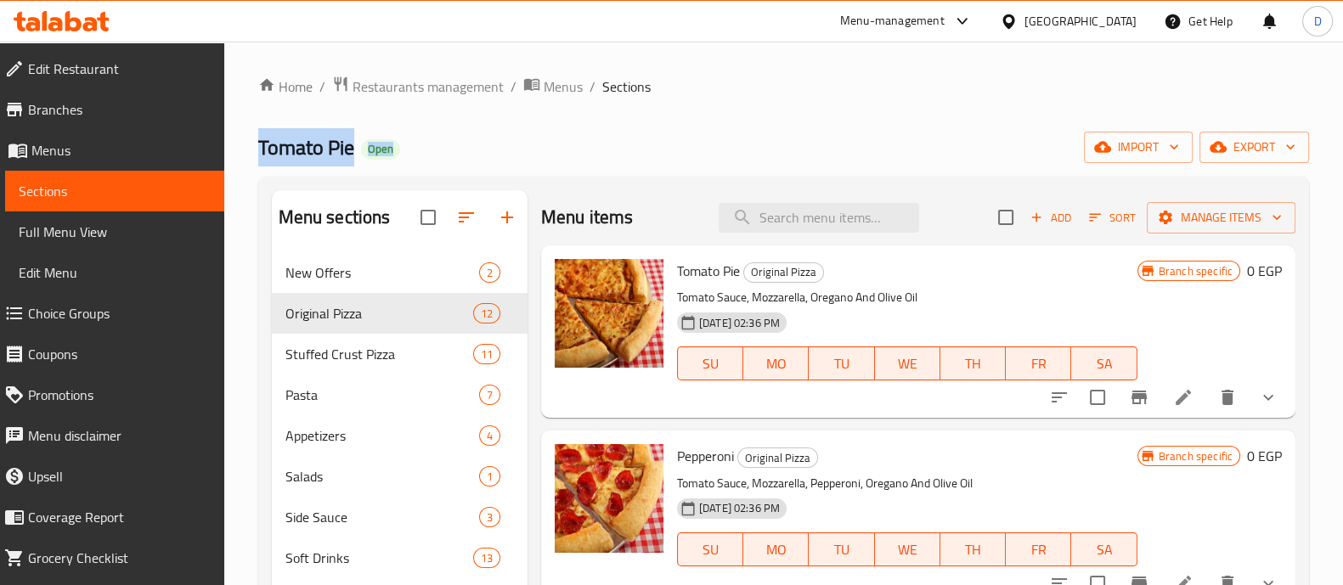
click at [482, 279] on div "Home / Restaurants management / Menus / Sections Tomato Pie Open import export …" at bounding box center [783, 433] width 1119 height 782
click at [515, 50] on div "Home / Restaurants management / Menus / Sections Tomato Pie Open import export …" at bounding box center [783, 433] width 1119 height 782
drag, startPoint x: 264, startPoint y: 125, endPoint x: 444, endPoint y: 229, distance: 207.8
click at [444, 229] on div "Home / Restaurants management / Menus / Sections Tomato Pie Open import export …" at bounding box center [783, 433] width 1051 height 714
click at [446, 94] on span "Restaurants management" at bounding box center [428, 86] width 151 height 20
